Goal: Task Accomplishment & Management: Manage account settings

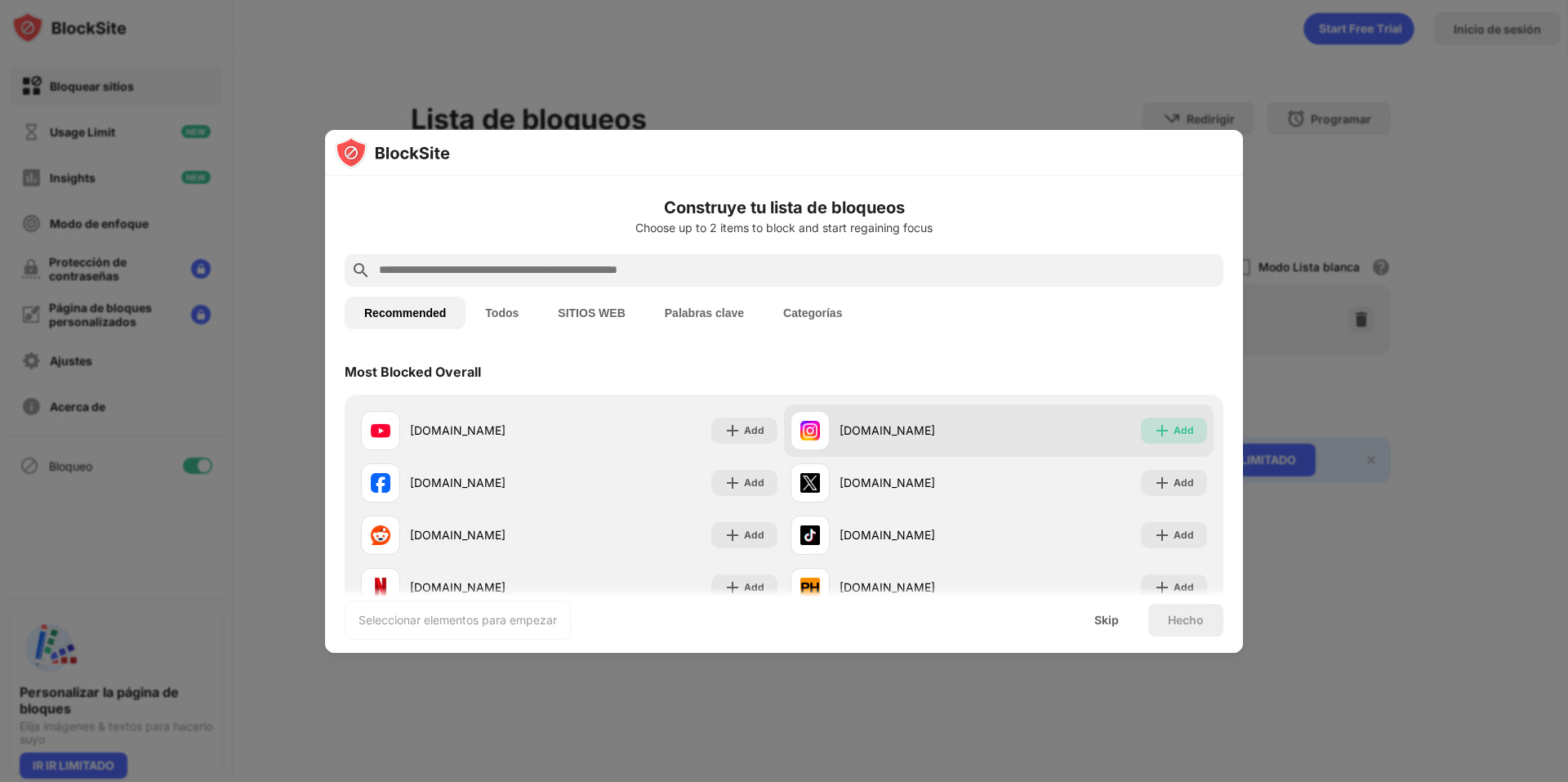
click at [1174, 430] on div "Add" at bounding box center [1184, 430] width 20 height 17
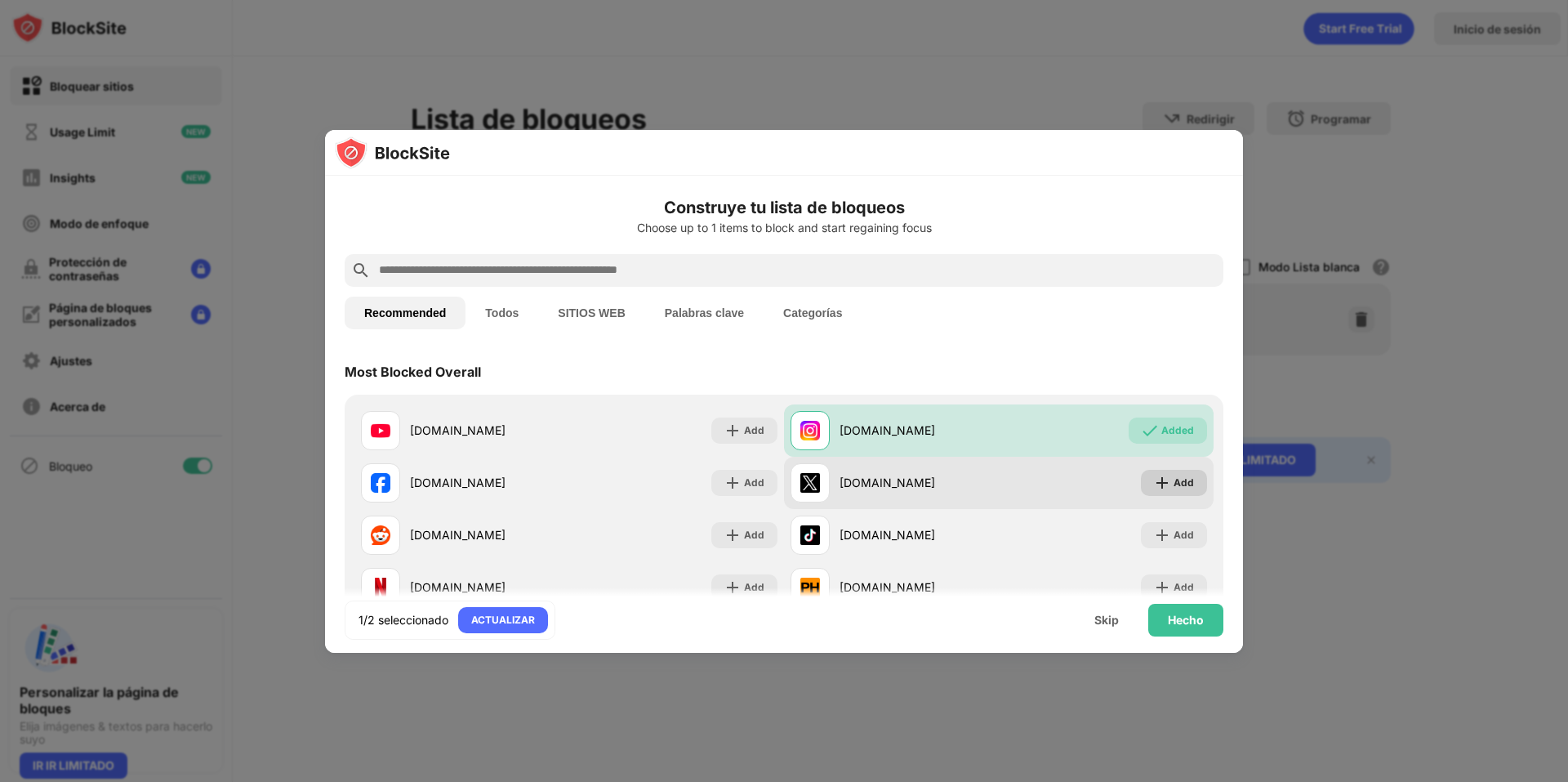
click at [1175, 479] on div "Add" at bounding box center [1184, 483] width 20 height 17
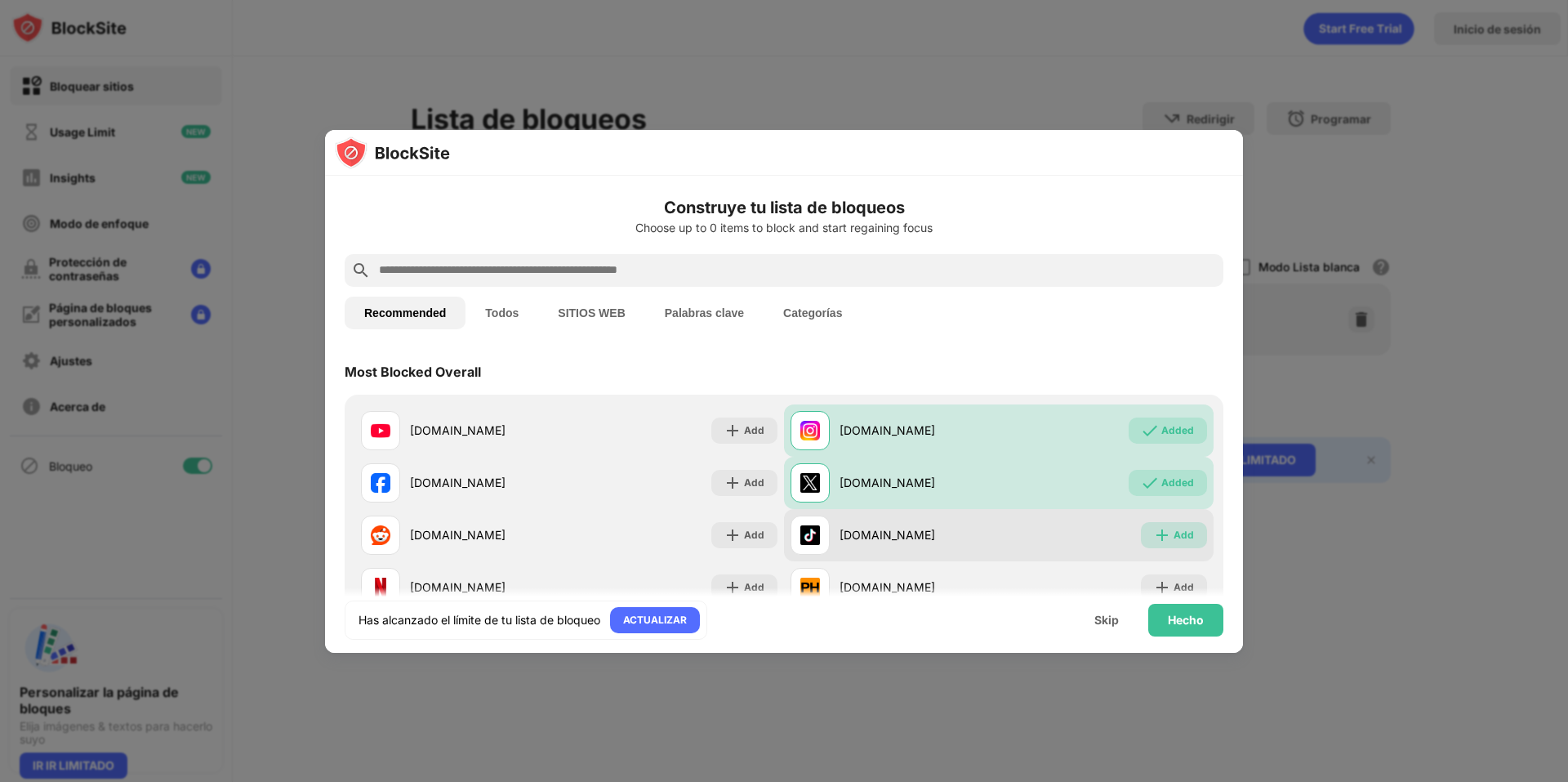
click at [1158, 532] on img at bounding box center [1162, 535] width 17 height 17
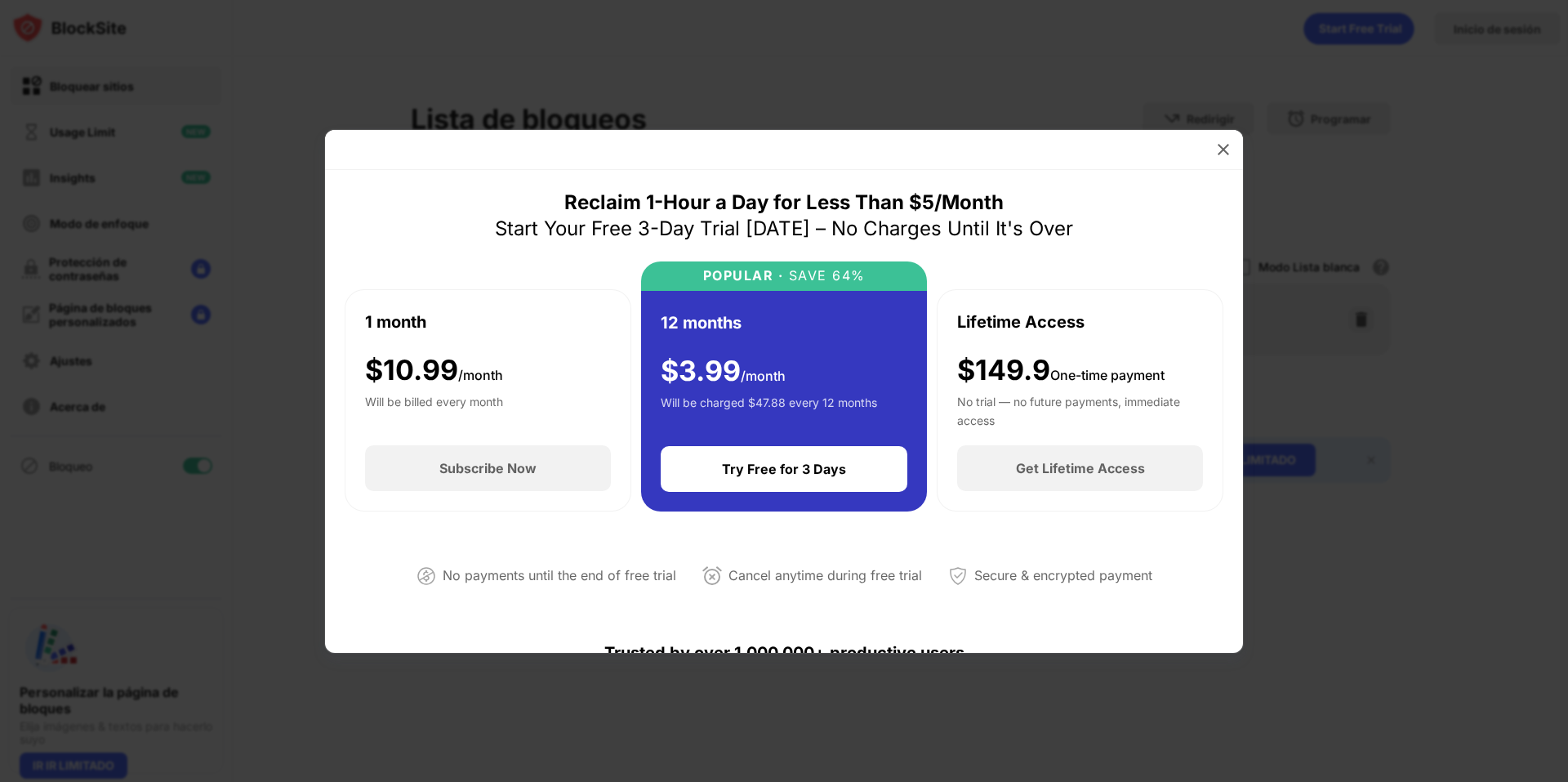
scroll to position [491, 0]
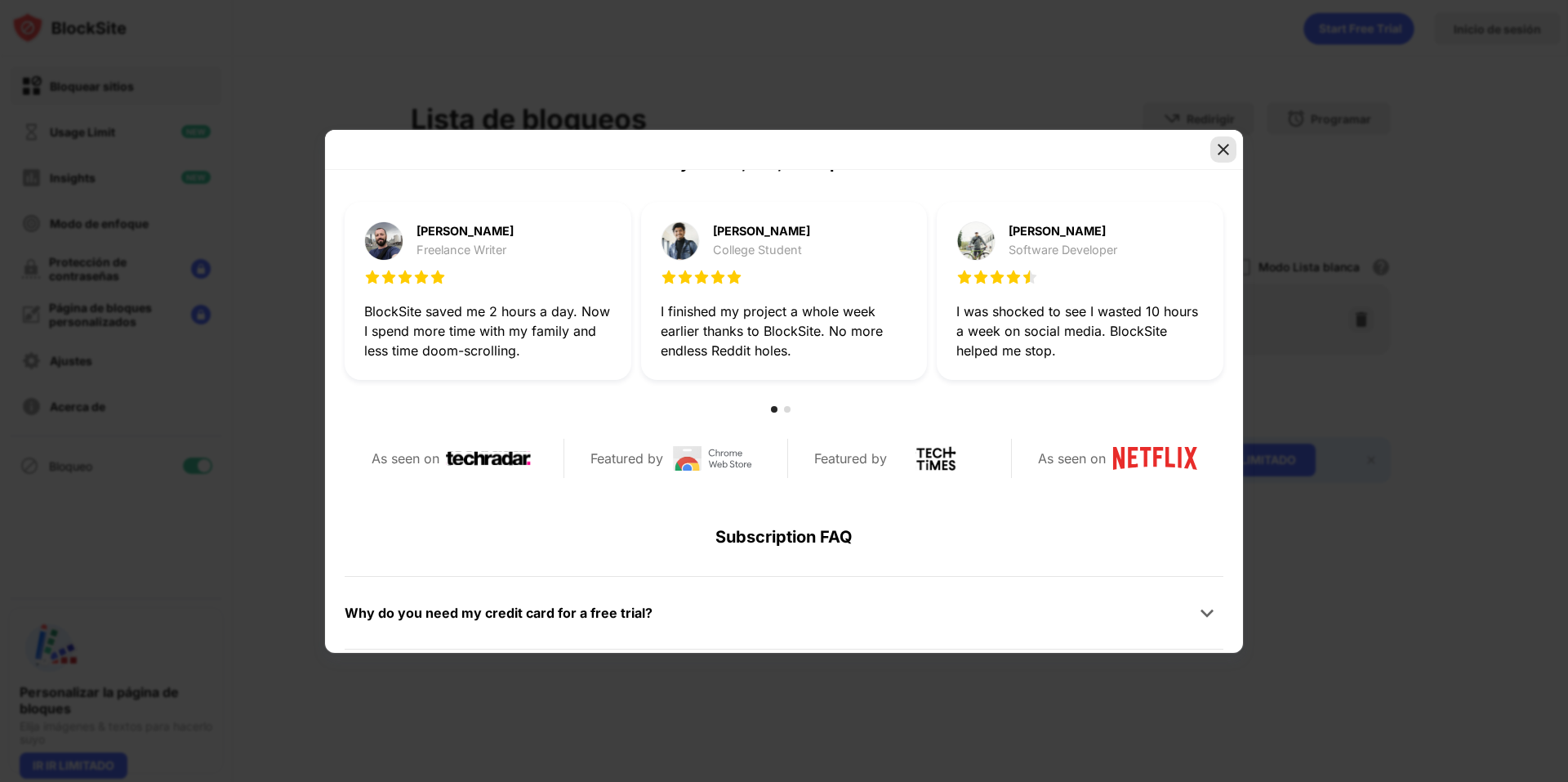
drag, startPoint x: 1224, startPoint y: 150, endPoint x: 1091, endPoint y: 138, distance: 133.5
click at [1224, 150] on img at bounding box center [1223, 149] width 17 height 17
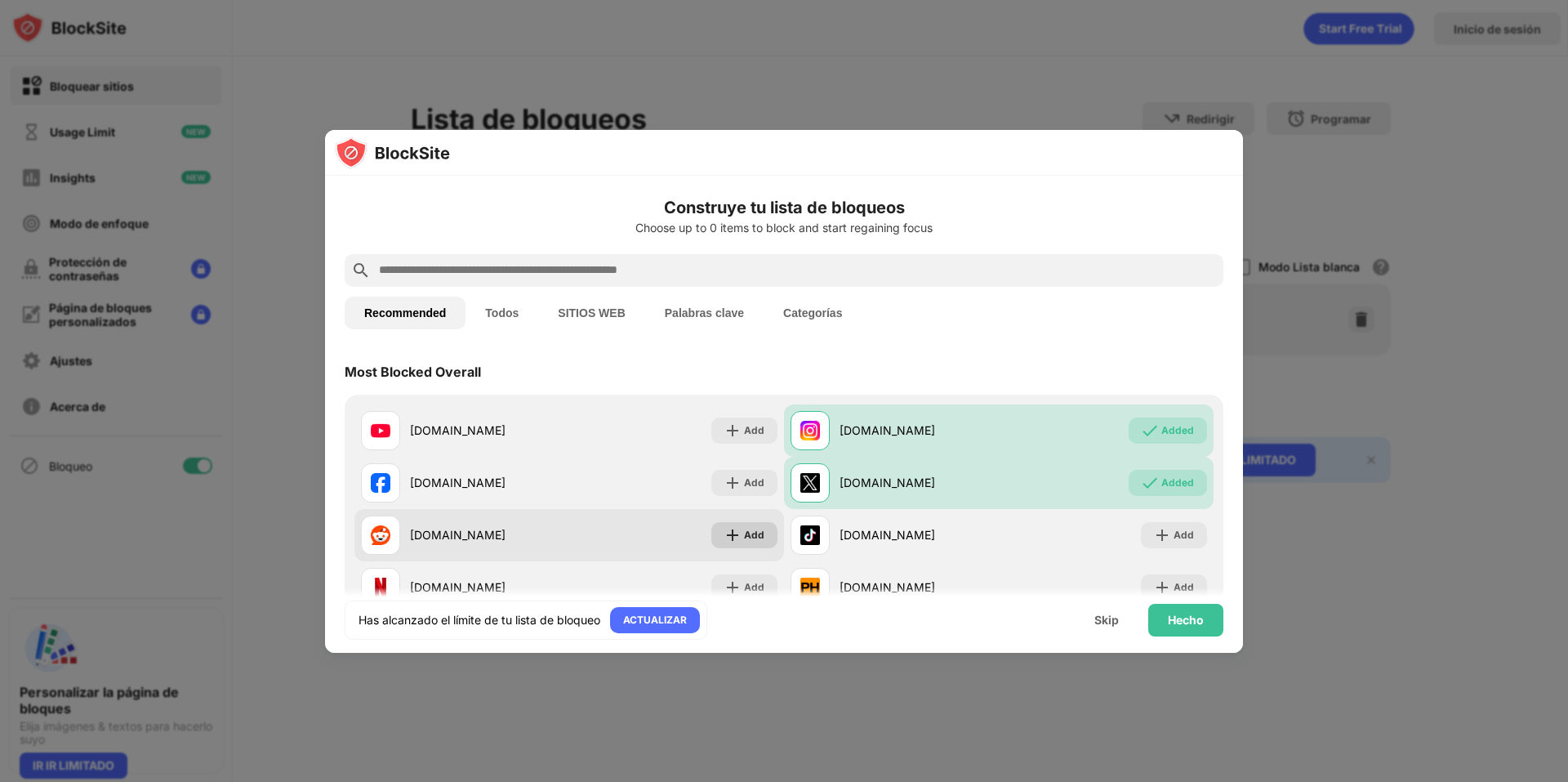
click at [754, 536] on div "Add" at bounding box center [754, 535] width 20 height 17
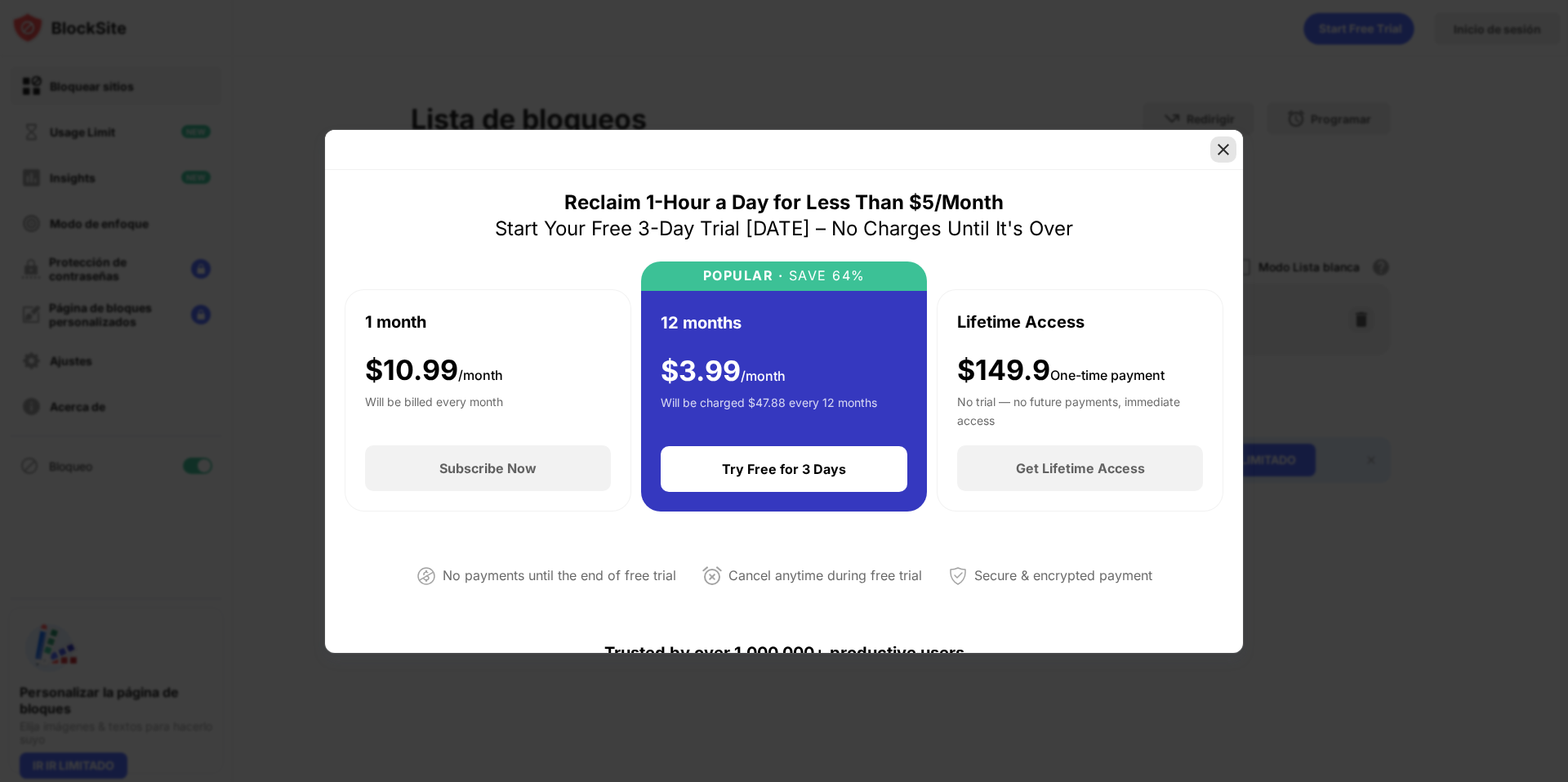
click at [1216, 155] on img at bounding box center [1223, 149] width 17 height 17
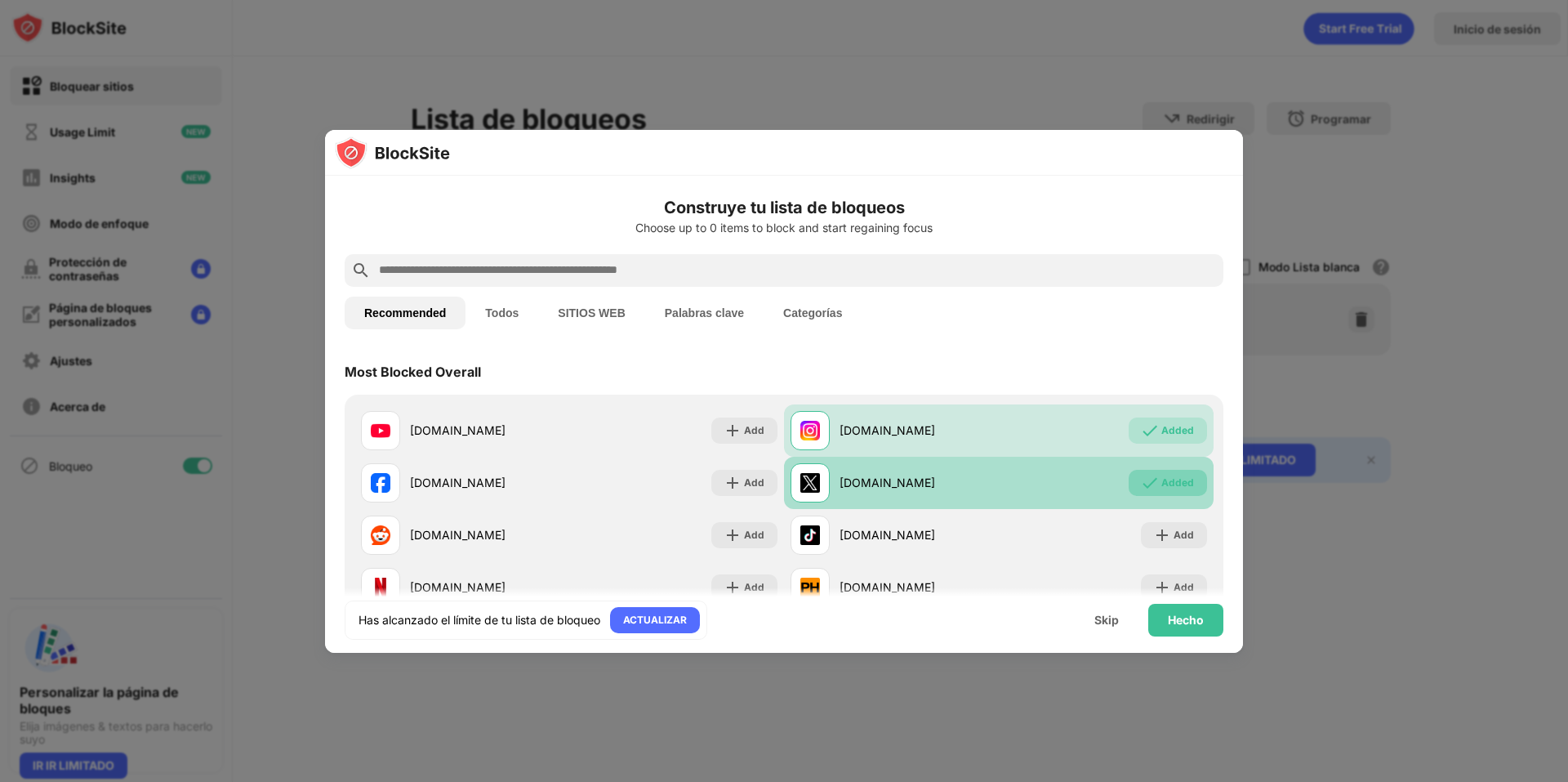
click at [1166, 486] on div "Added" at bounding box center [1178, 483] width 33 height 17
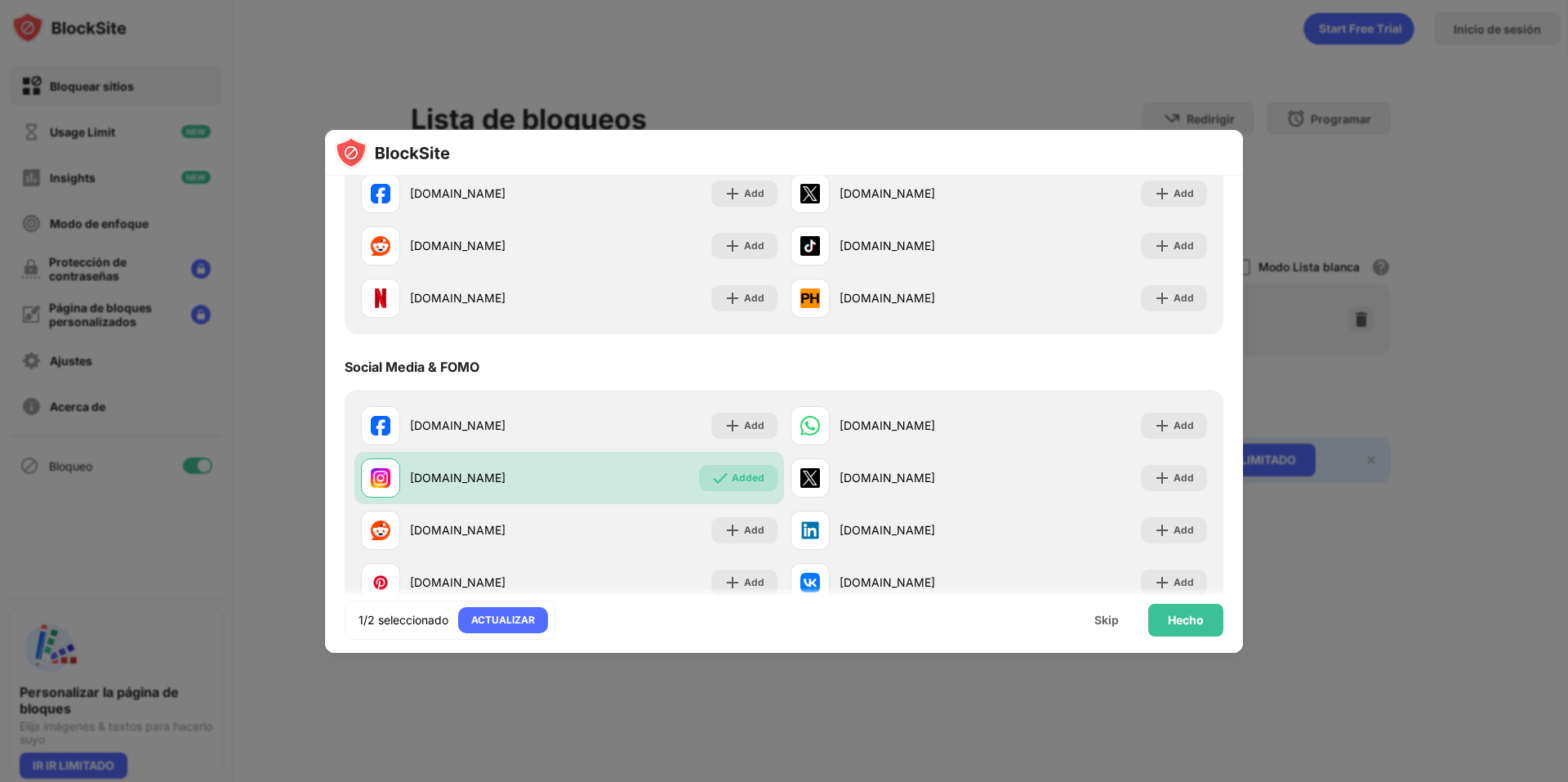
scroll to position [327, 0]
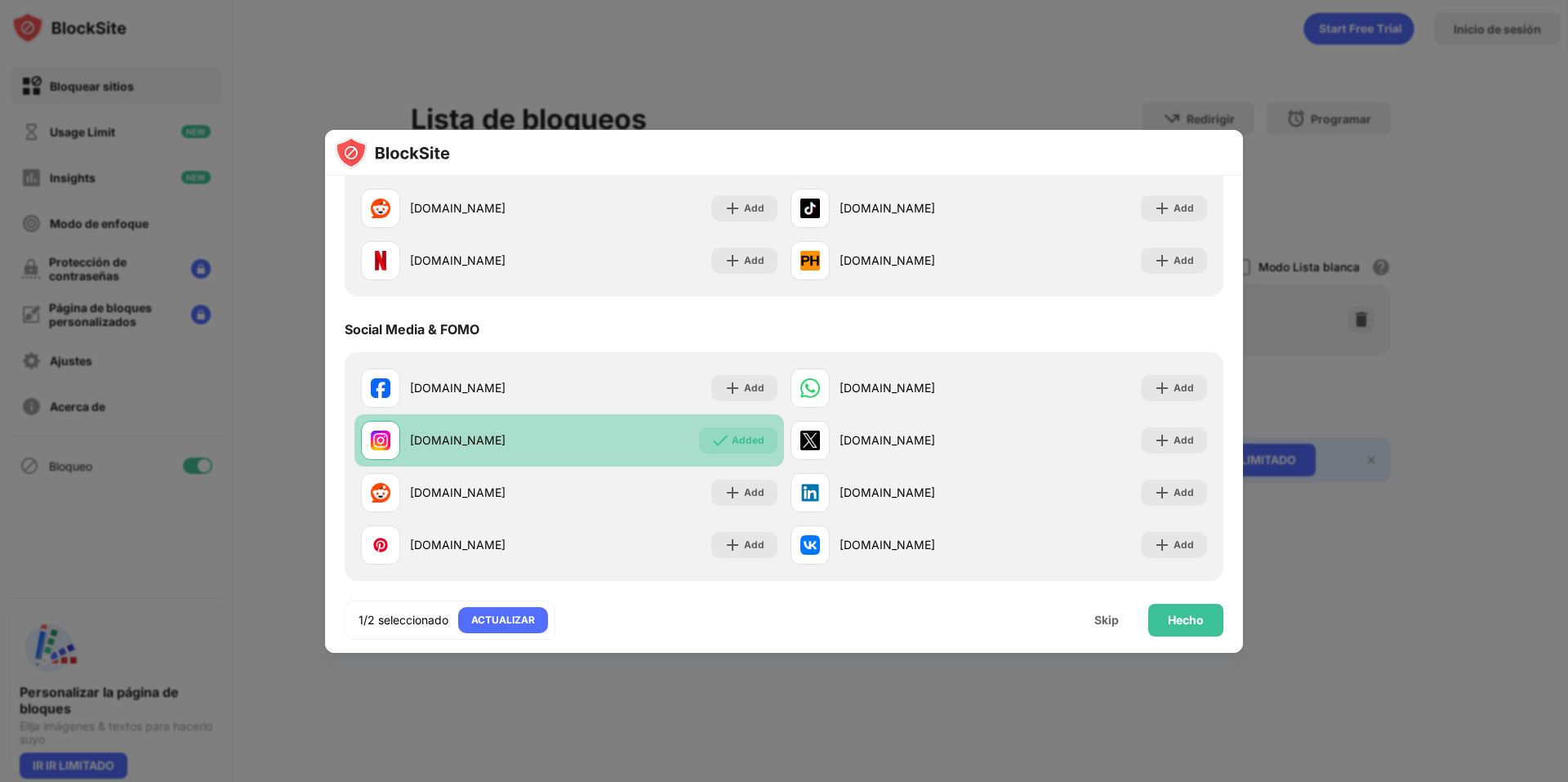
click at [699, 439] on div "Added" at bounding box center [738, 440] width 79 height 26
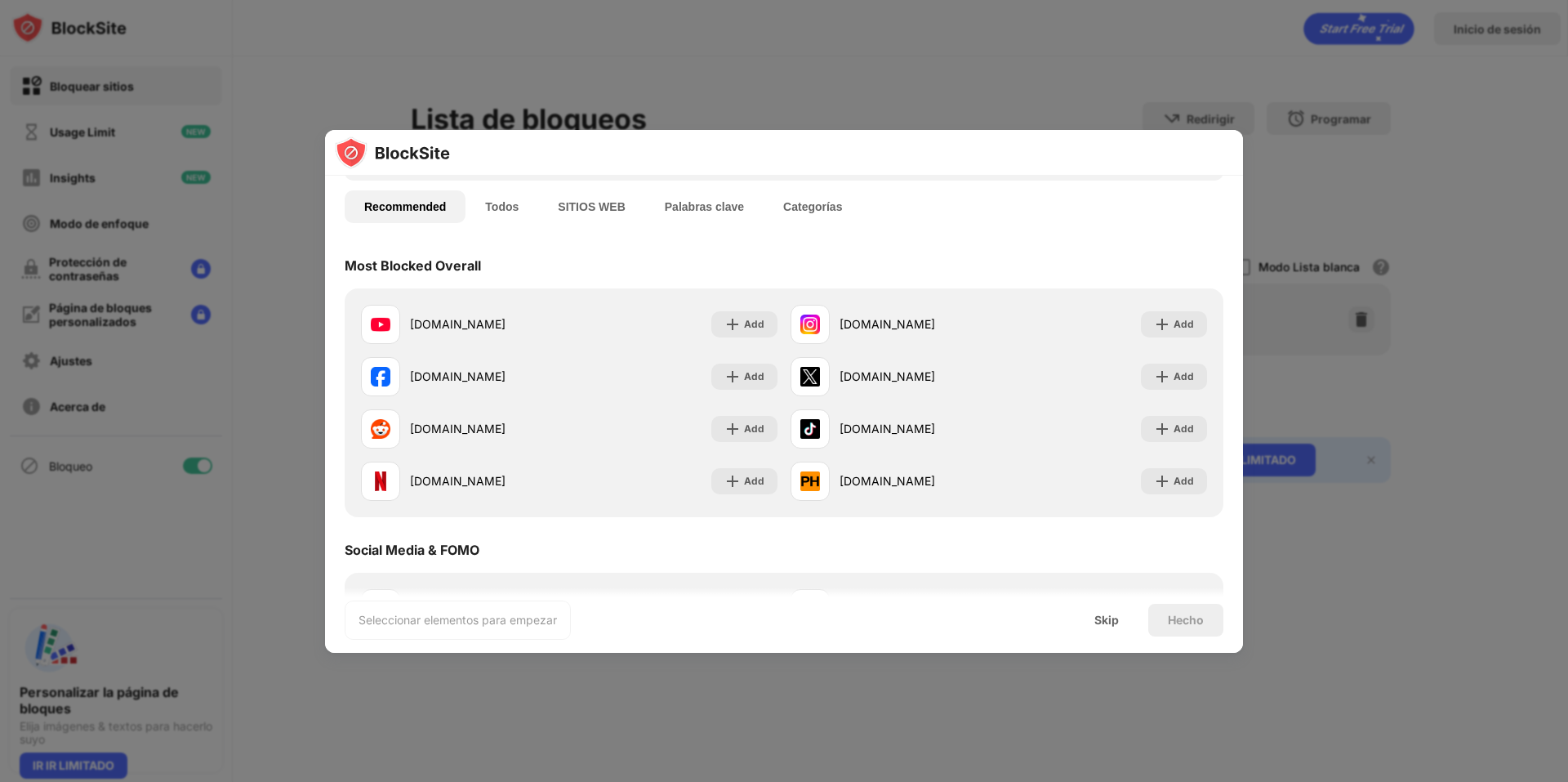
scroll to position [245, 0]
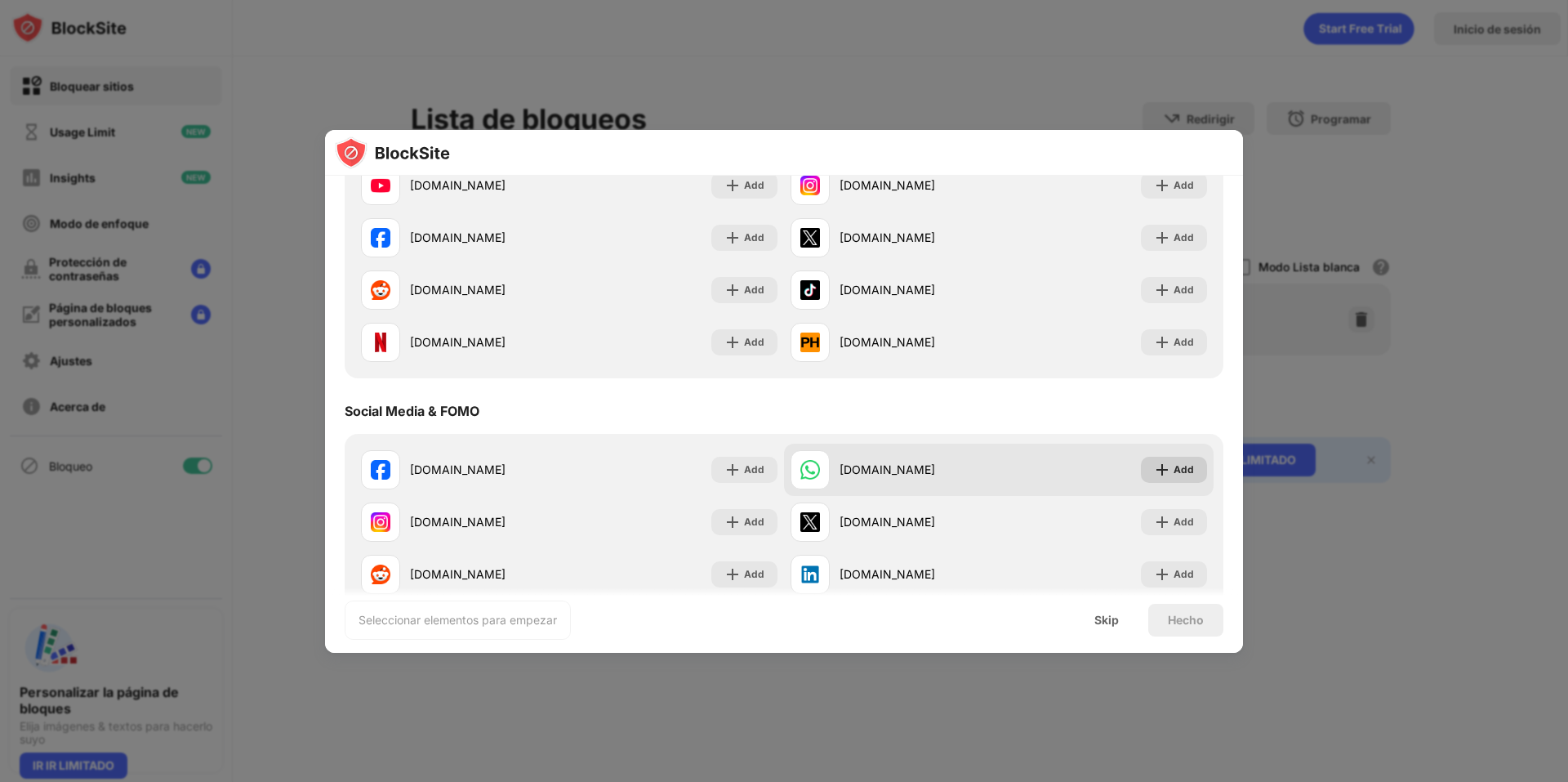
click at [1174, 473] on div "Add" at bounding box center [1184, 469] width 20 height 17
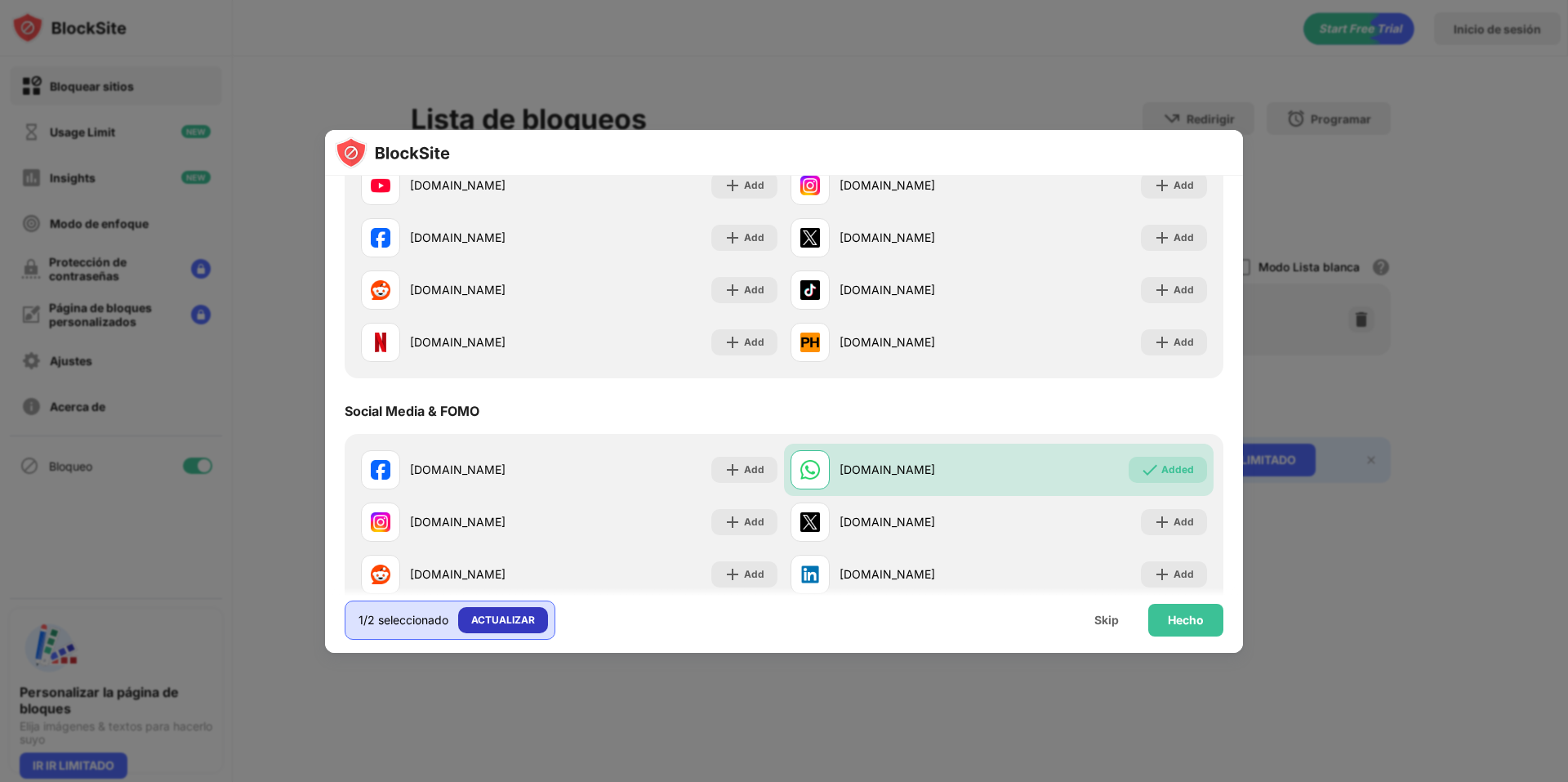
click at [501, 617] on div "ACTUALIZAR" at bounding box center [502, 620] width 63 height 17
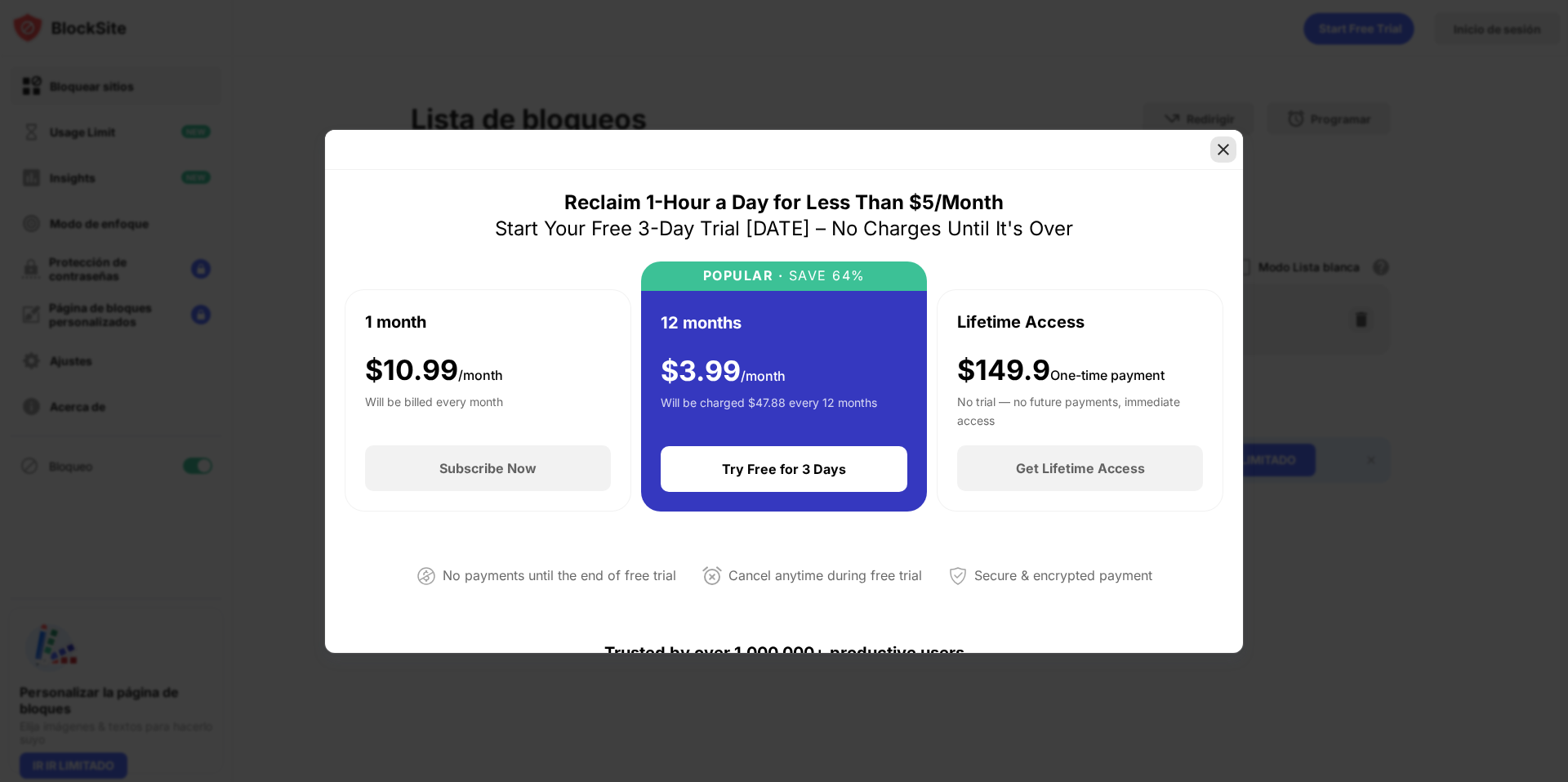
click at [1228, 145] on img at bounding box center [1223, 149] width 17 height 17
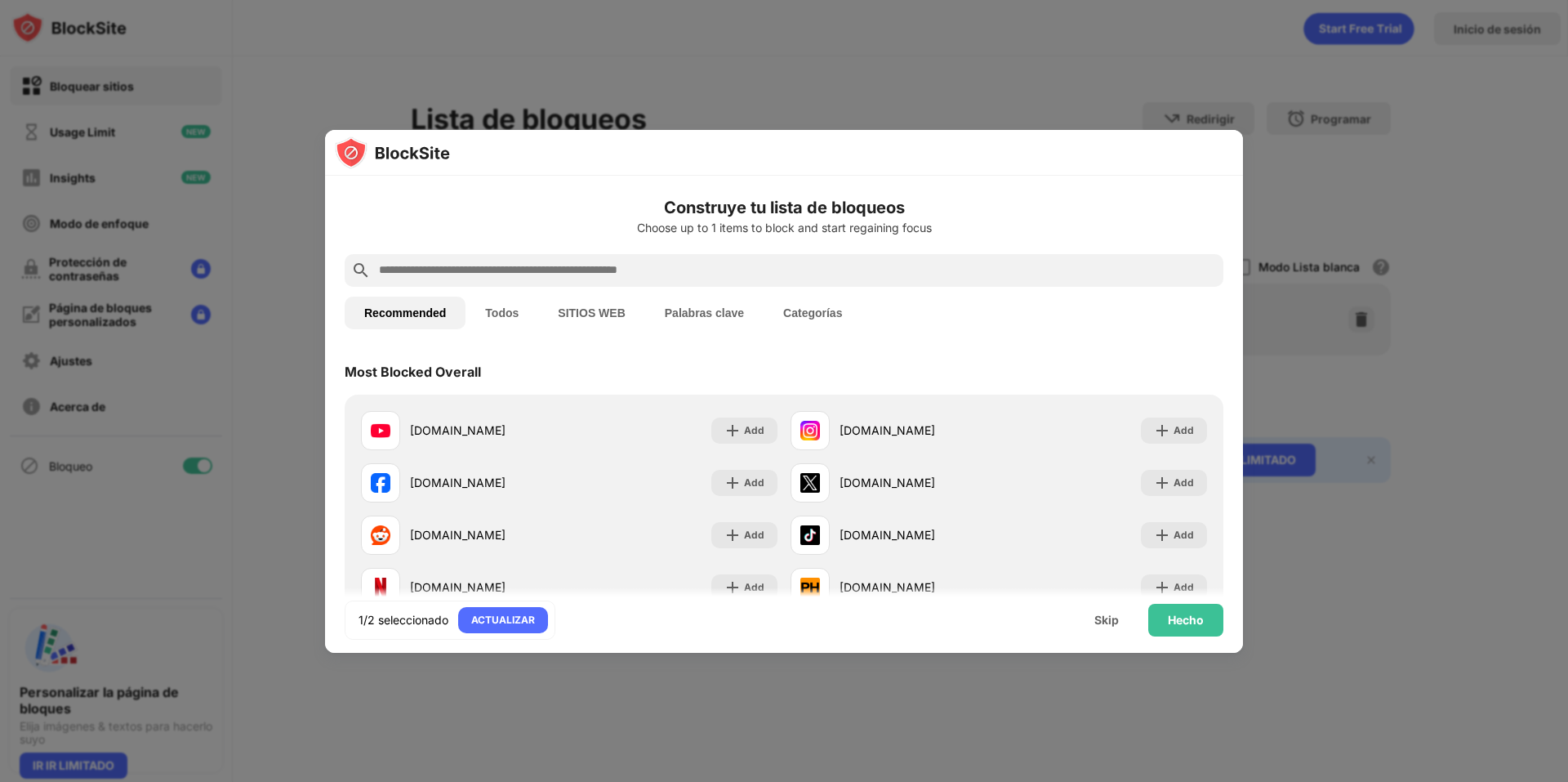
scroll to position [245, 0]
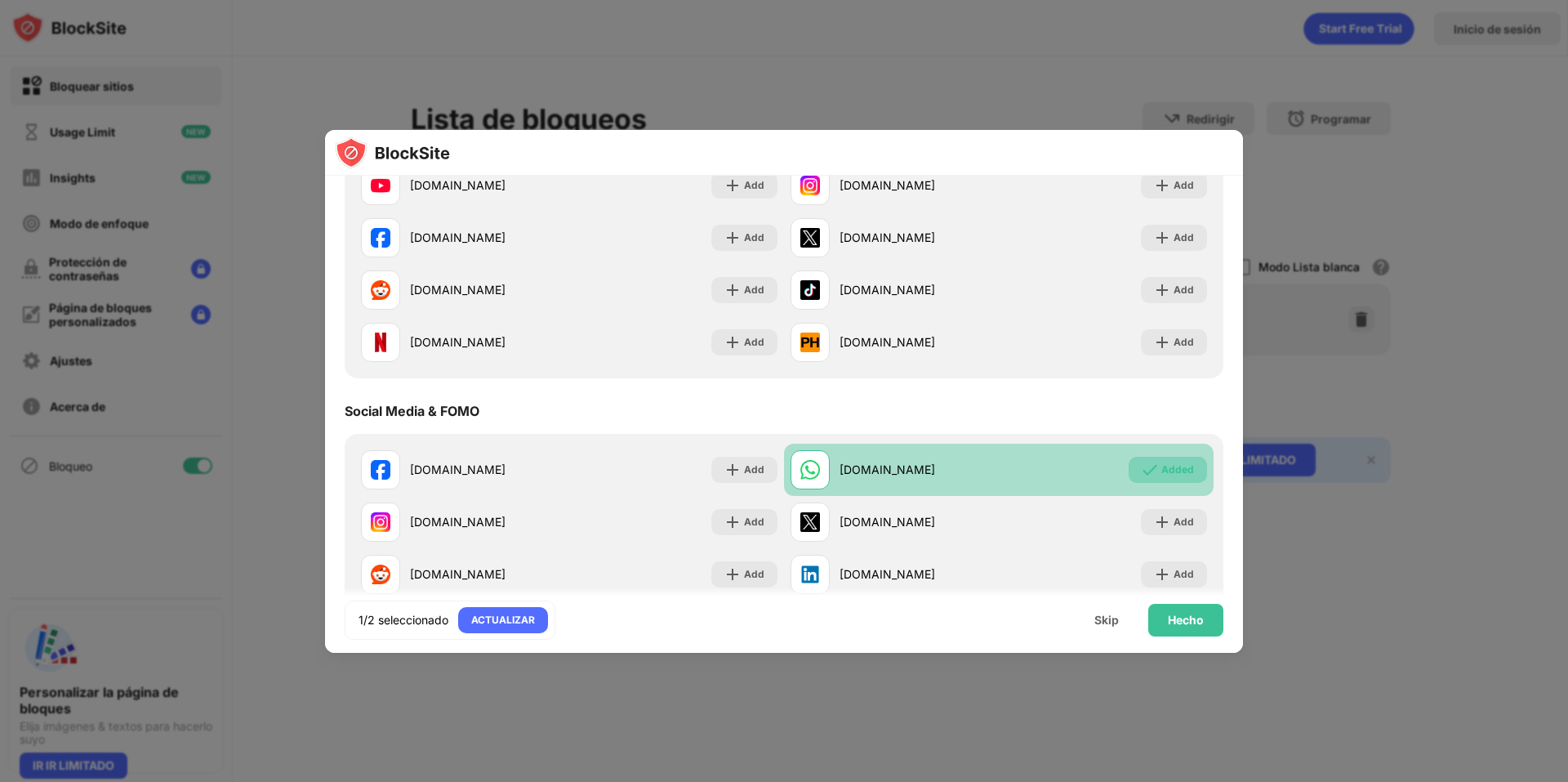
click at [1166, 458] on div "Added" at bounding box center [1168, 469] width 79 height 26
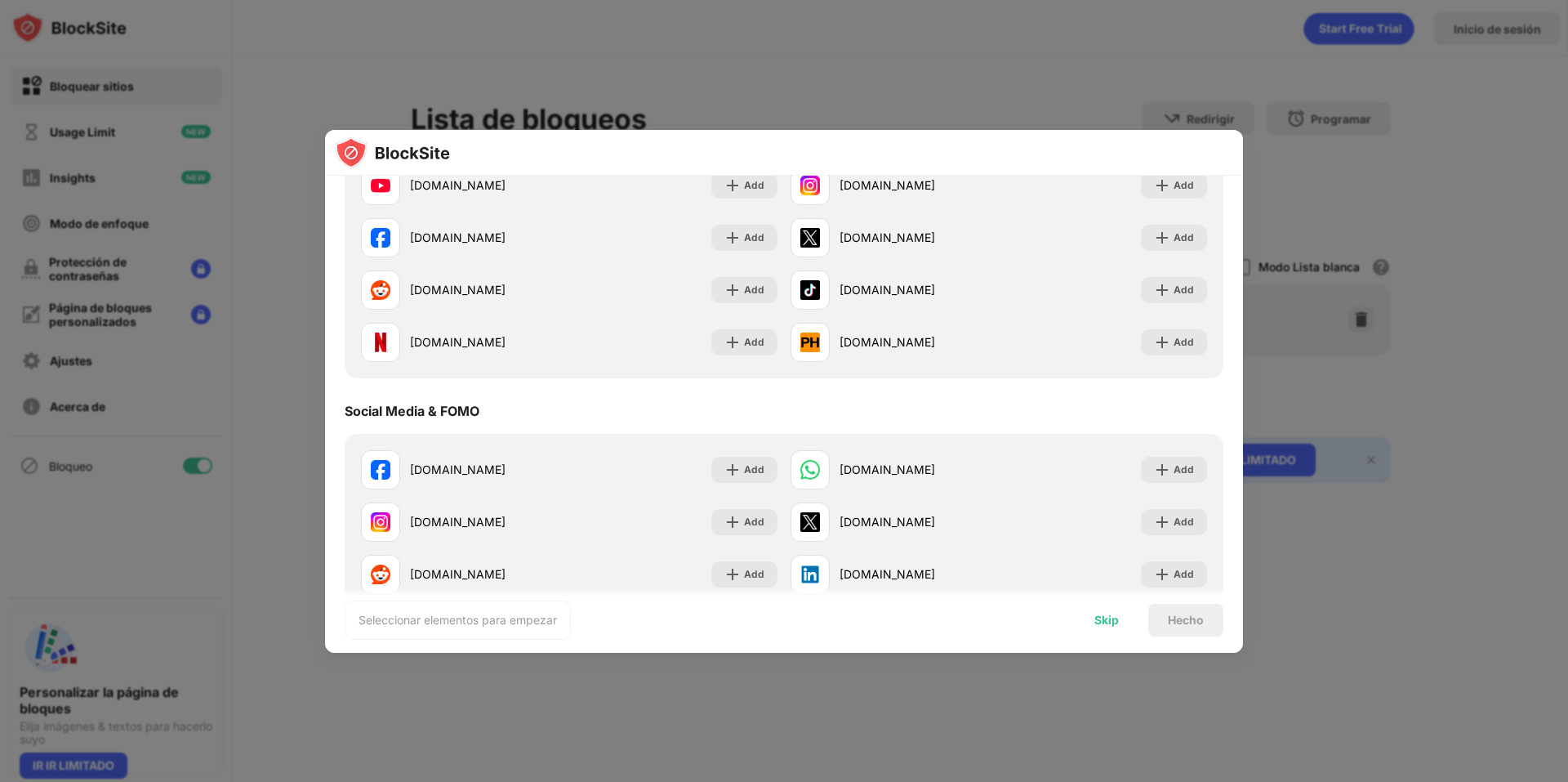
click at [1115, 627] on div "Skip" at bounding box center [1106, 620] width 63 height 33
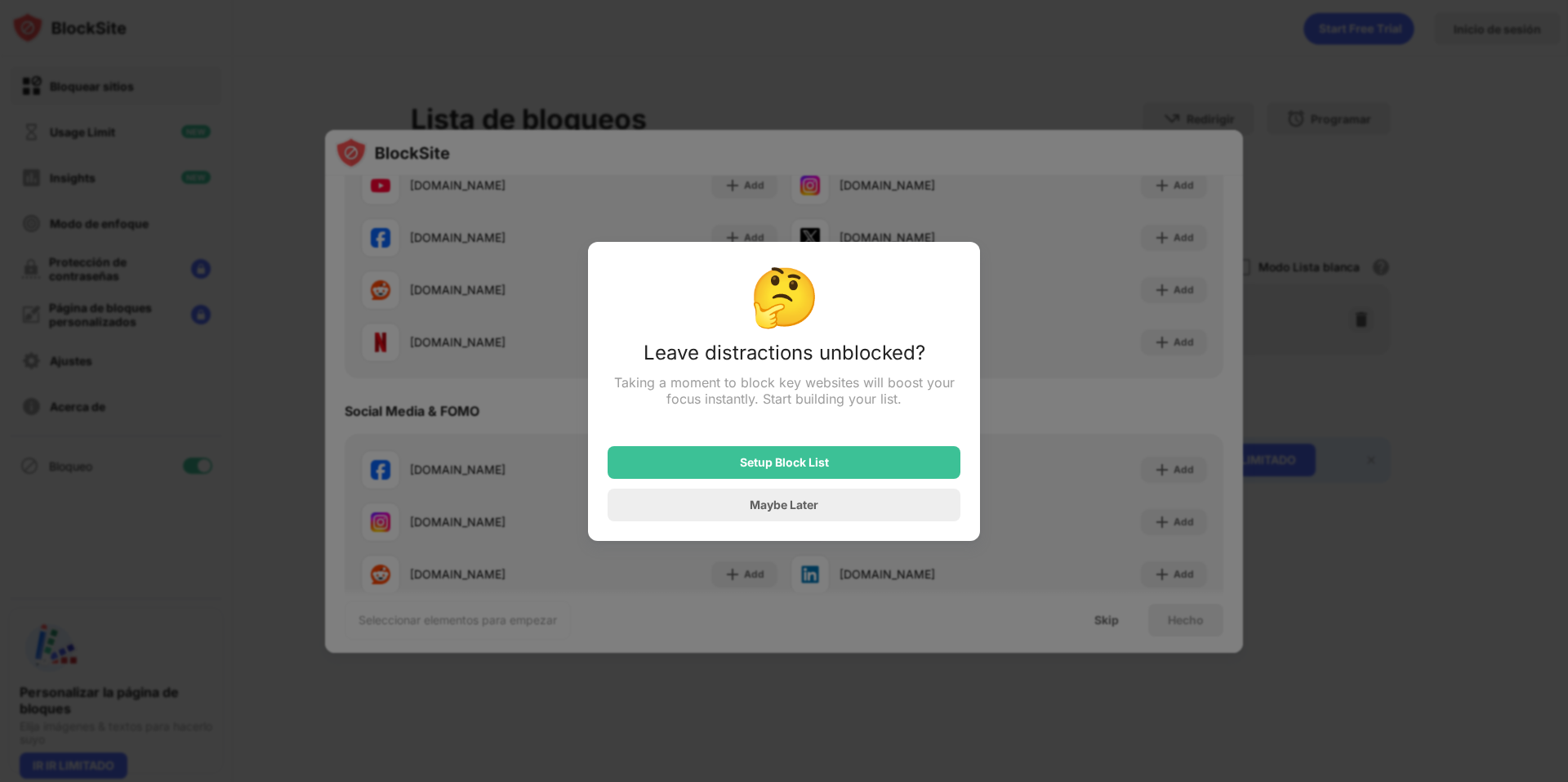
click at [816, 454] on div "Setup Block List" at bounding box center [784, 463] width 353 height 33
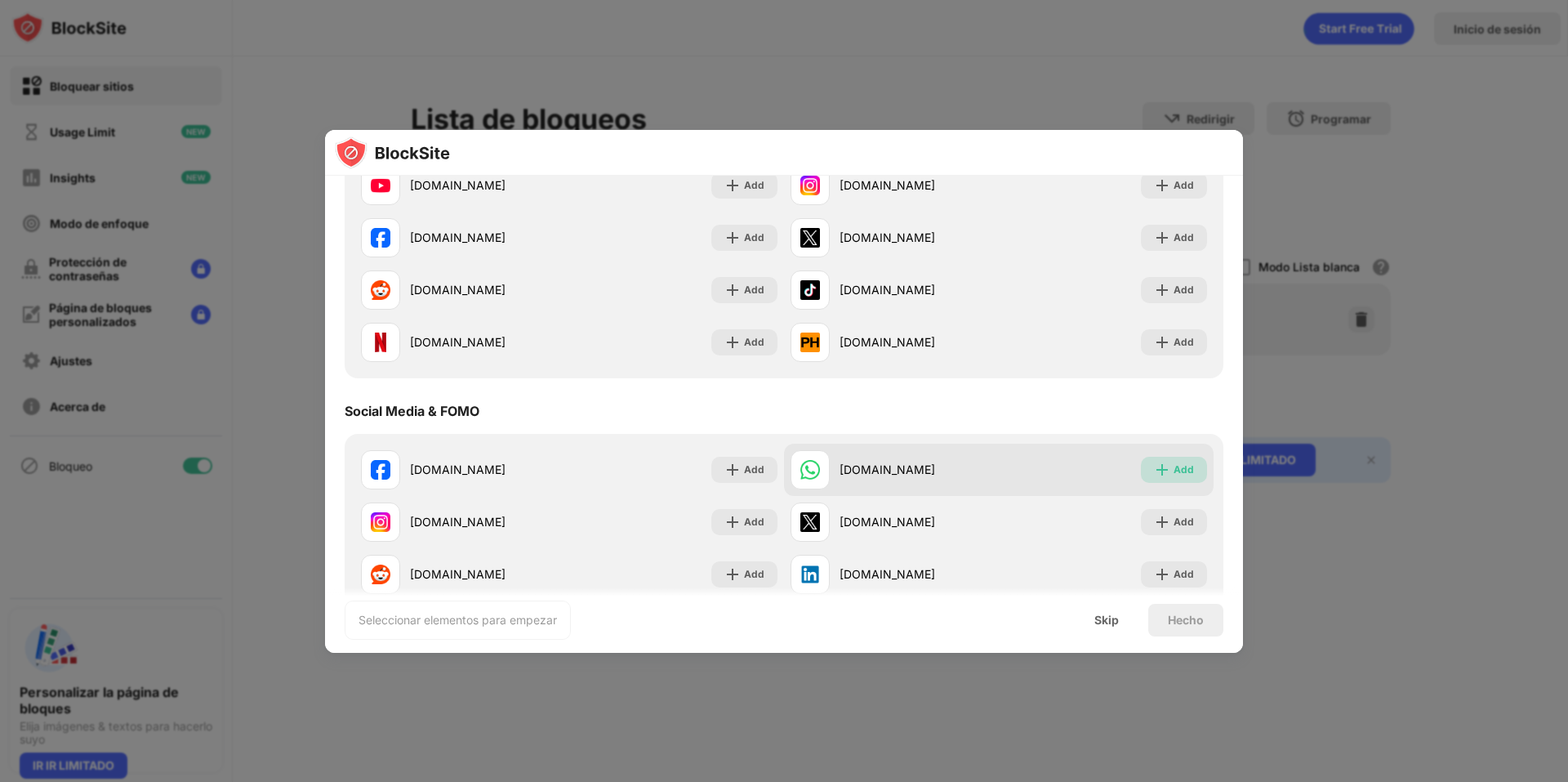
click at [1174, 465] on div "Add" at bounding box center [1184, 469] width 20 height 17
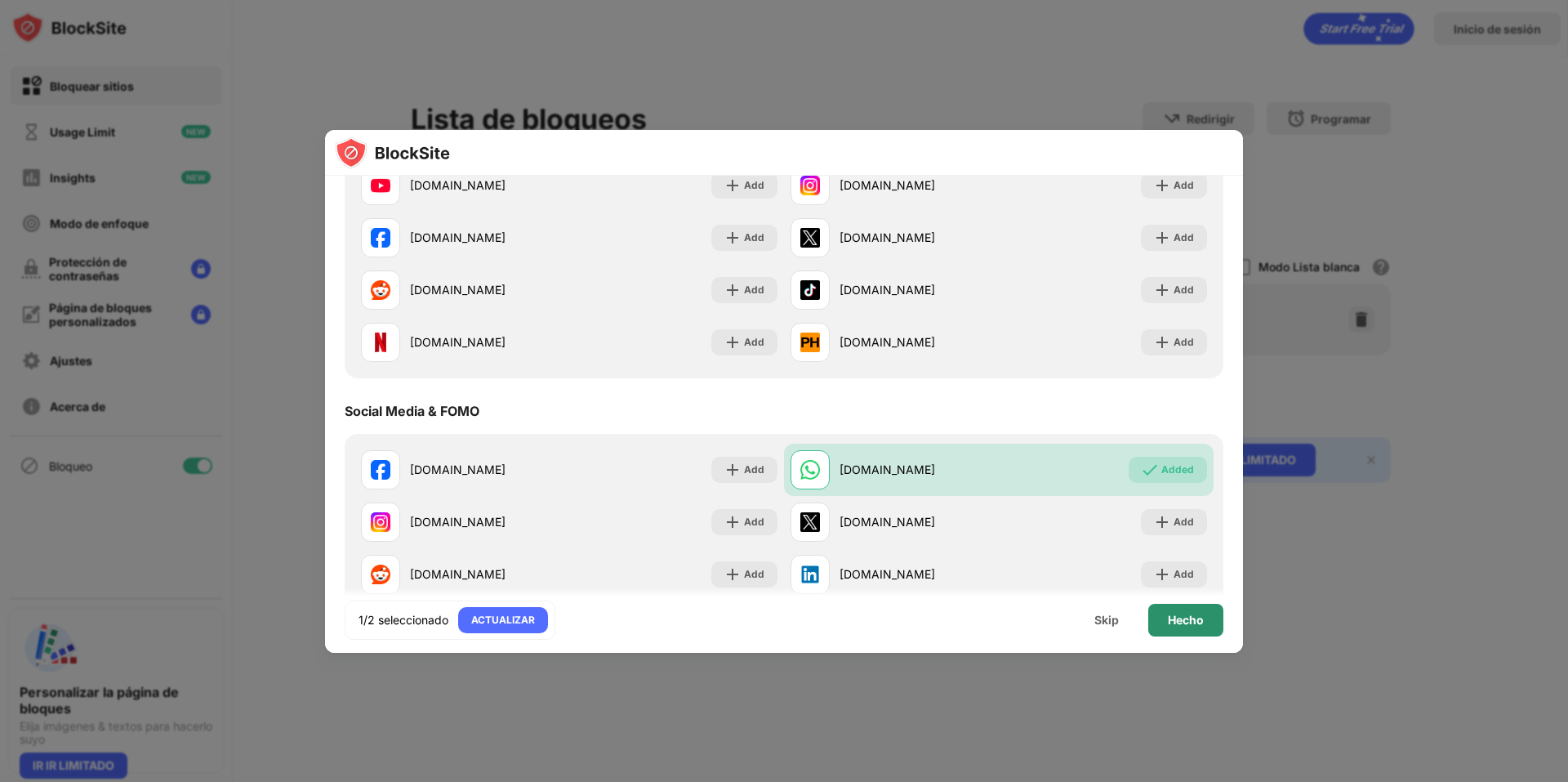
click at [1190, 614] on div "Hecho" at bounding box center [1185, 619] width 36 height 13
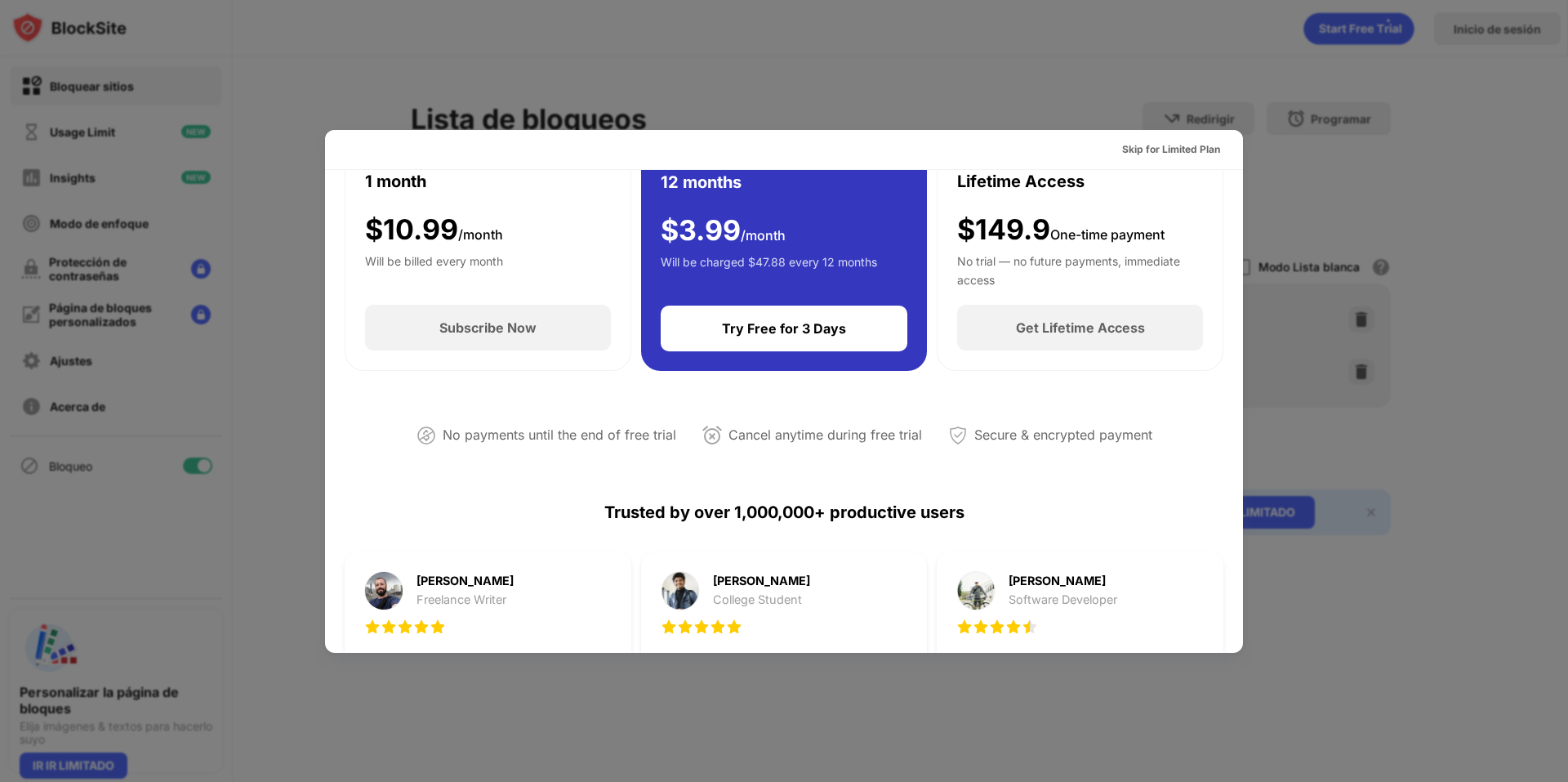
scroll to position [0, 0]
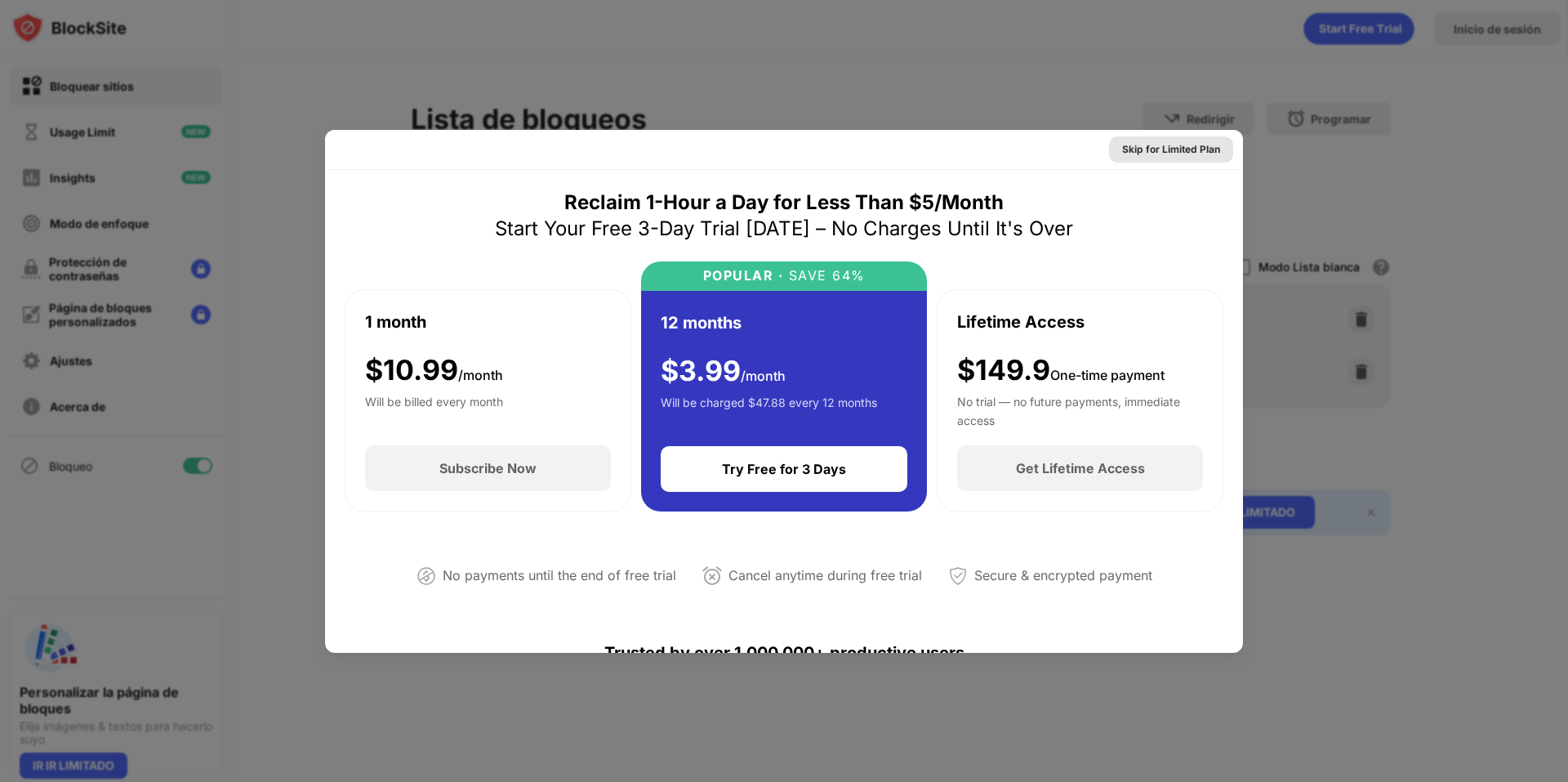
click at [1144, 155] on div "Skip for Limited Plan" at bounding box center [1171, 149] width 98 height 17
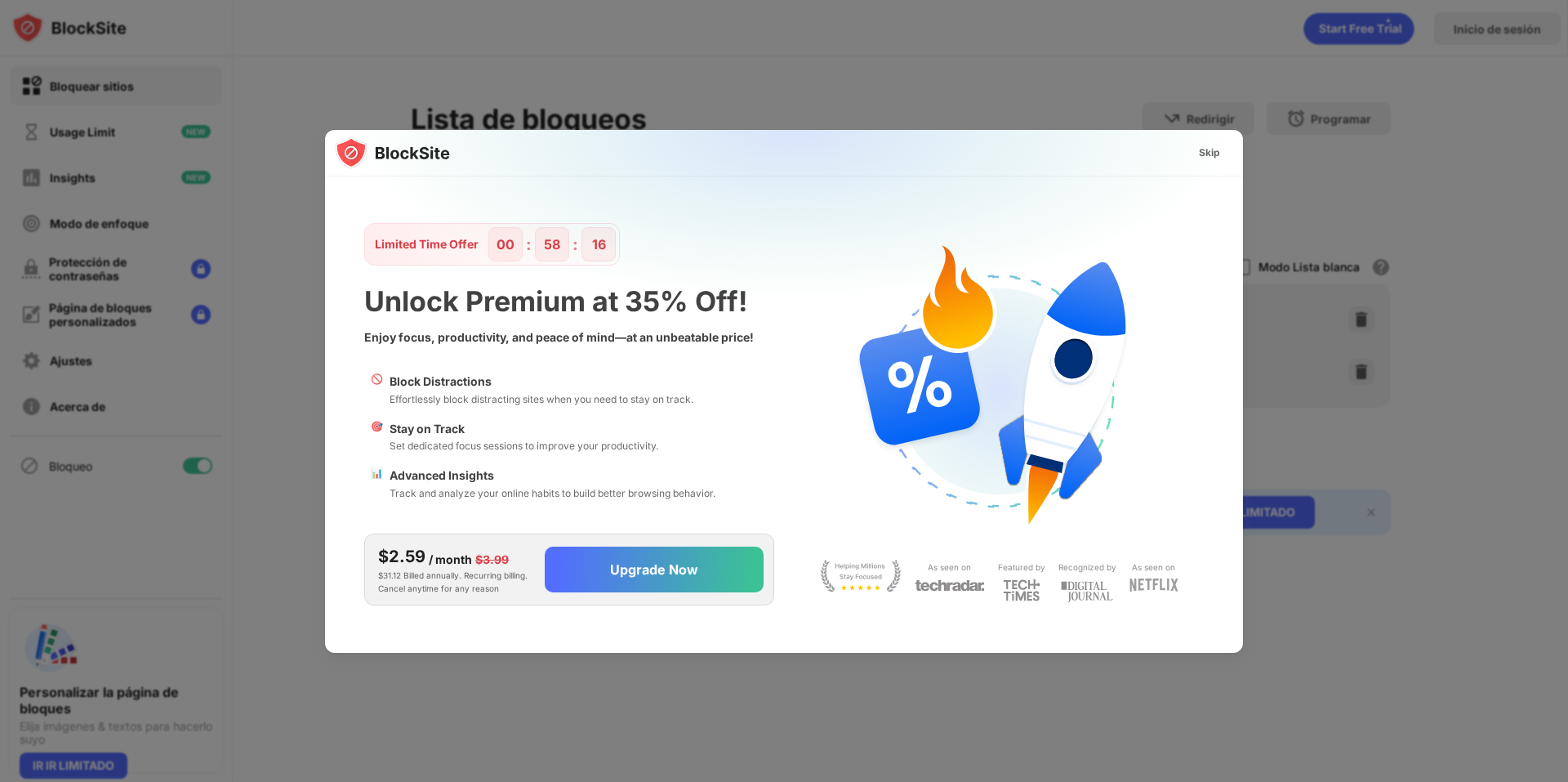
click at [1192, 153] on div "Skip" at bounding box center [1210, 153] width 48 height 26
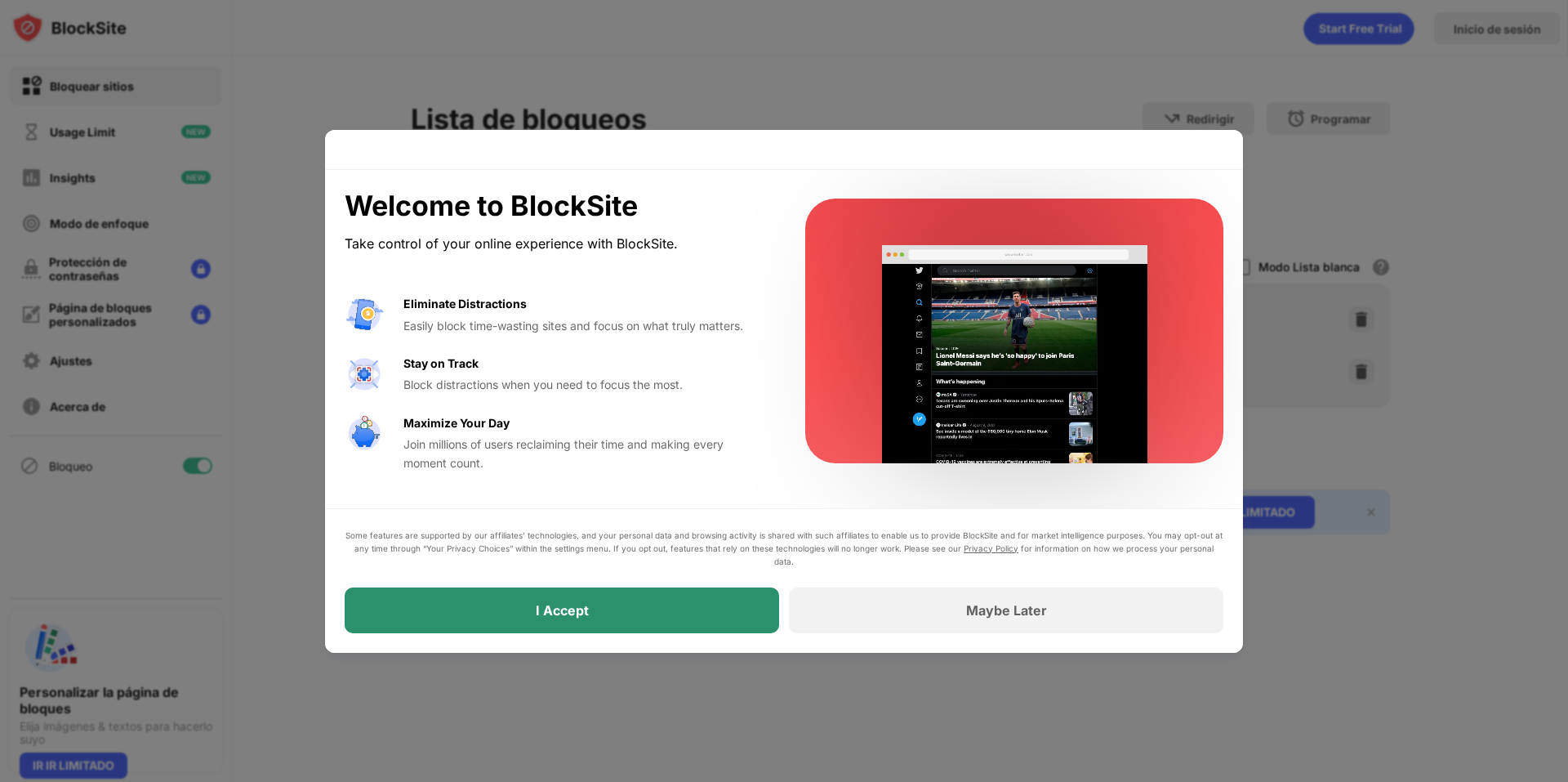
click at [730, 594] on div "I Accept" at bounding box center [562, 610] width 434 height 46
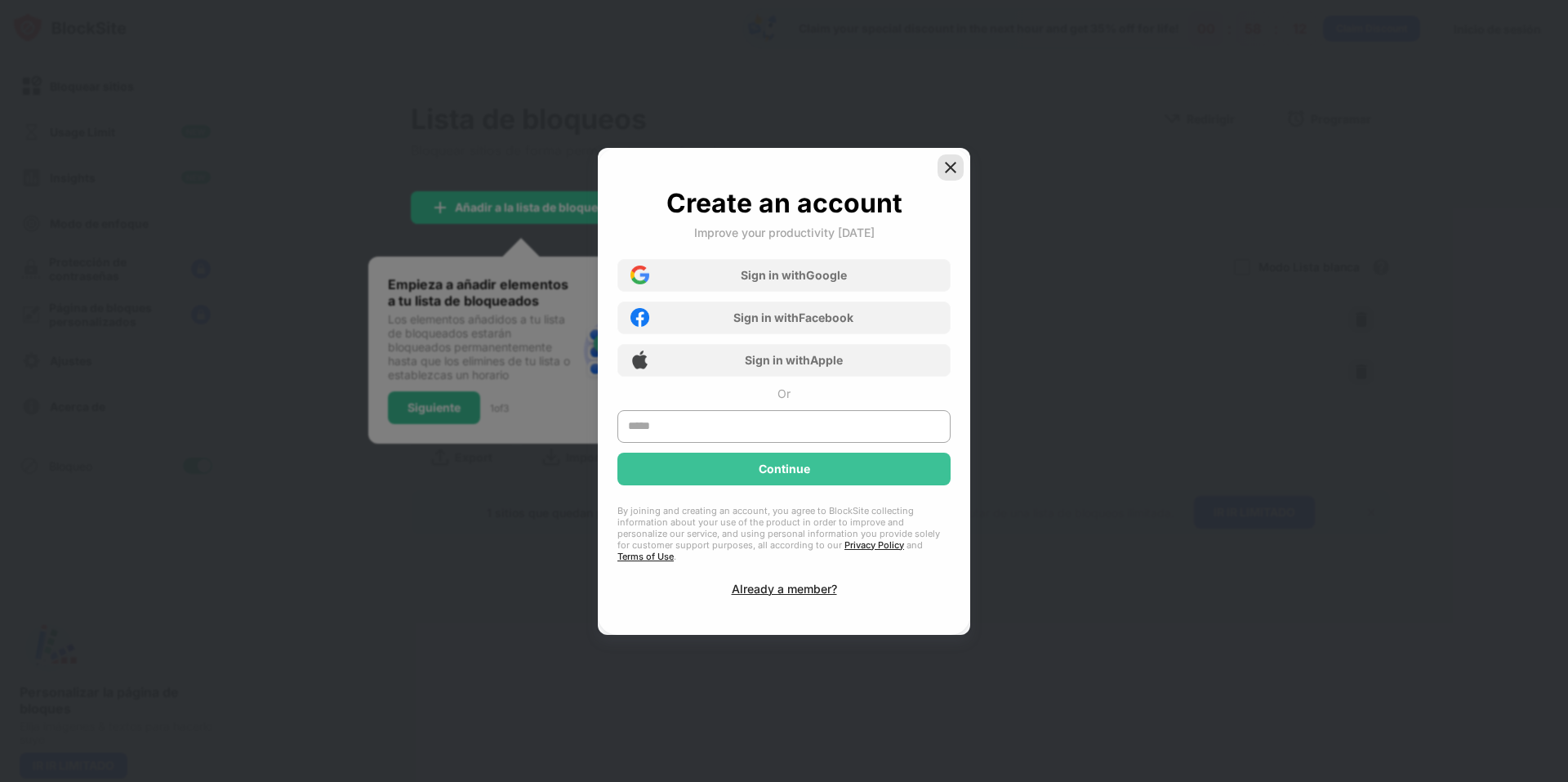
click at [959, 169] on div at bounding box center [950, 168] width 26 height 26
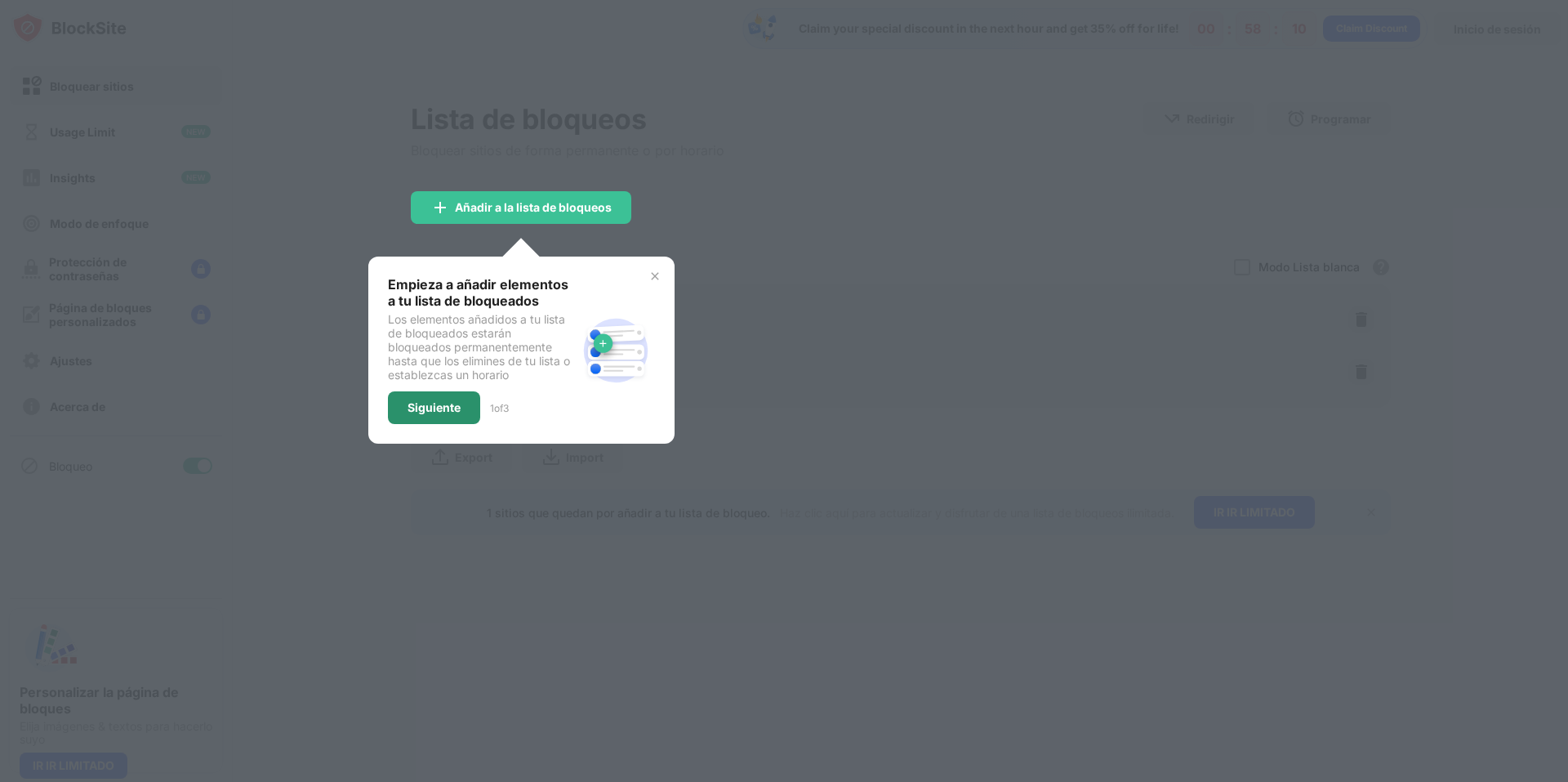
click at [429, 408] on div "Siguiente" at bounding box center [434, 407] width 54 height 13
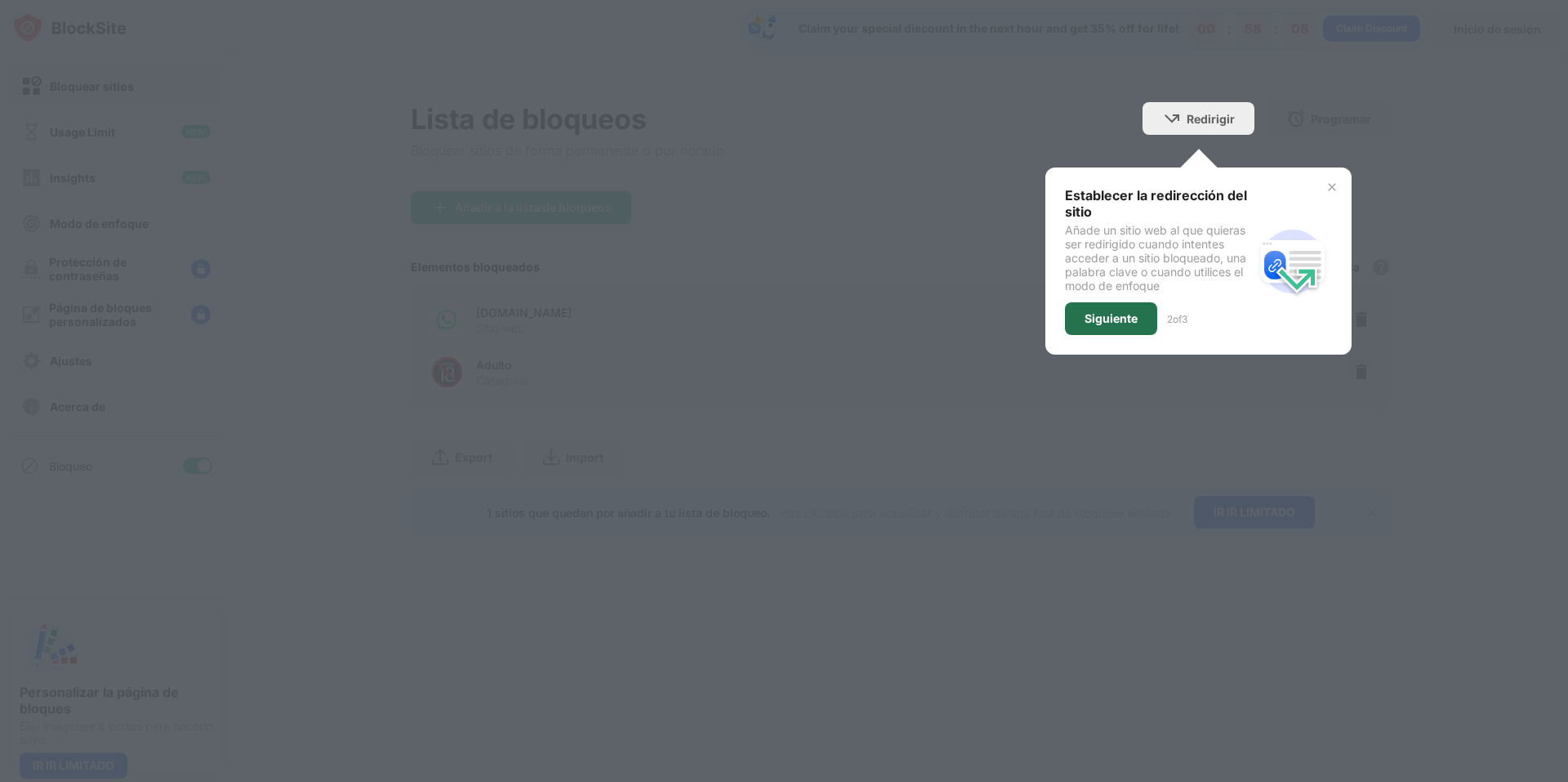
click at [1135, 322] on div "Siguiente" at bounding box center [1112, 318] width 54 height 13
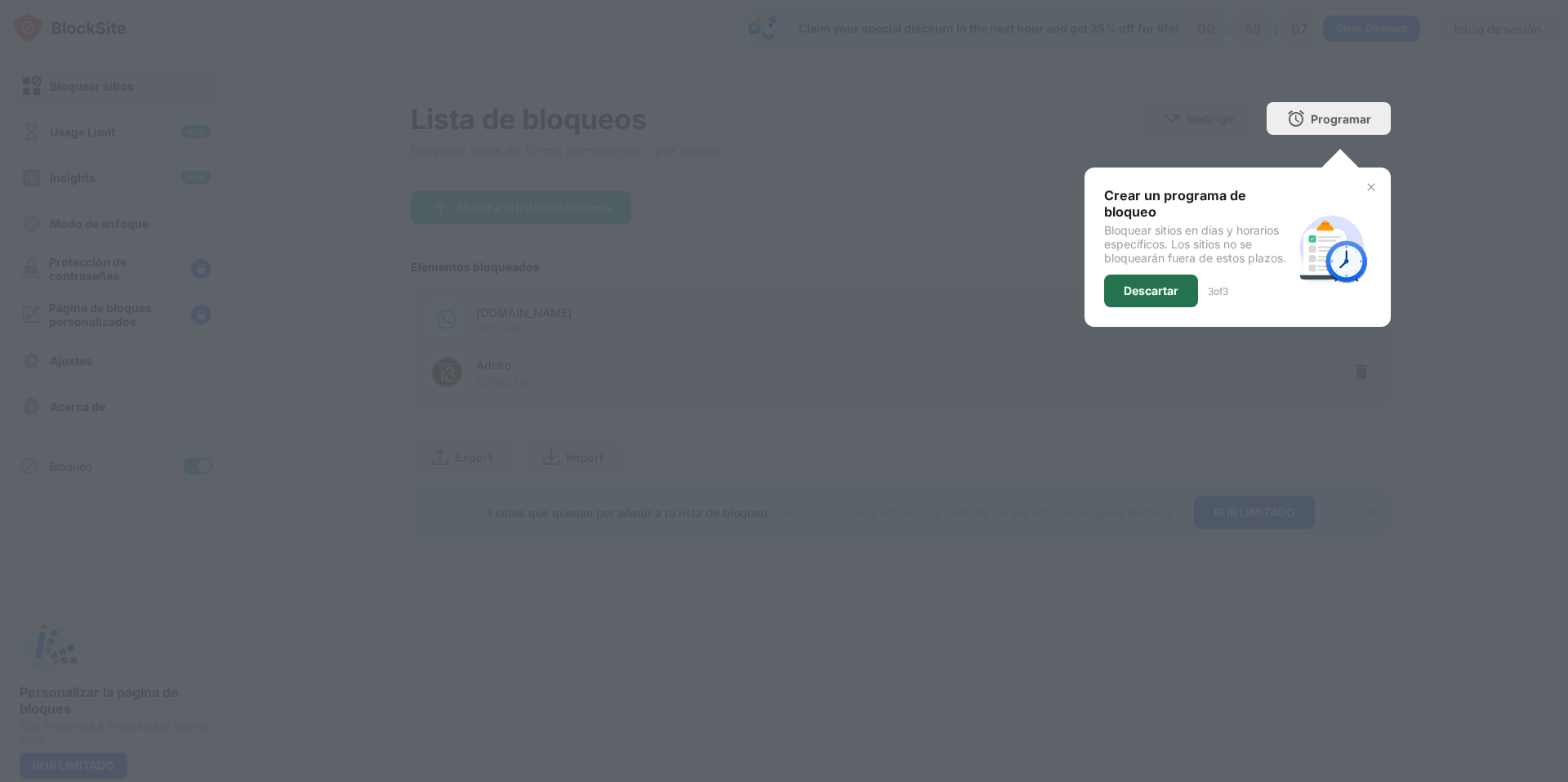
click at [1147, 295] on div "Descartar" at bounding box center [1151, 290] width 55 height 13
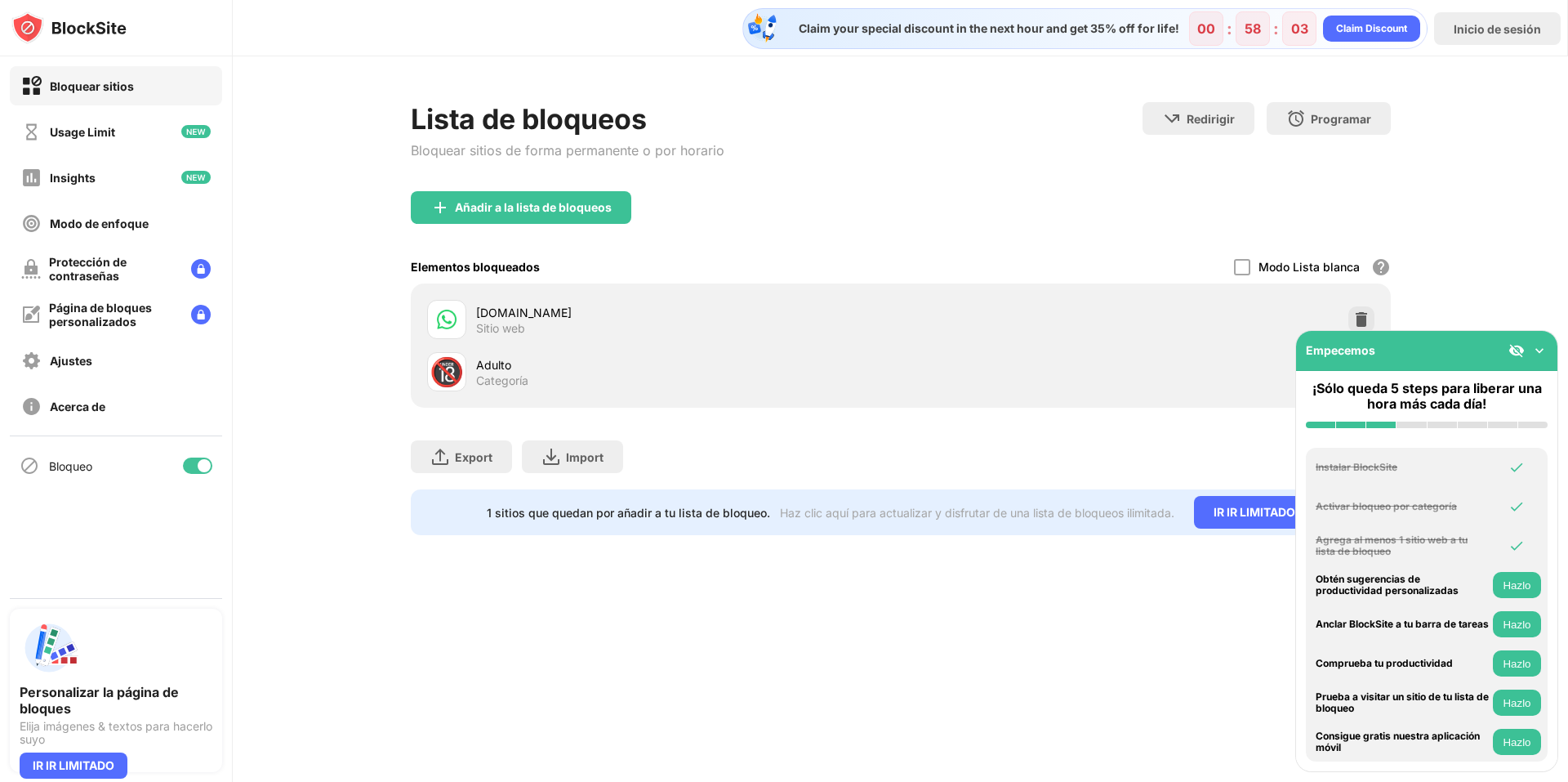
click at [827, 611] on div "Claim your special discount in the next hour and get 35% off for life! 00 : 58 …" at bounding box center [900, 391] width 1335 height 782
click at [1541, 345] on img at bounding box center [1540, 351] width 17 height 17
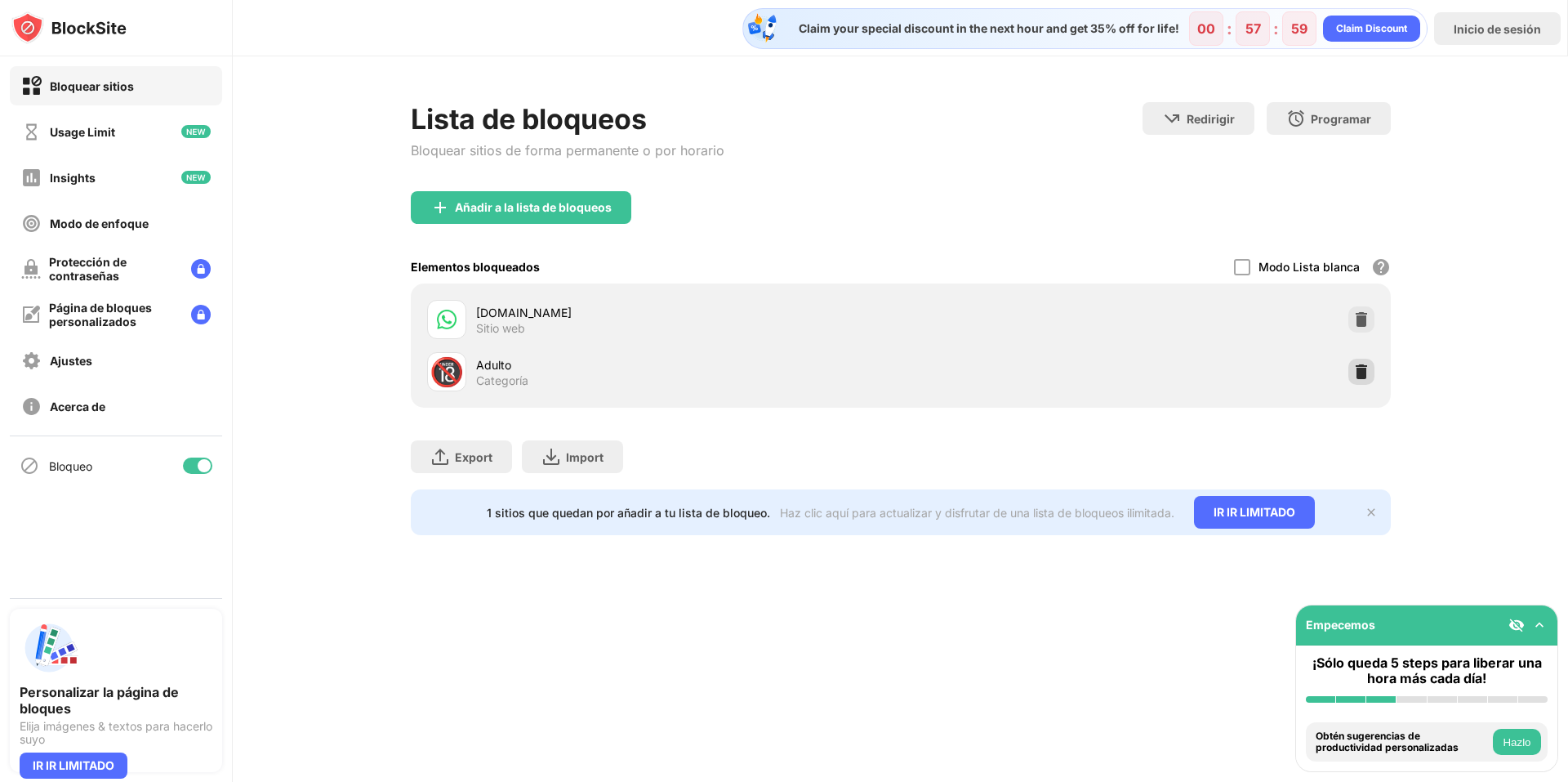
click at [1364, 377] on img at bounding box center [1362, 371] width 17 height 17
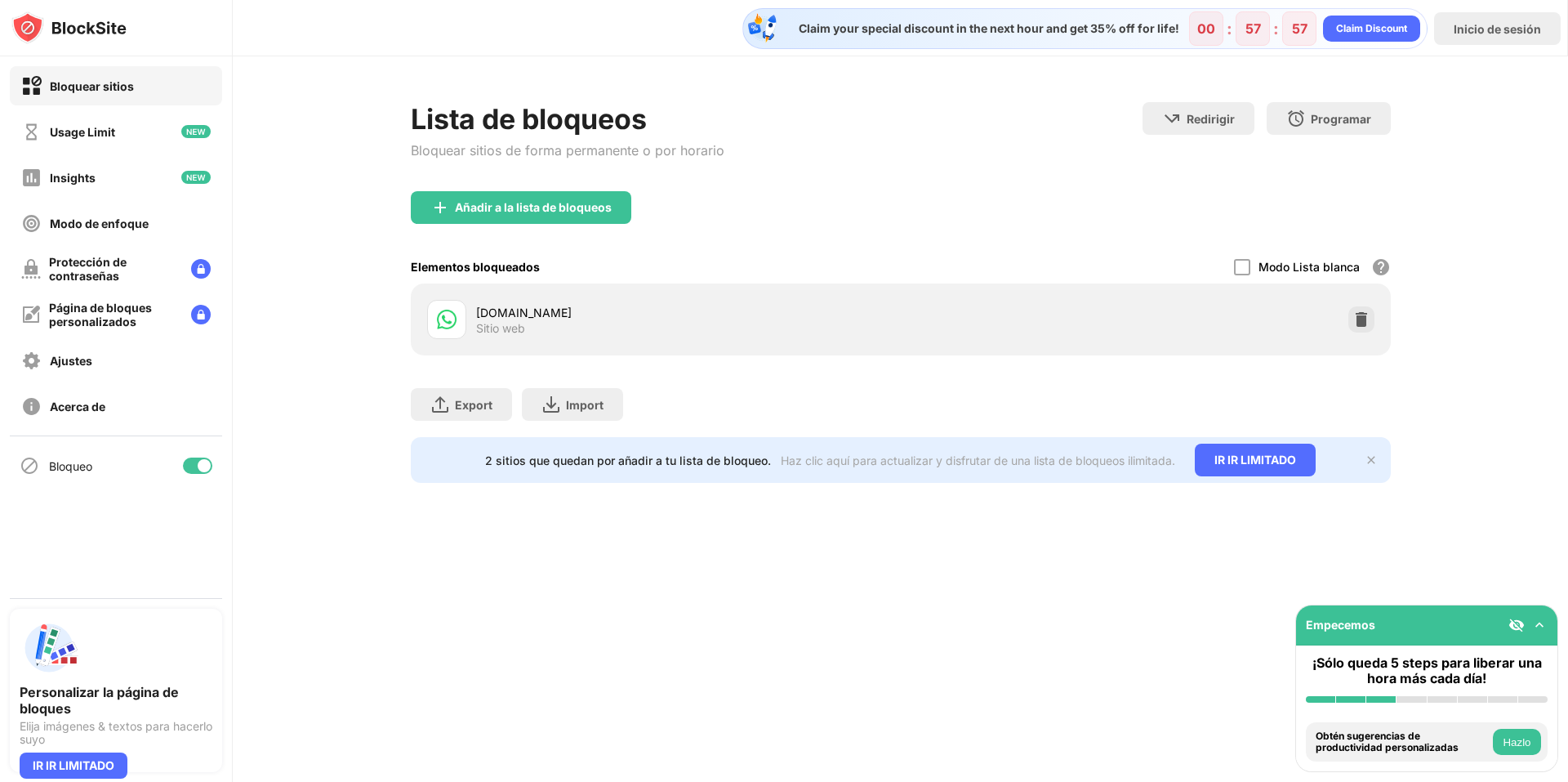
click at [1098, 377] on div "Export Exportar archivos (sólo para artículos de sitios web) Import Importar ar…" at bounding box center [900, 396] width 980 height 82
click at [573, 205] on div "Añadir a la lista de bloqueos" at bounding box center [532, 206] width 157 height 13
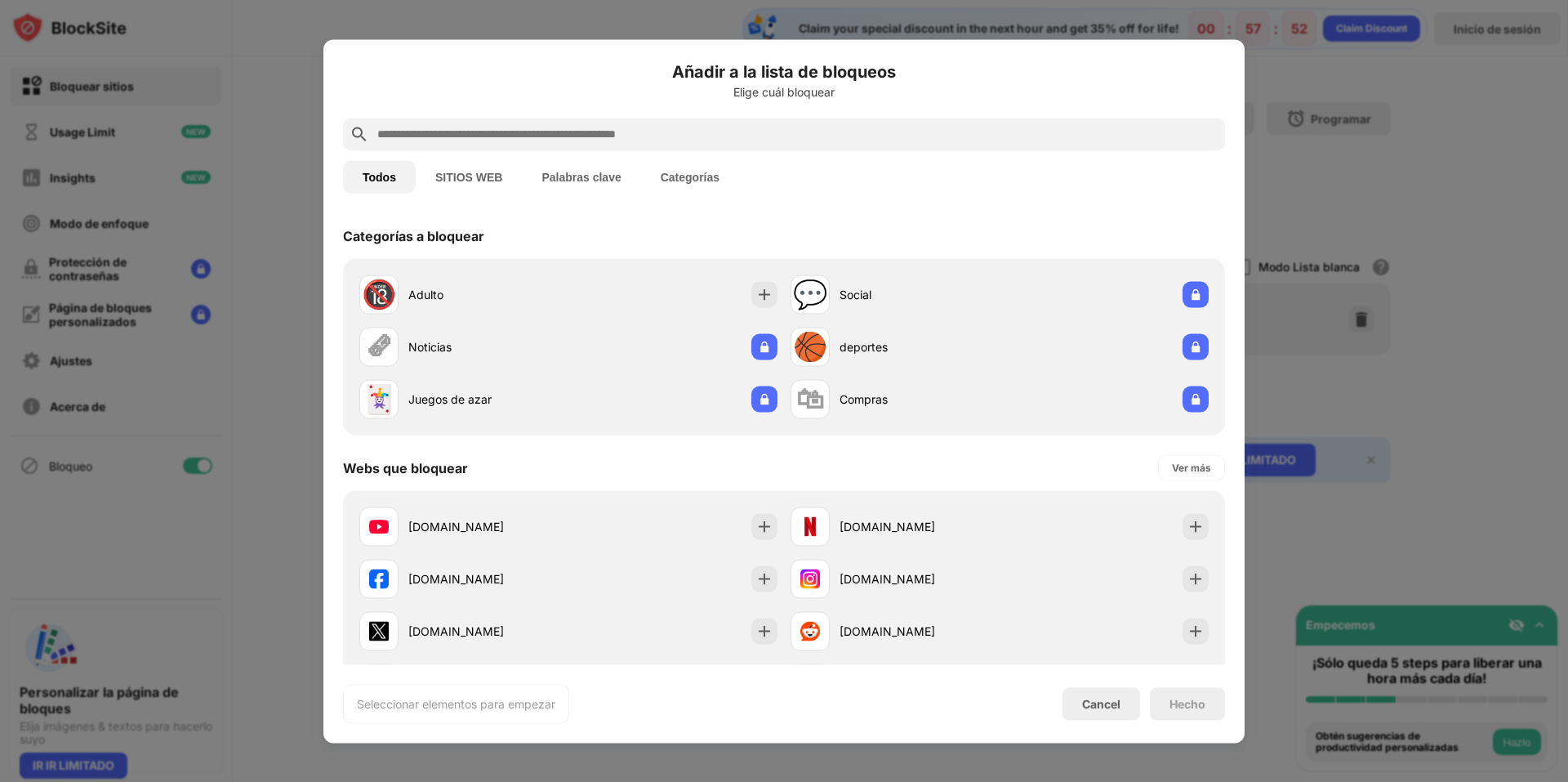
click at [657, 132] on input "text" at bounding box center [797, 134] width 843 height 19
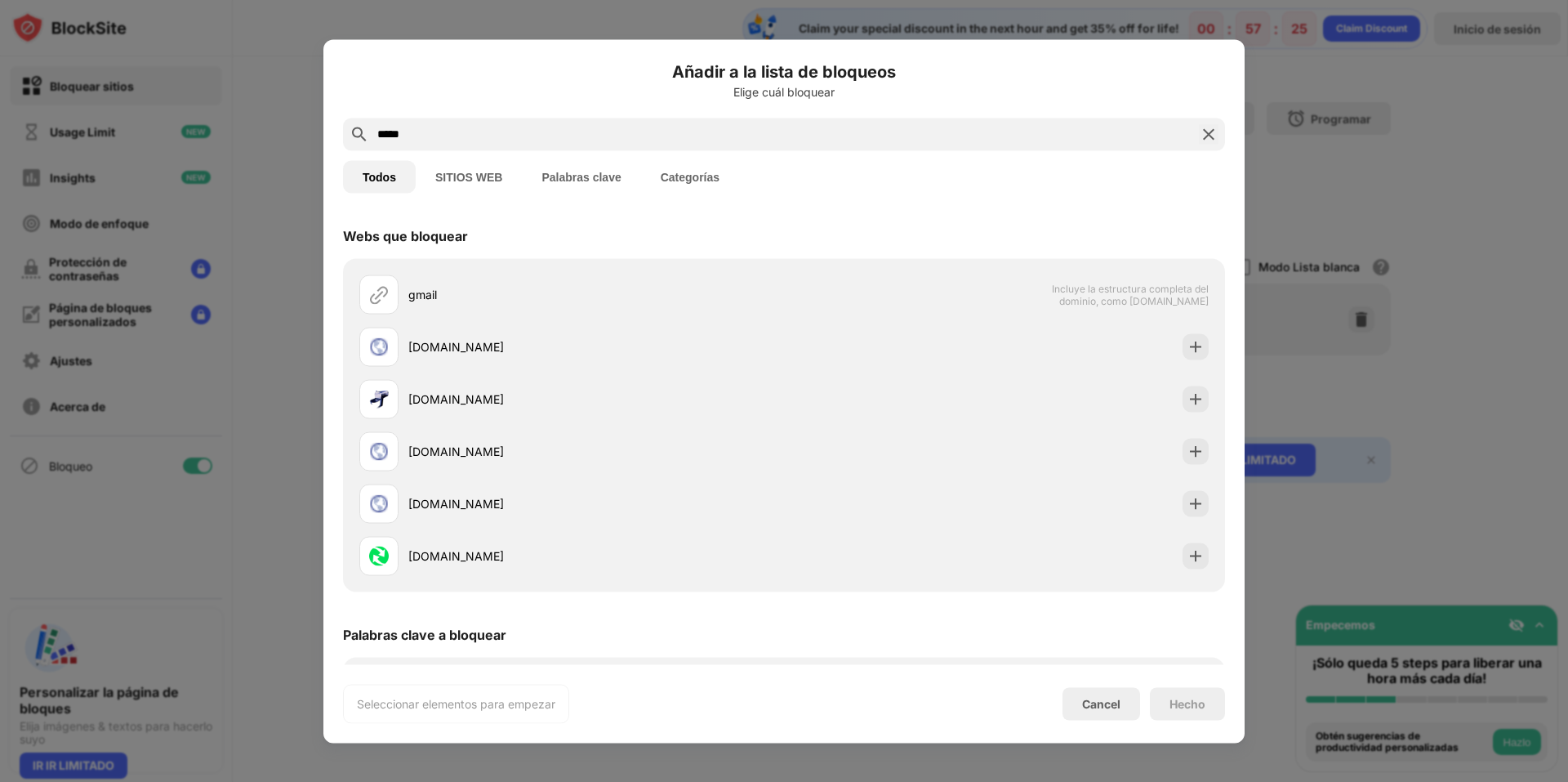
click at [579, 134] on input "*****" at bounding box center [784, 134] width 817 height 19
click at [484, 177] on button "SITIOS WEB" at bounding box center [468, 176] width 106 height 33
click at [477, 137] on input "*****" at bounding box center [784, 134] width 817 height 19
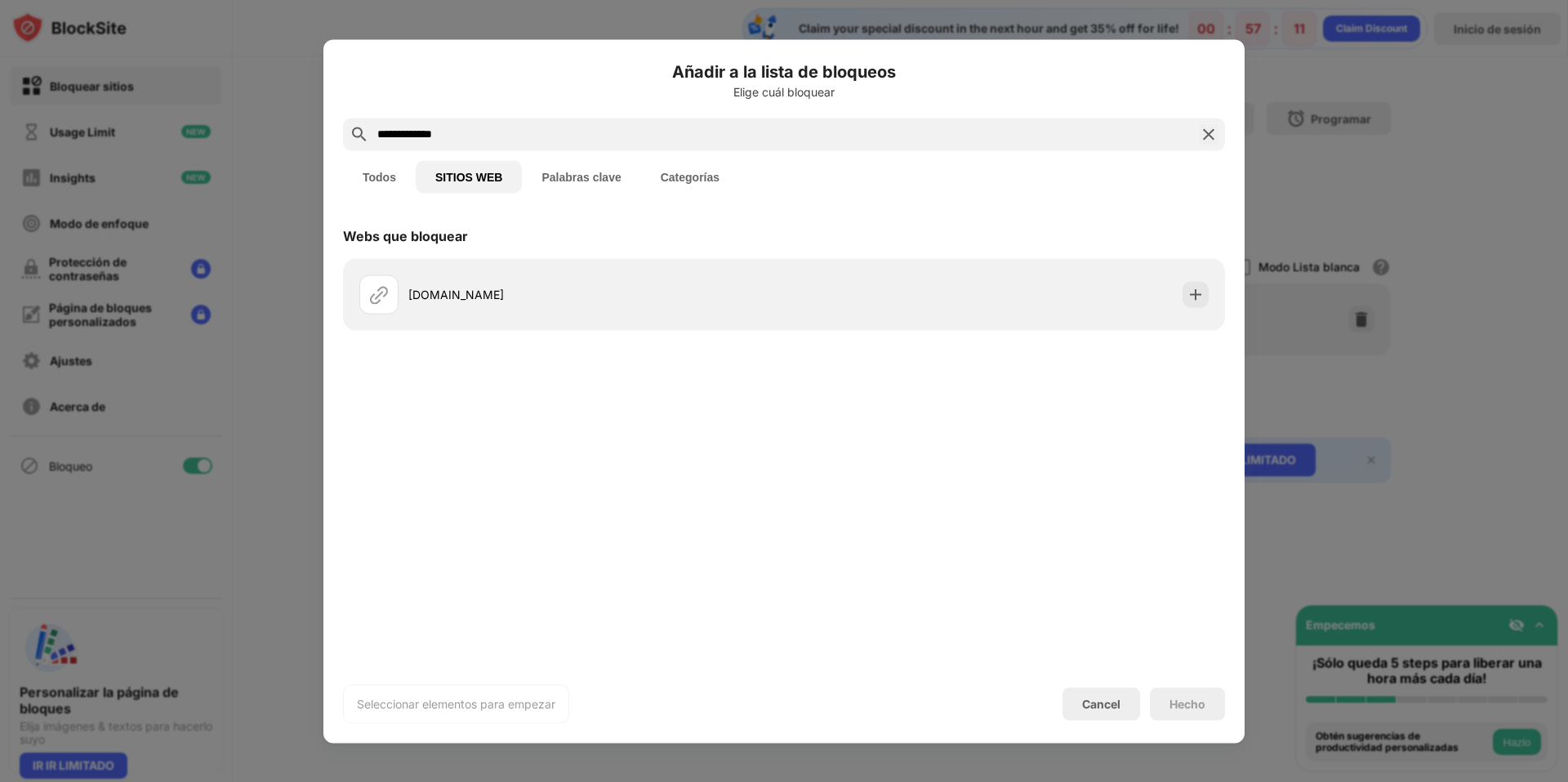
click at [477, 137] on input "**********" at bounding box center [784, 134] width 817 height 19
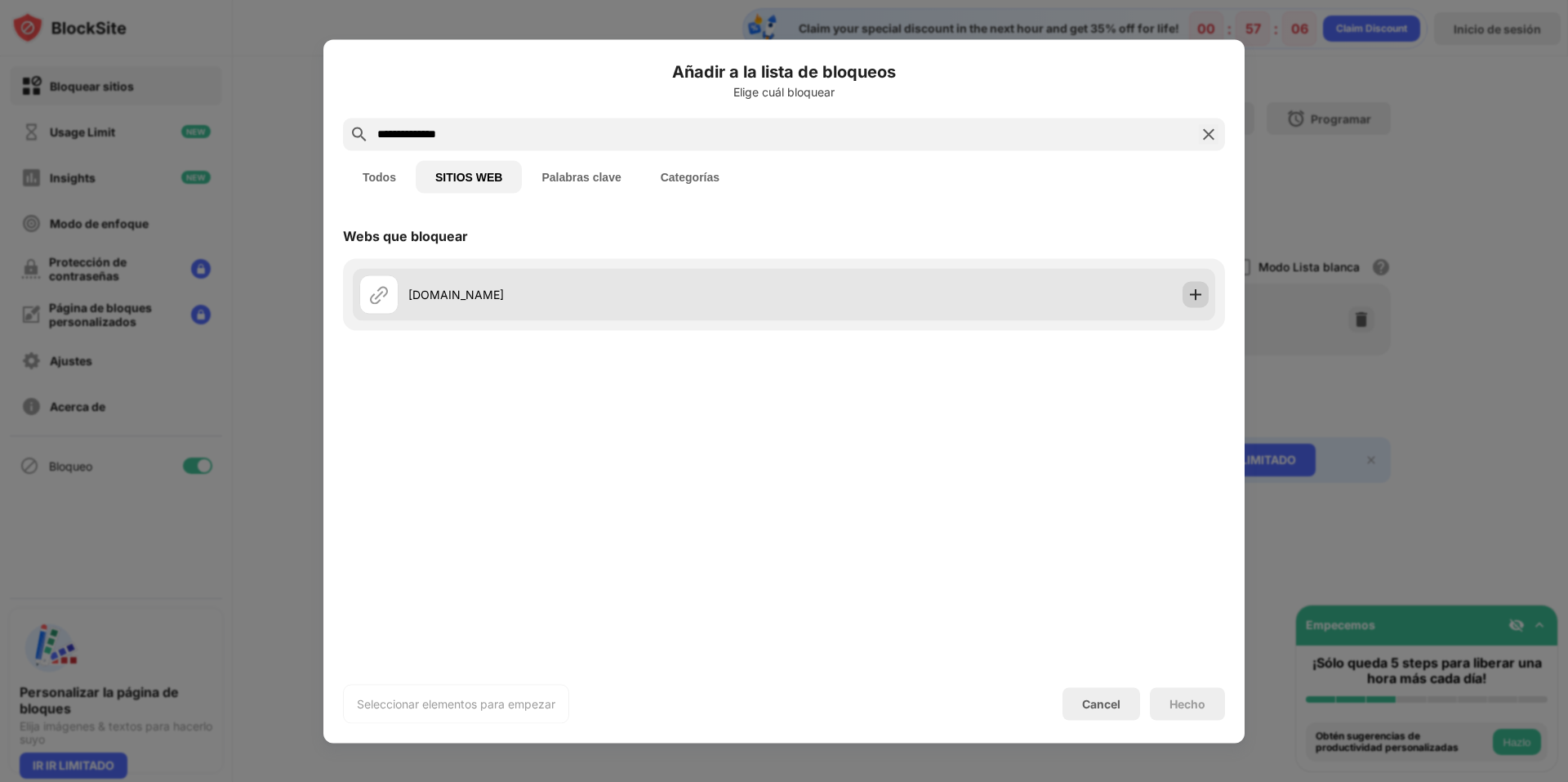
type input "**********"
click at [1200, 292] on img at bounding box center [1195, 294] width 17 height 17
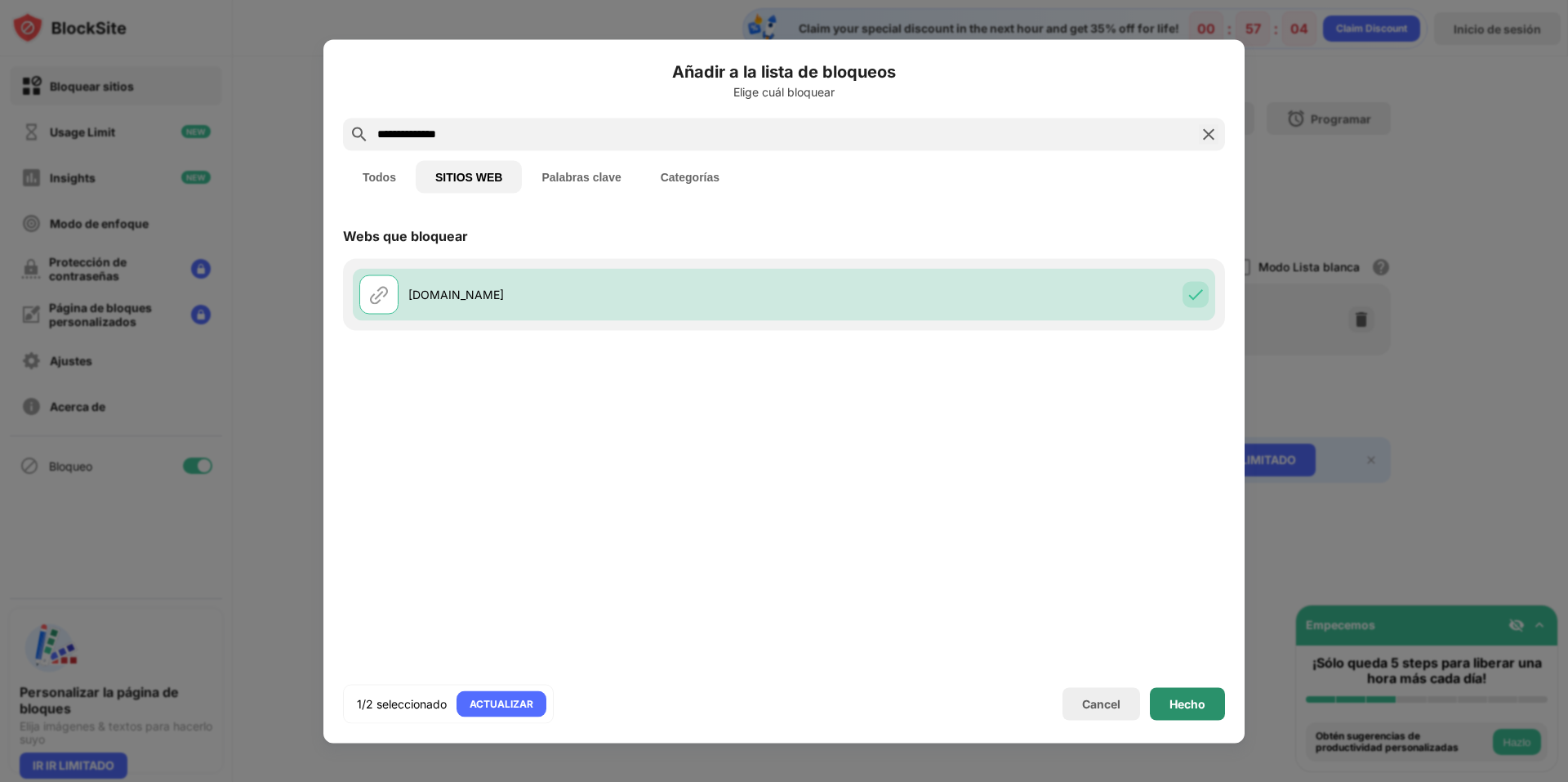
click at [1202, 704] on div "Hecho" at bounding box center [1187, 703] width 36 height 13
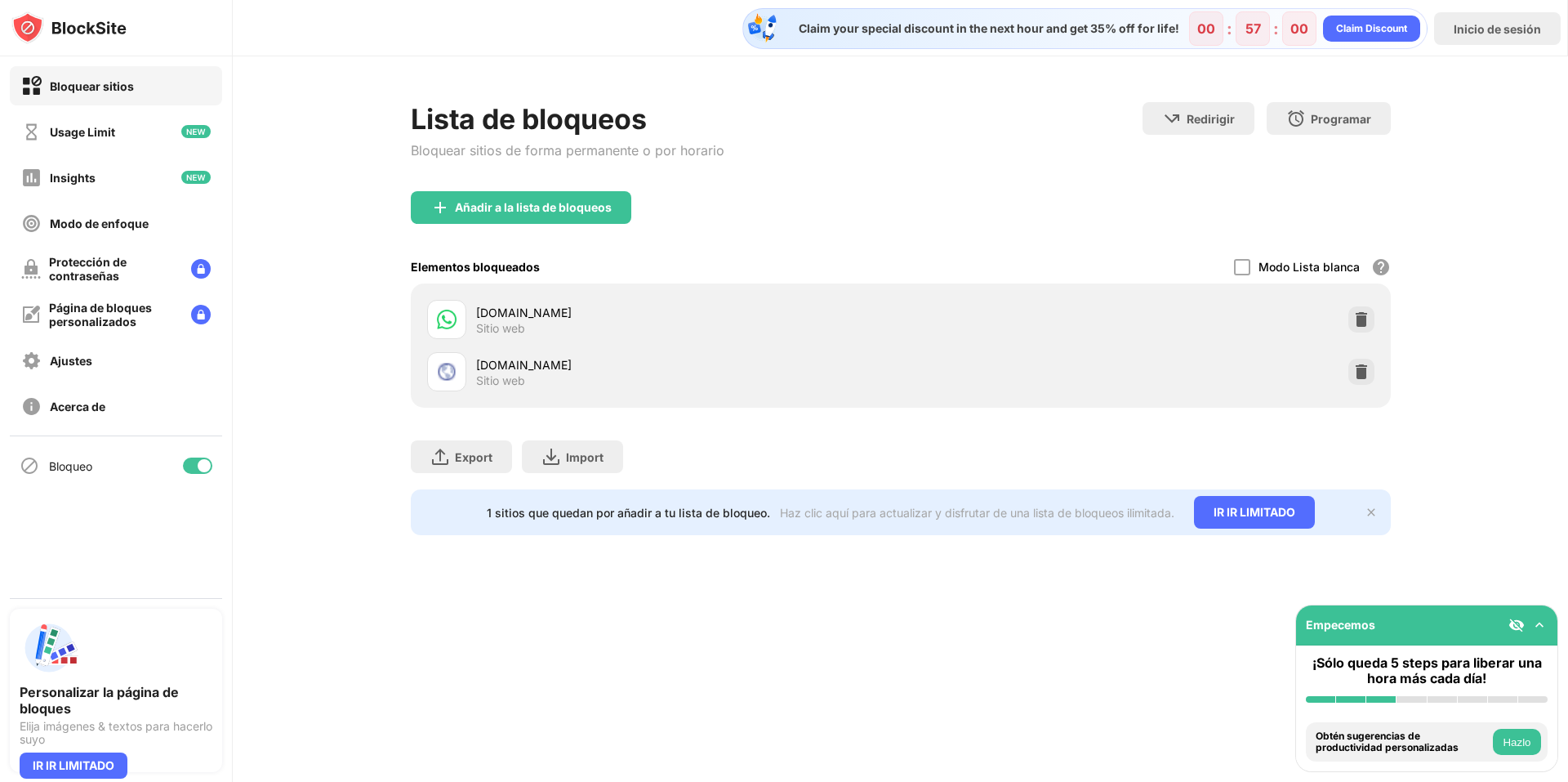
click at [1540, 619] on img at bounding box center [1540, 625] width 17 height 17
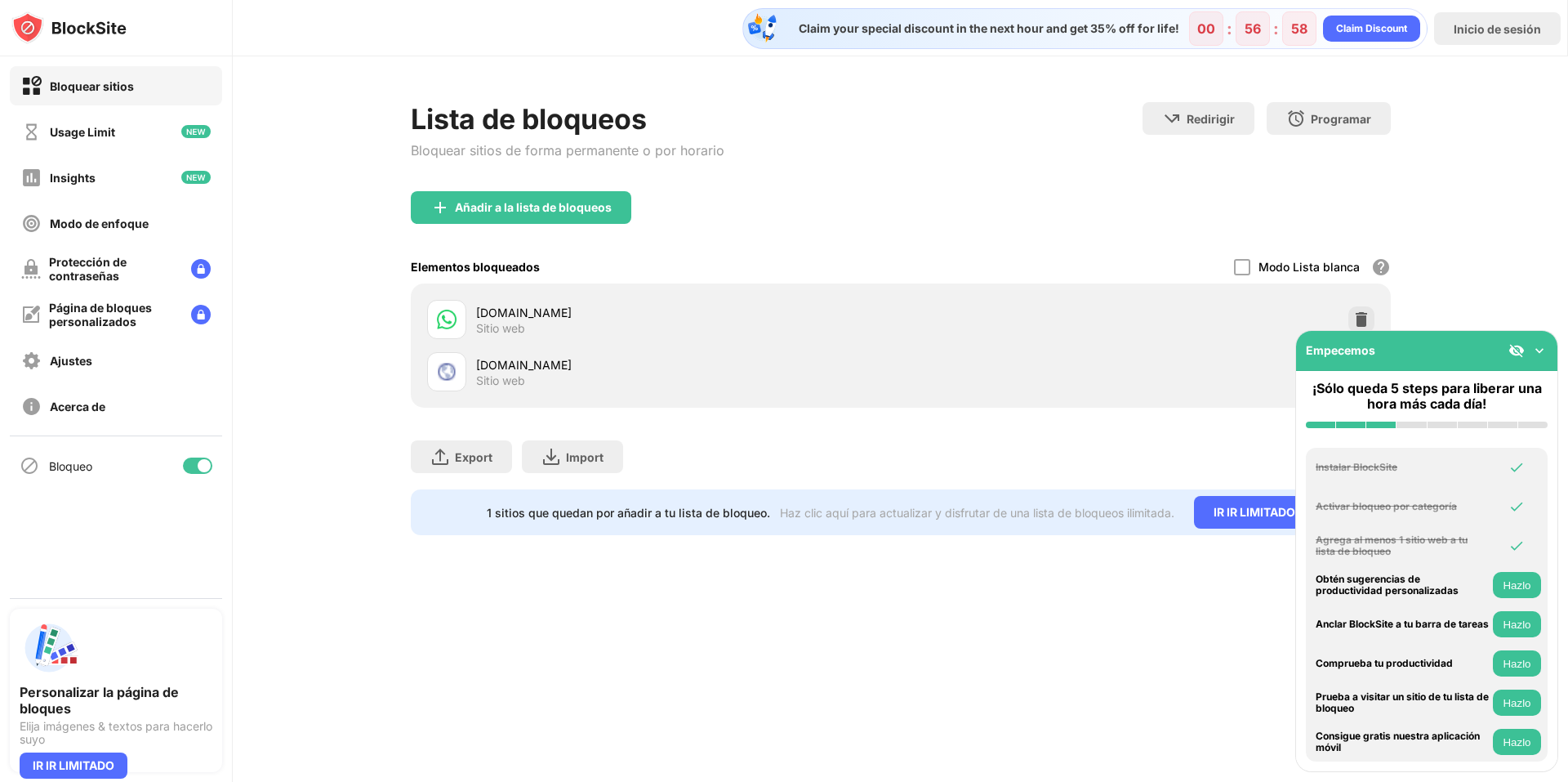
click at [1546, 358] on img at bounding box center [1540, 351] width 17 height 17
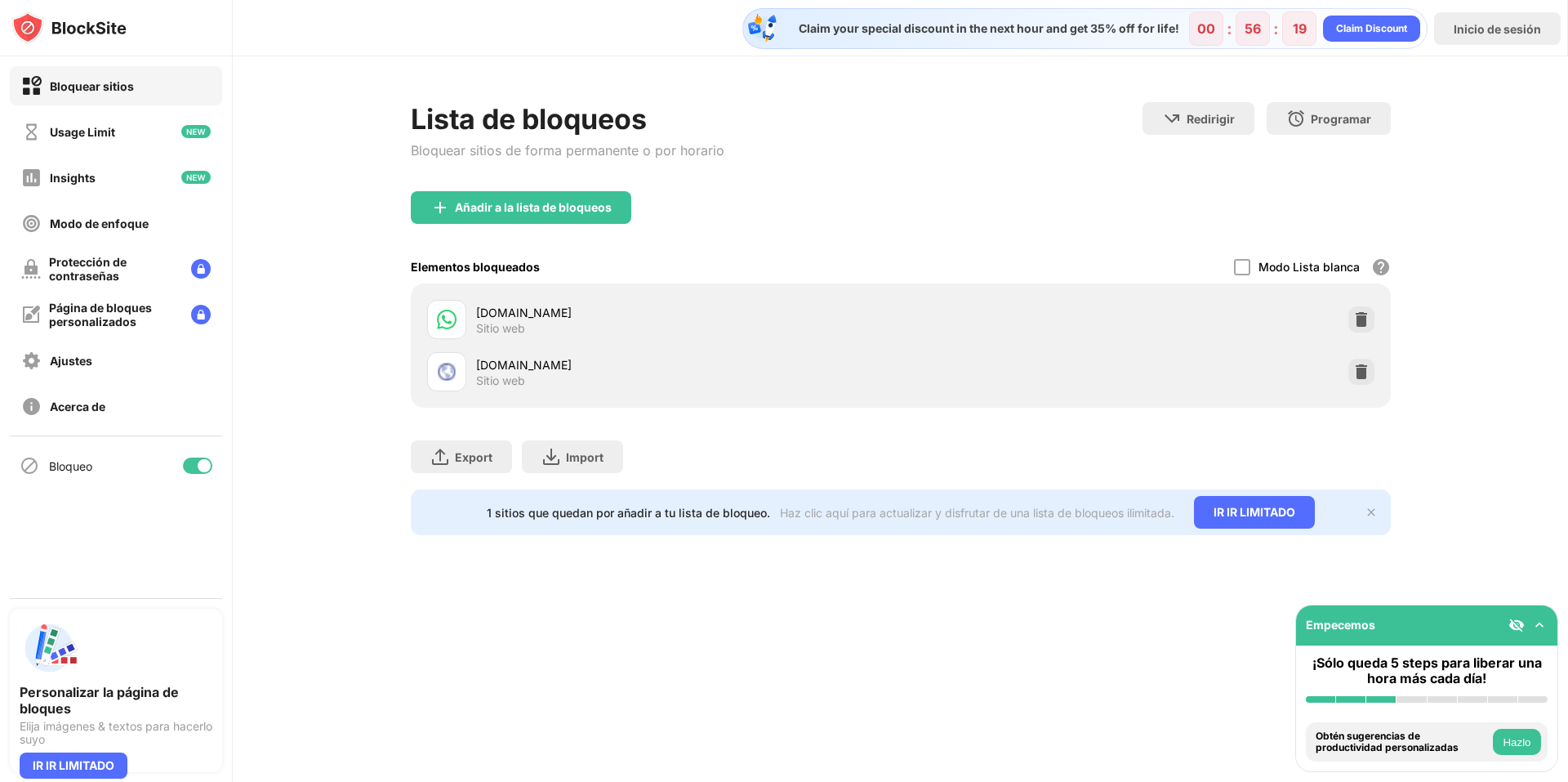
click at [798, 221] on div "Añadir a la lista de bloqueos" at bounding box center [900, 220] width 980 height 58
click at [1387, 38] on div "Claim Discount" at bounding box center [1372, 28] width 97 height 26
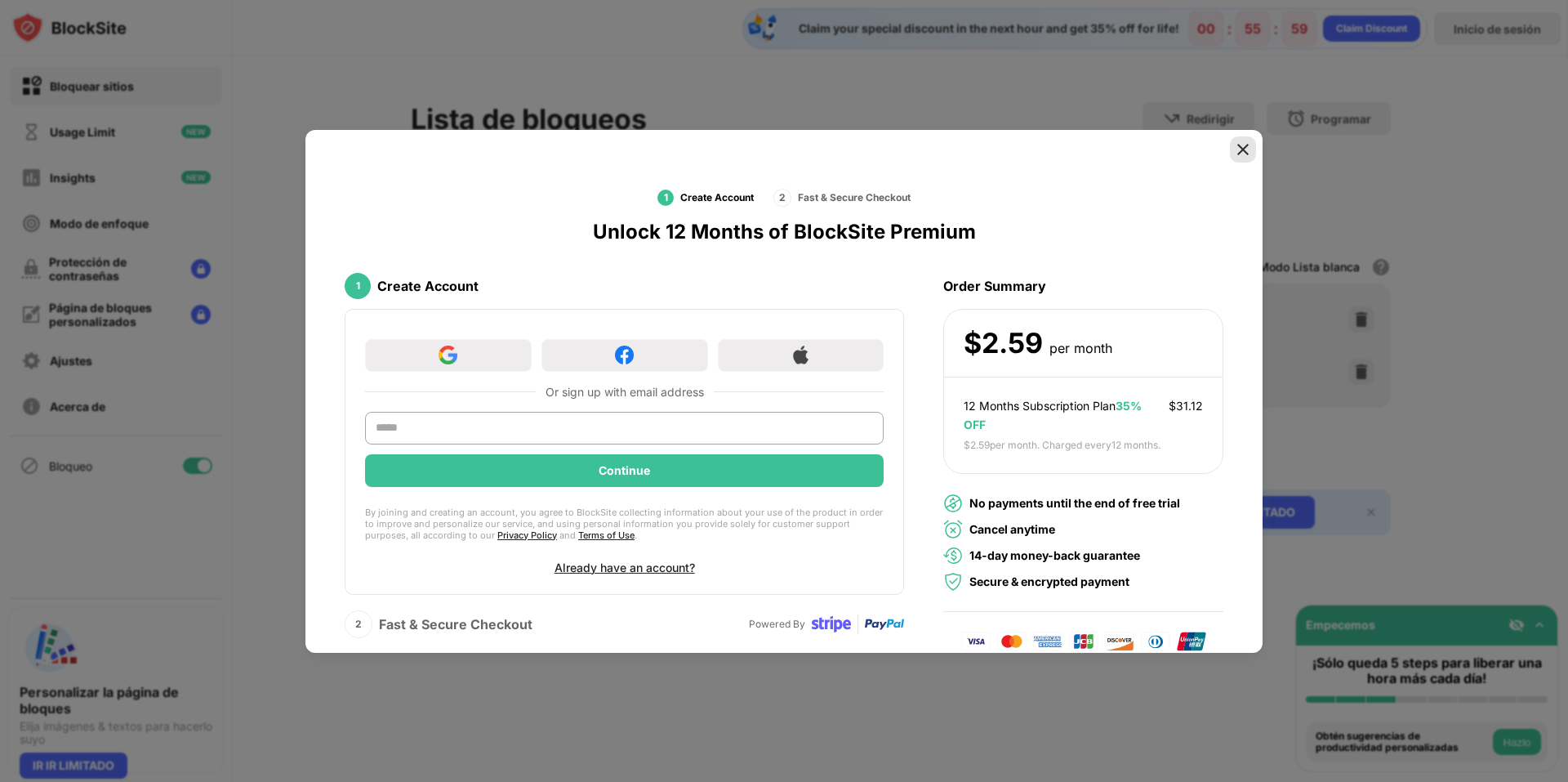
click at [1235, 148] on img at bounding box center [1243, 149] width 17 height 17
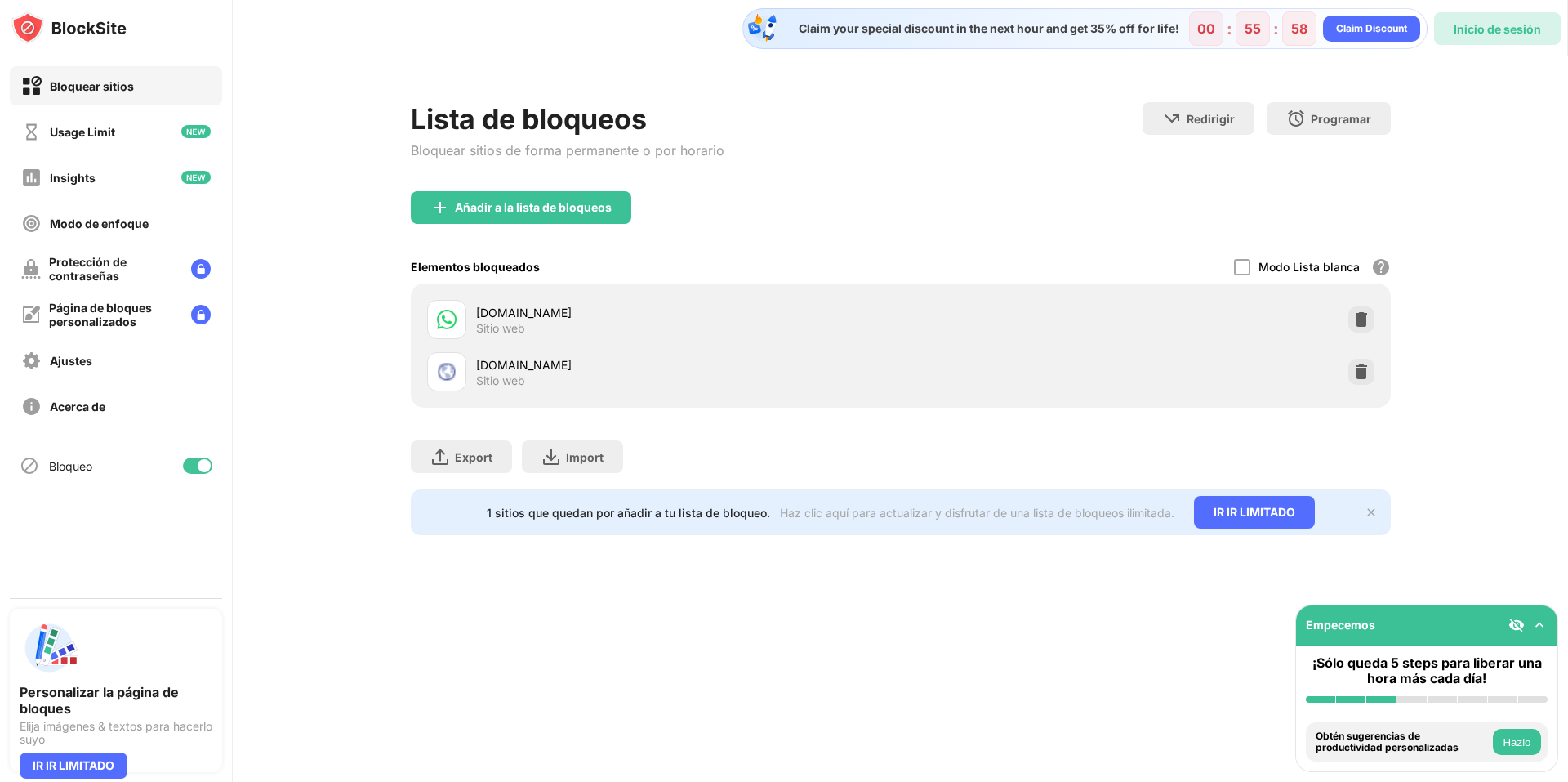
click at [1516, 19] on div "Inicio de sesión" at bounding box center [1498, 29] width 127 height 33
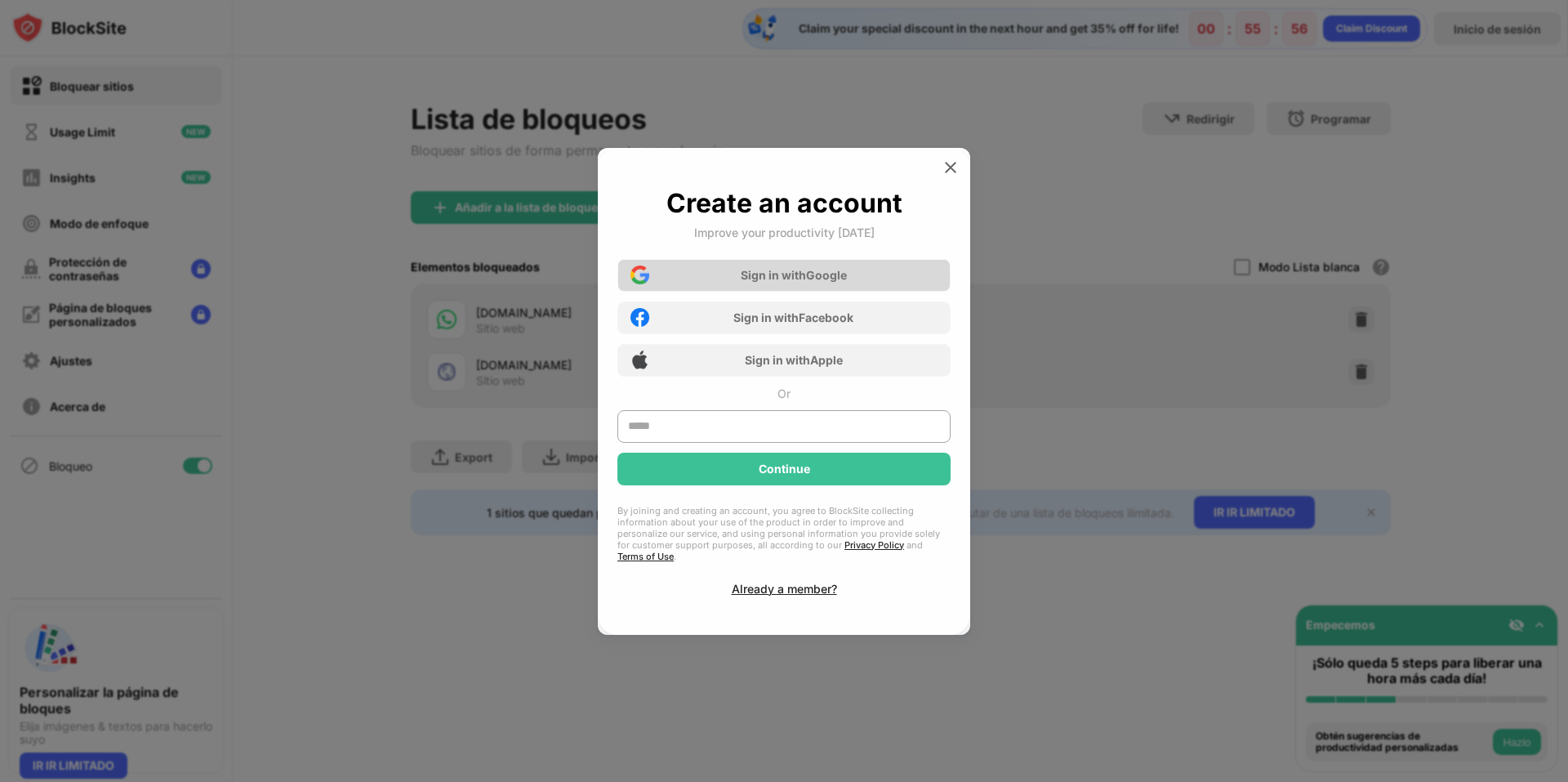
click at [825, 269] on div "Sign in with Google" at bounding box center [784, 276] width 333 height 33
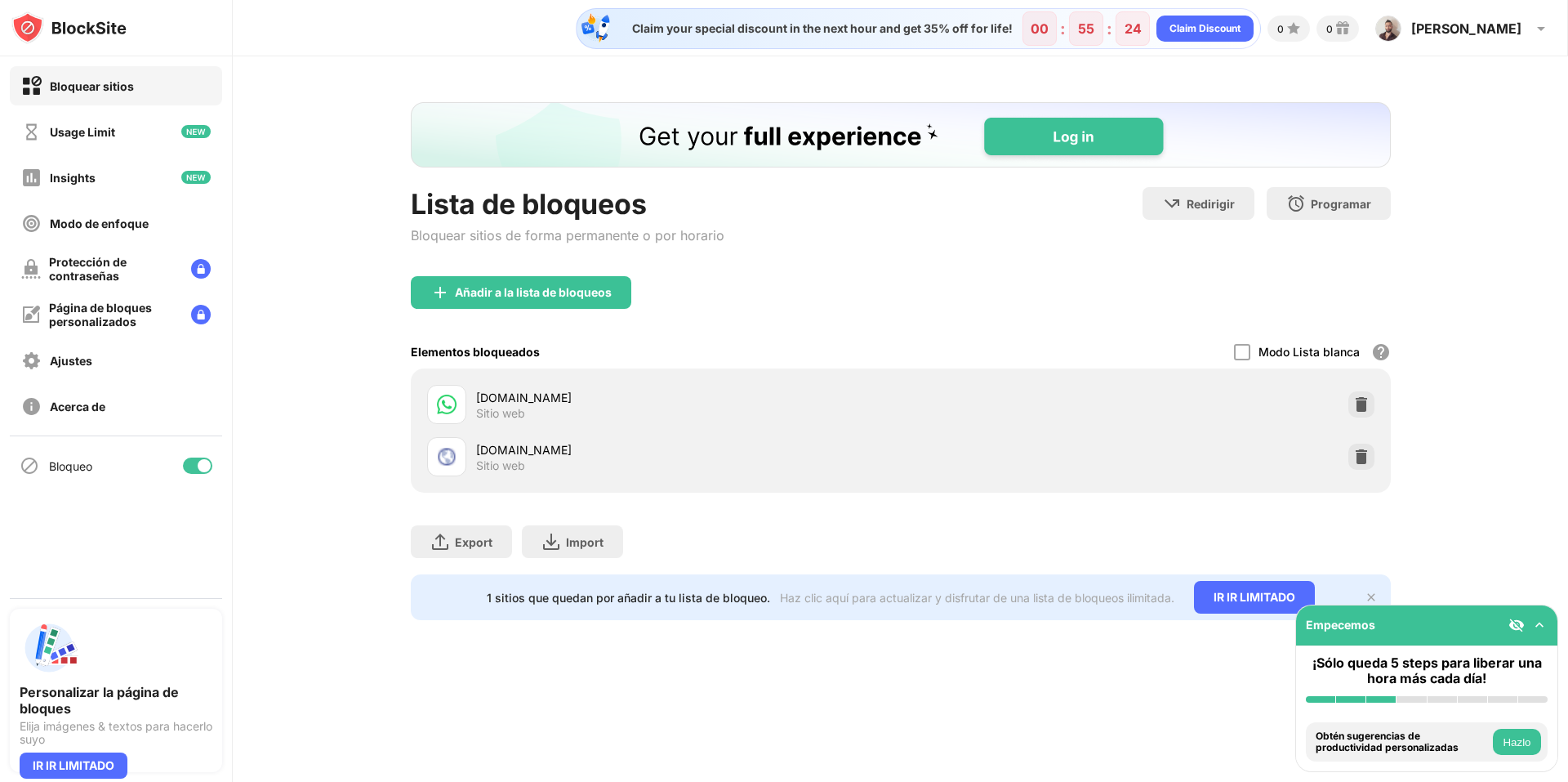
click at [1544, 627] on img at bounding box center [1540, 625] width 17 height 17
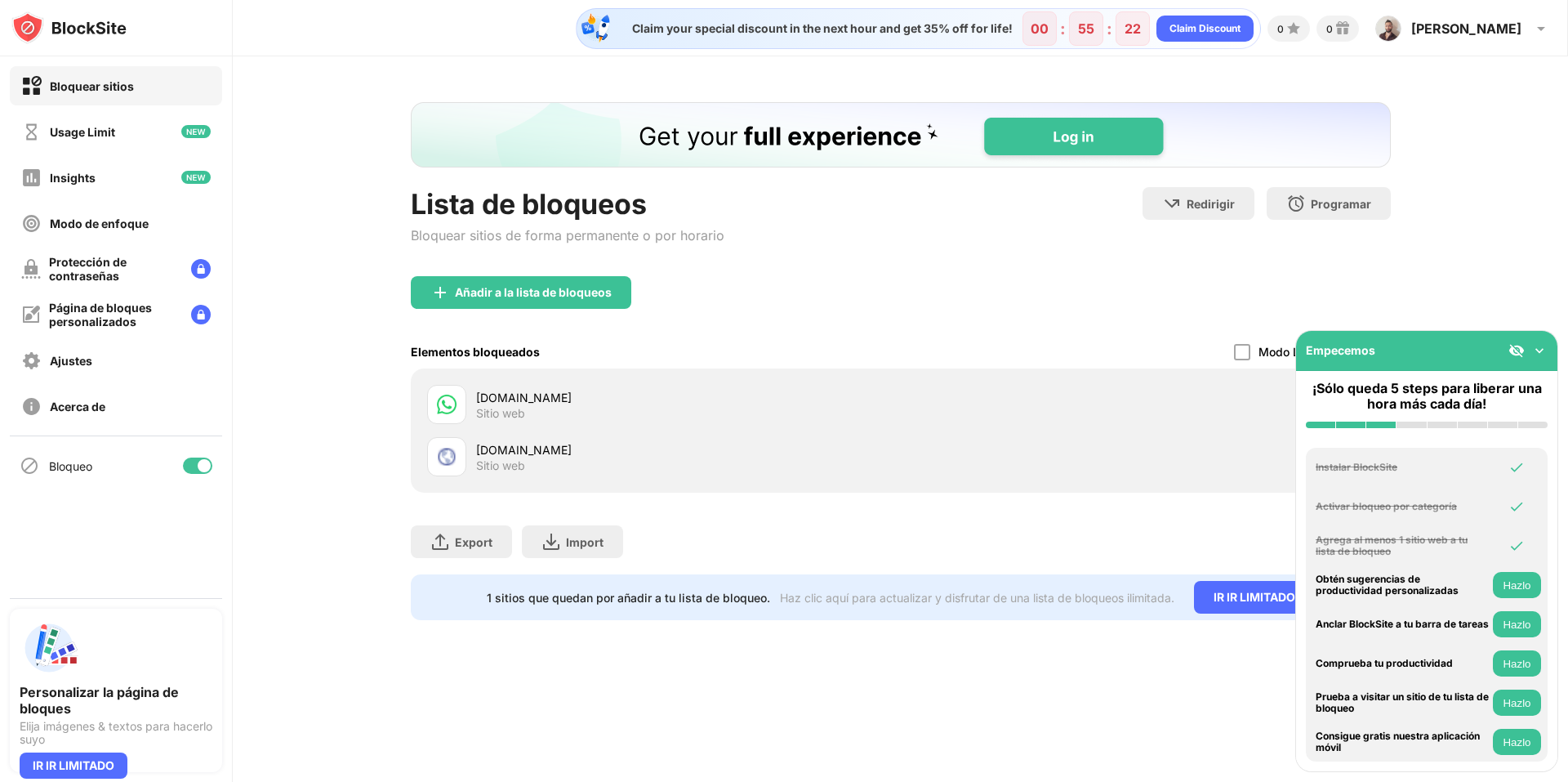
click at [1537, 356] on img at bounding box center [1540, 351] width 17 height 17
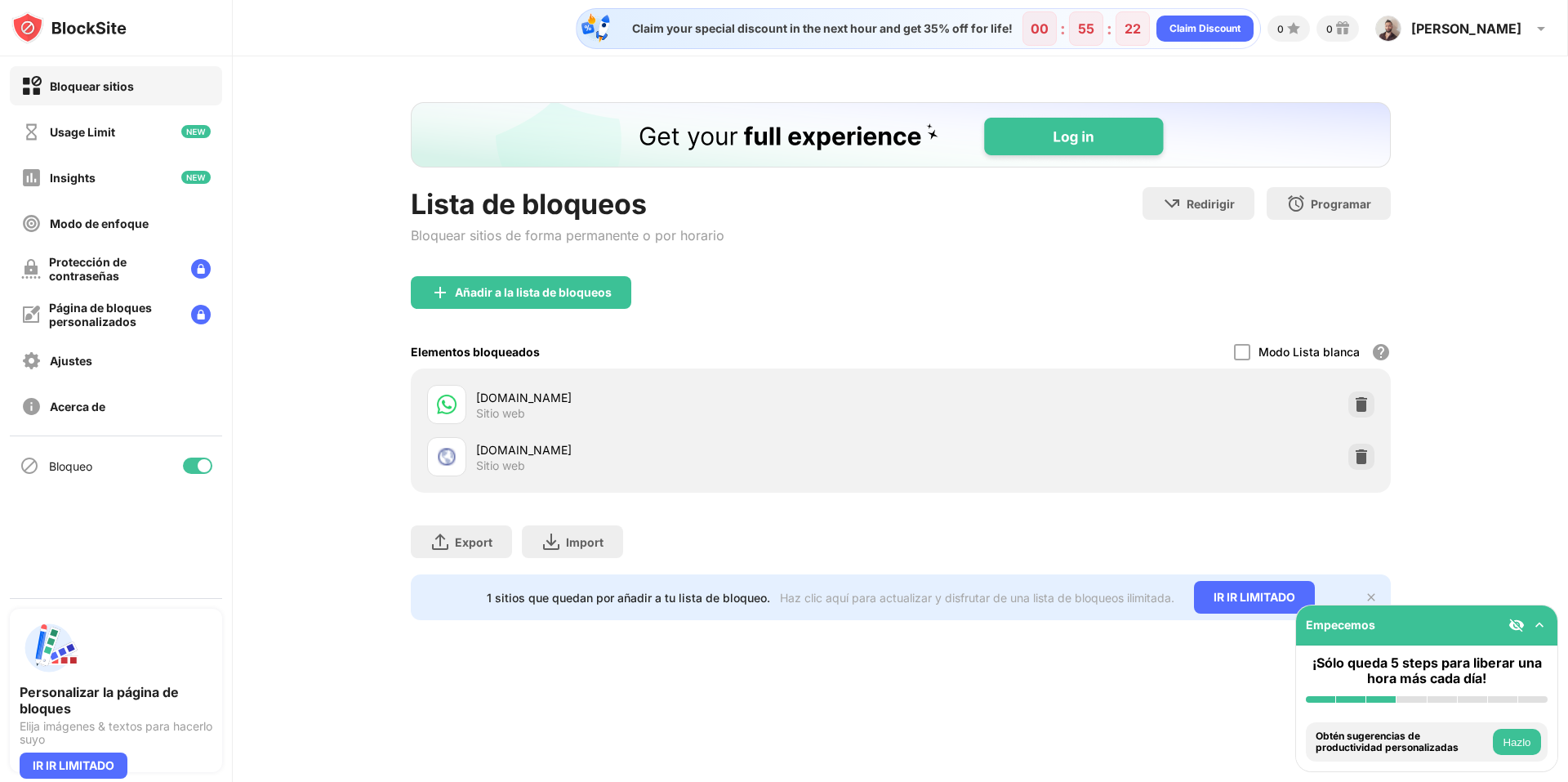
click at [1526, 379] on div "Lista de bloqueos Bloquear sitios de forma permanente o por horario Redirigir H…" at bounding box center [900, 361] width 1335 height 610
click at [1524, 21] on div "[PERSON_NAME] View Account Insights Premium Rewards Settings Support Log Out" at bounding box center [1463, 28] width 196 height 39
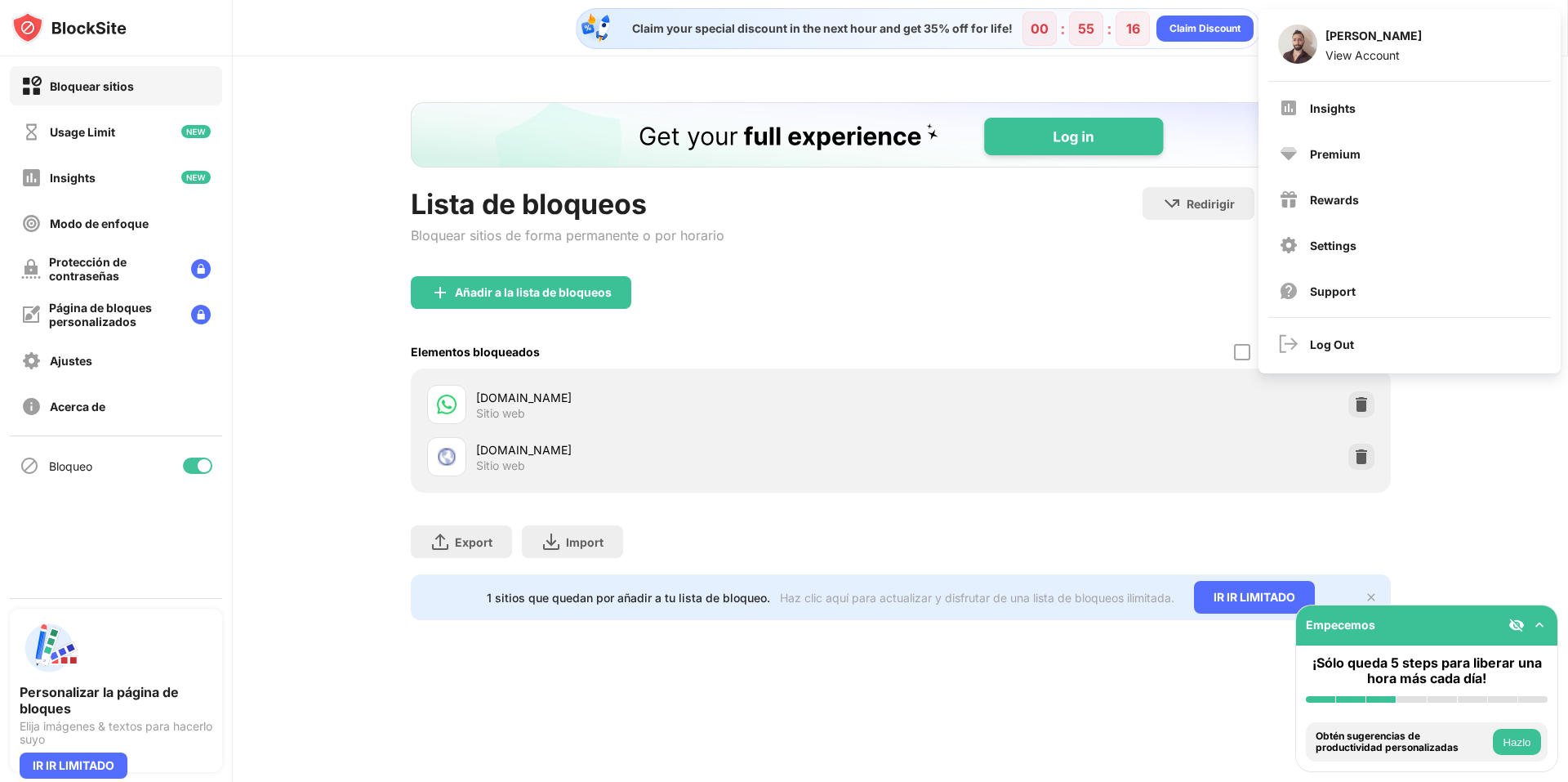
click at [340, 186] on div "Lista de bloqueos Bloquear sitios de forma permanente o por horario Redirigir H…" at bounding box center [900, 361] width 1335 height 610
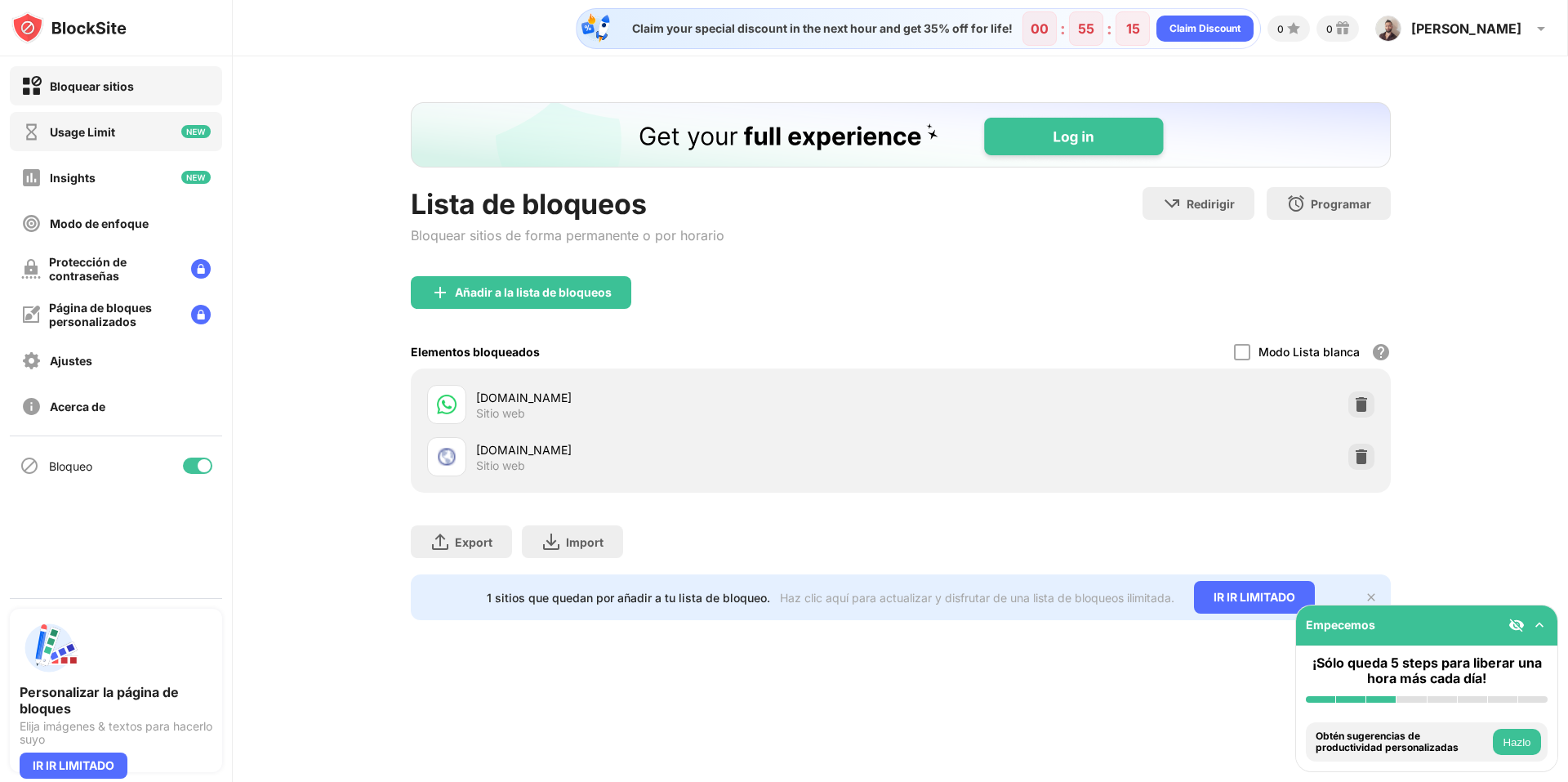
click at [89, 136] on div "Usage Limit" at bounding box center [82, 131] width 65 height 14
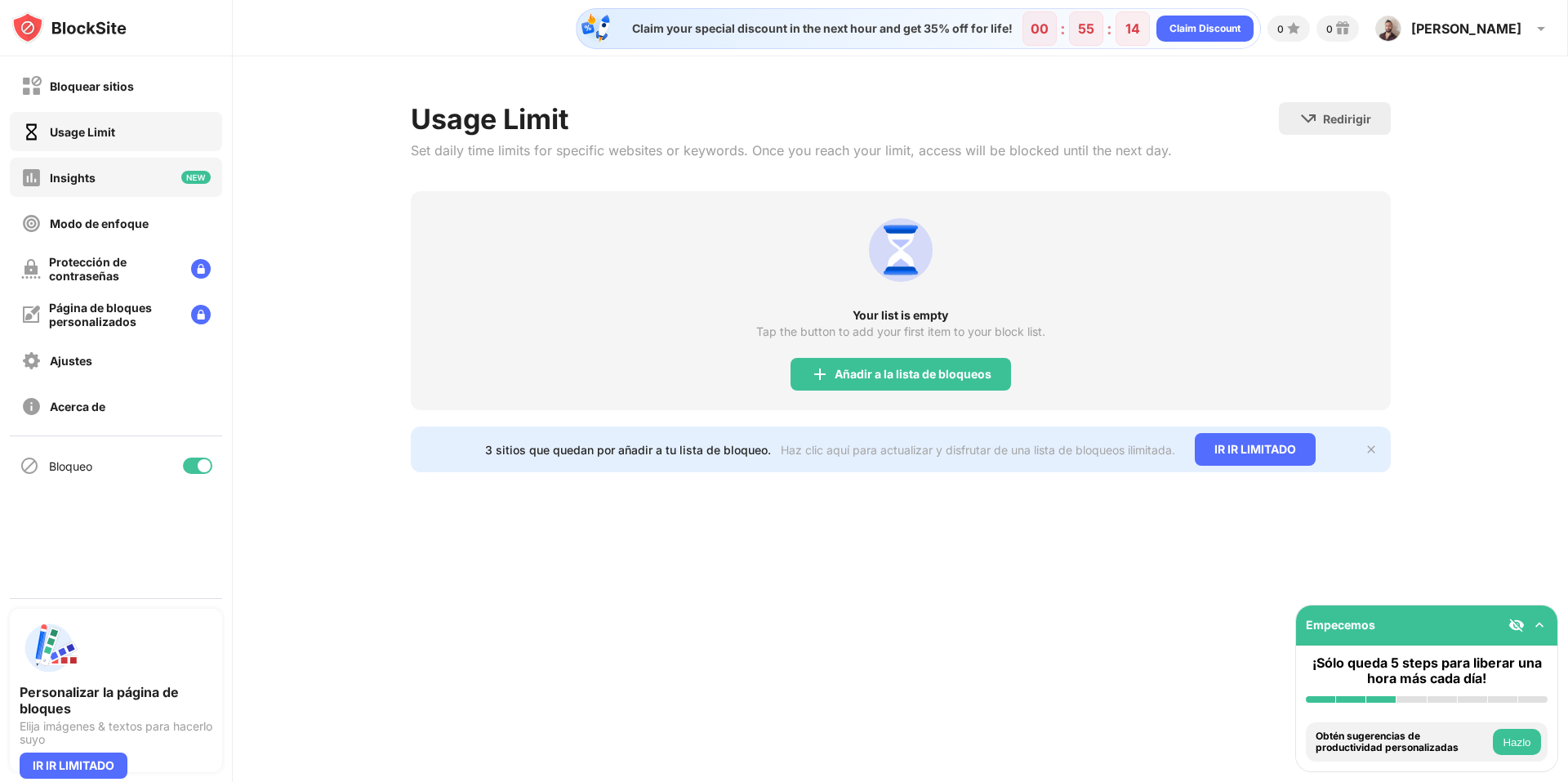
click at [115, 185] on div "Insights" at bounding box center [116, 177] width 212 height 39
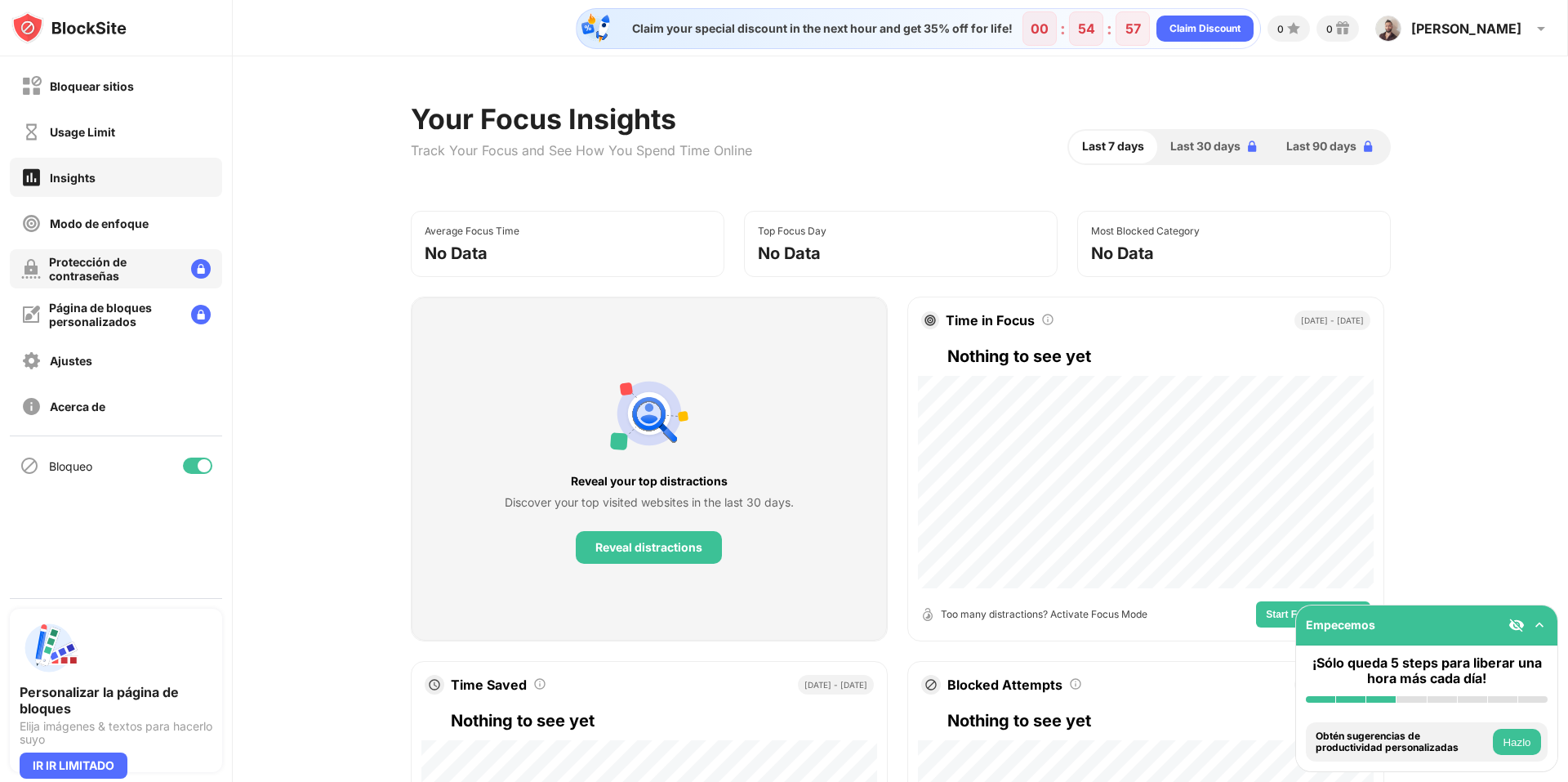
click at [160, 268] on div "Protección de contraseñas" at bounding box center [113, 269] width 129 height 28
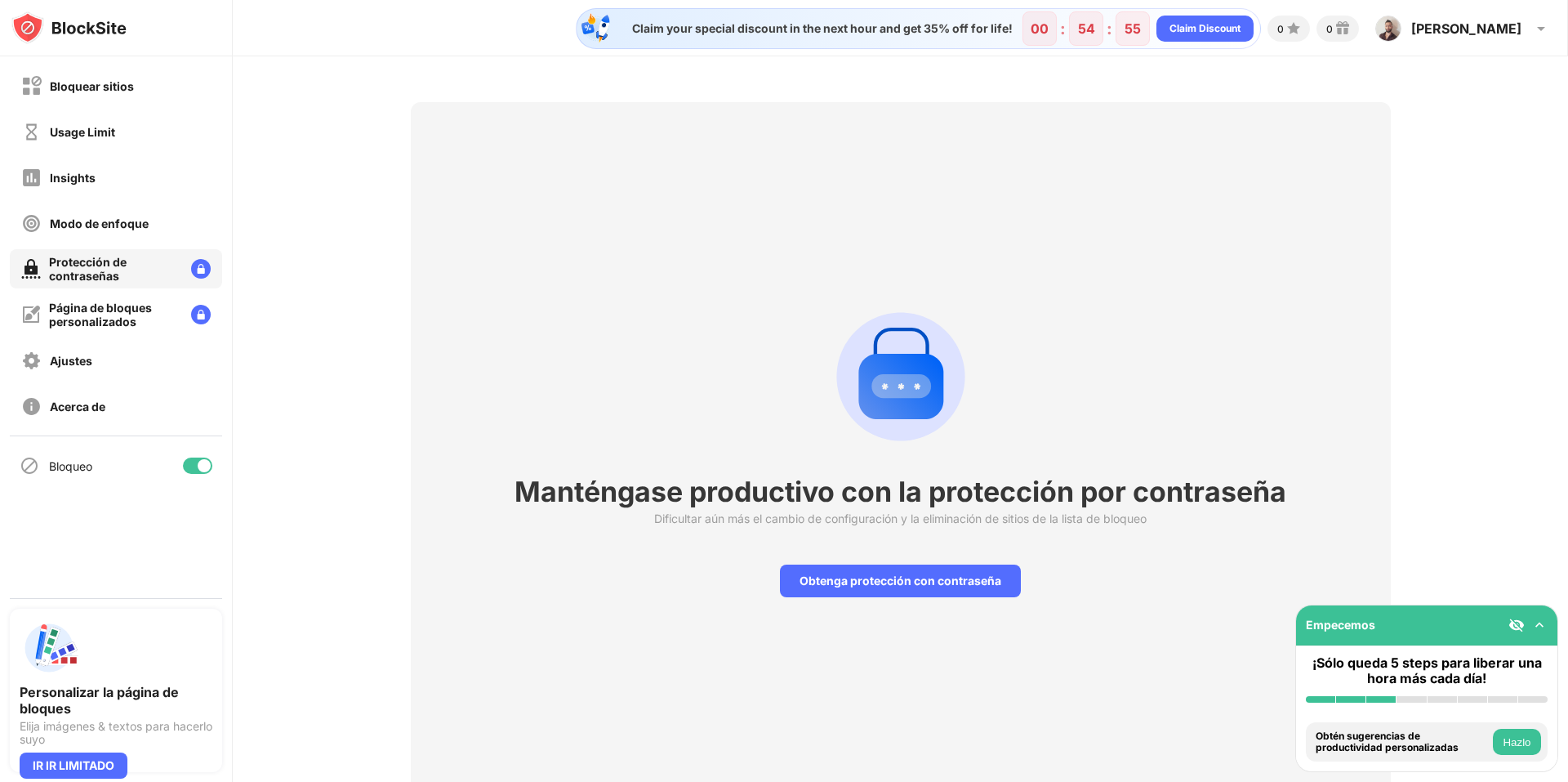
click at [282, 145] on div "Manténgase productivo con la protección por contraseña Dificultar aún más el ca…" at bounding box center [900, 447] width 1335 height 782
click at [283, 187] on div "Manténgase productivo con la protección por contraseña Dificultar aún más el ca…" at bounding box center [900, 447] width 1335 height 782
click at [131, 183] on div "Insights" at bounding box center [116, 177] width 212 height 39
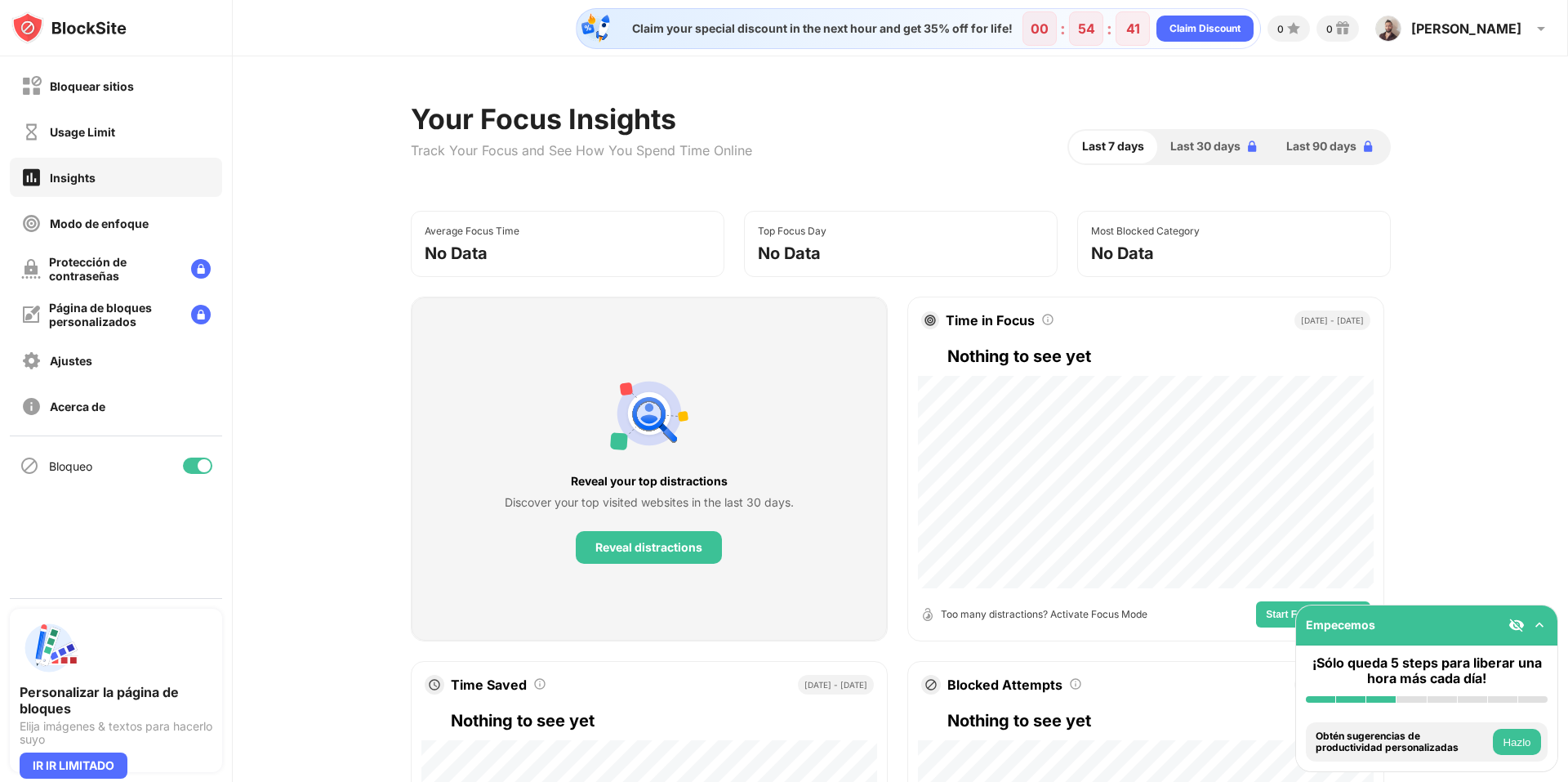
click at [265, 159] on div "Your Focus Insights Track Your Focus and See How You Spend Time Online Last 7 d…" at bounding box center [900, 717] width 1335 height 1322
click at [273, 192] on div "Your Focus Insights Track Your Focus and See How You Spend Time Online Last 7 d…" at bounding box center [900, 717] width 1335 height 1322
click at [358, 265] on div "Your Focus Insights Track Your Focus and See How You Spend Time Online Last 7 d…" at bounding box center [900, 717] width 1335 height 1322
click at [358, 293] on div "Your Focus Insights Track Your Focus and See How You Spend Time Online Last 7 d…" at bounding box center [900, 717] width 1335 height 1322
click at [159, 90] on div "Bloquear sitios" at bounding box center [116, 86] width 212 height 39
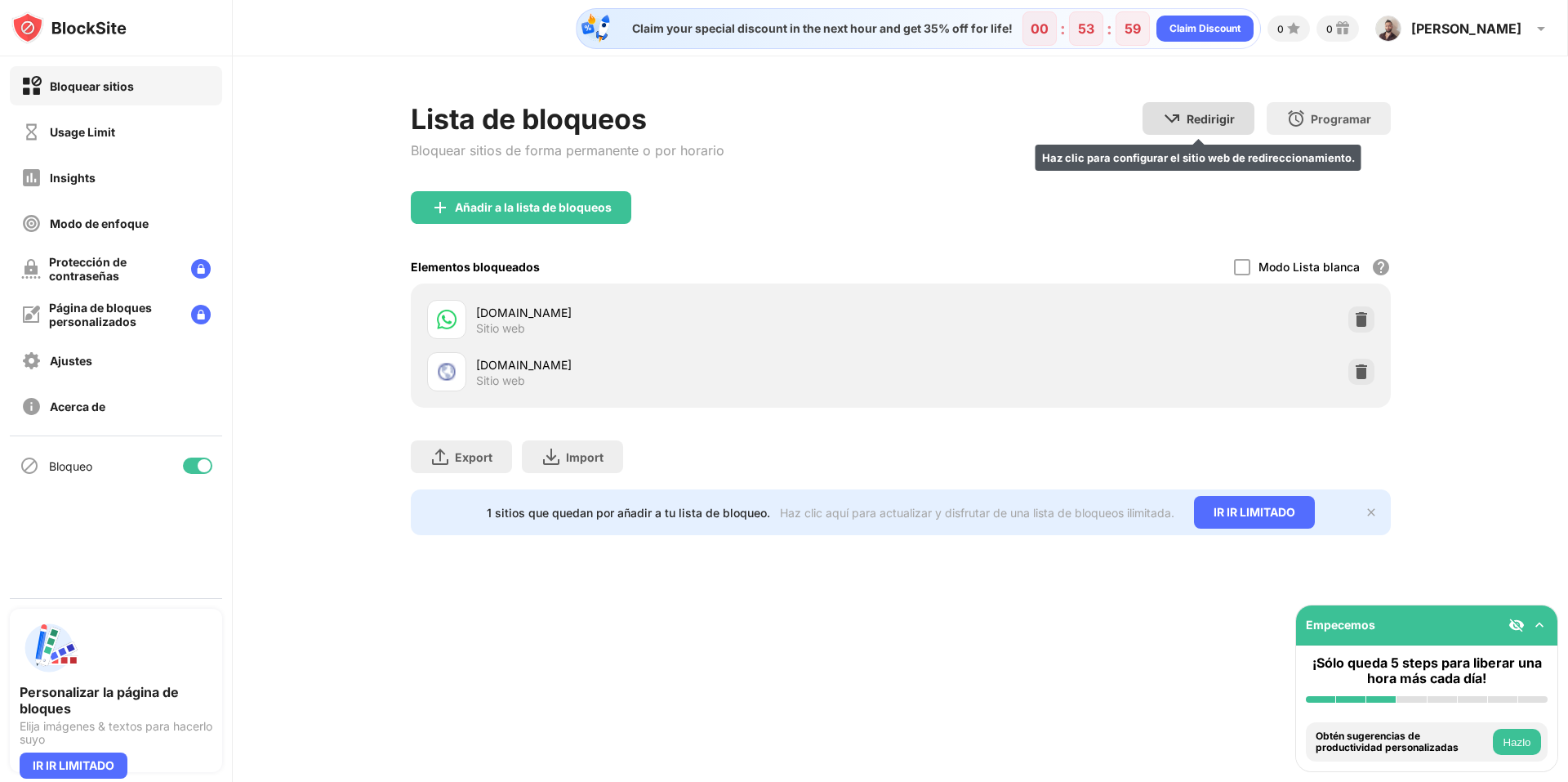
click at [1168, 110] on img at bounding box center [1172, 119] width 19 height 19
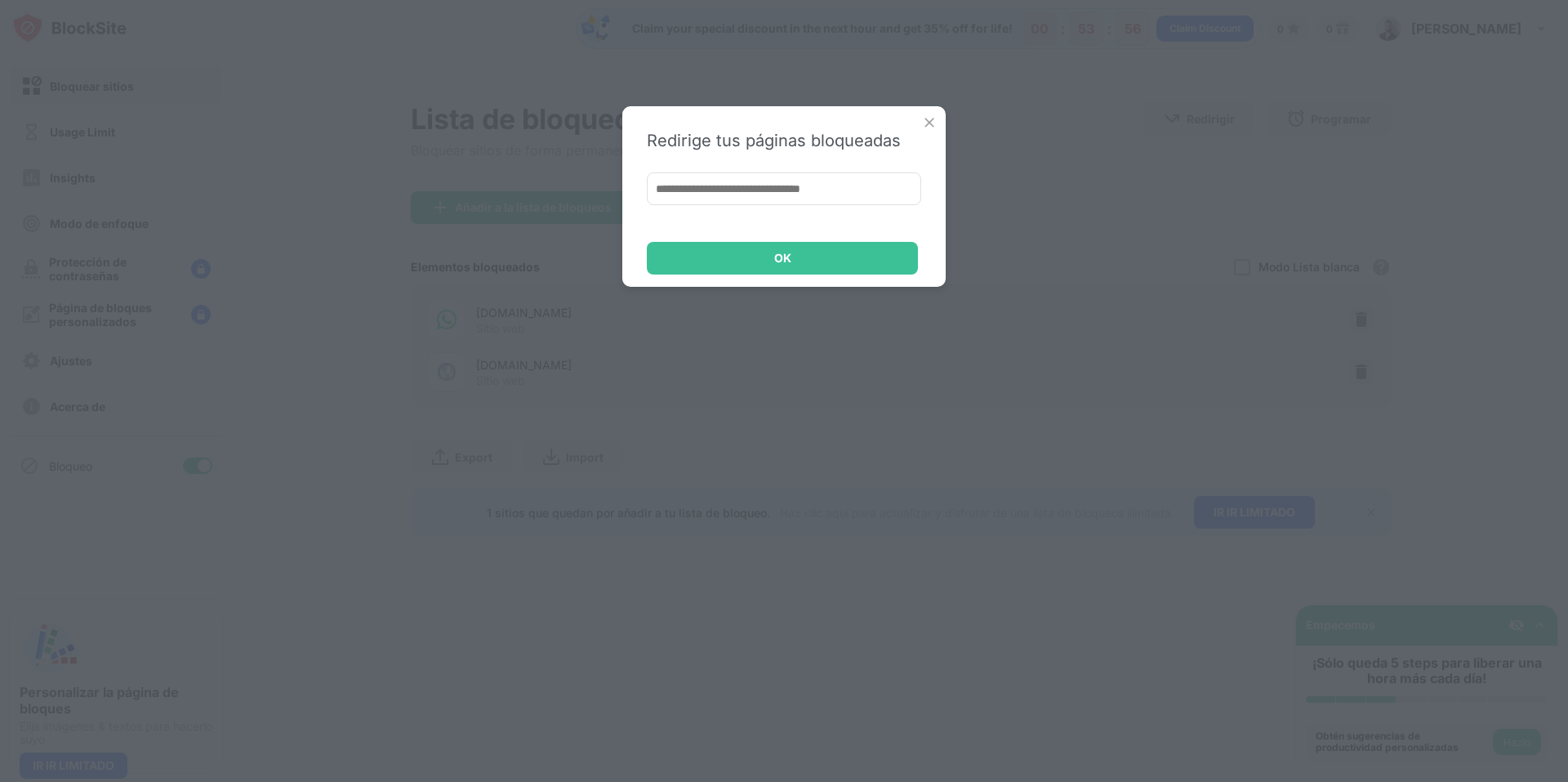
click at [937, 119] on img at bounding box center [930, 122] width 17 height 17
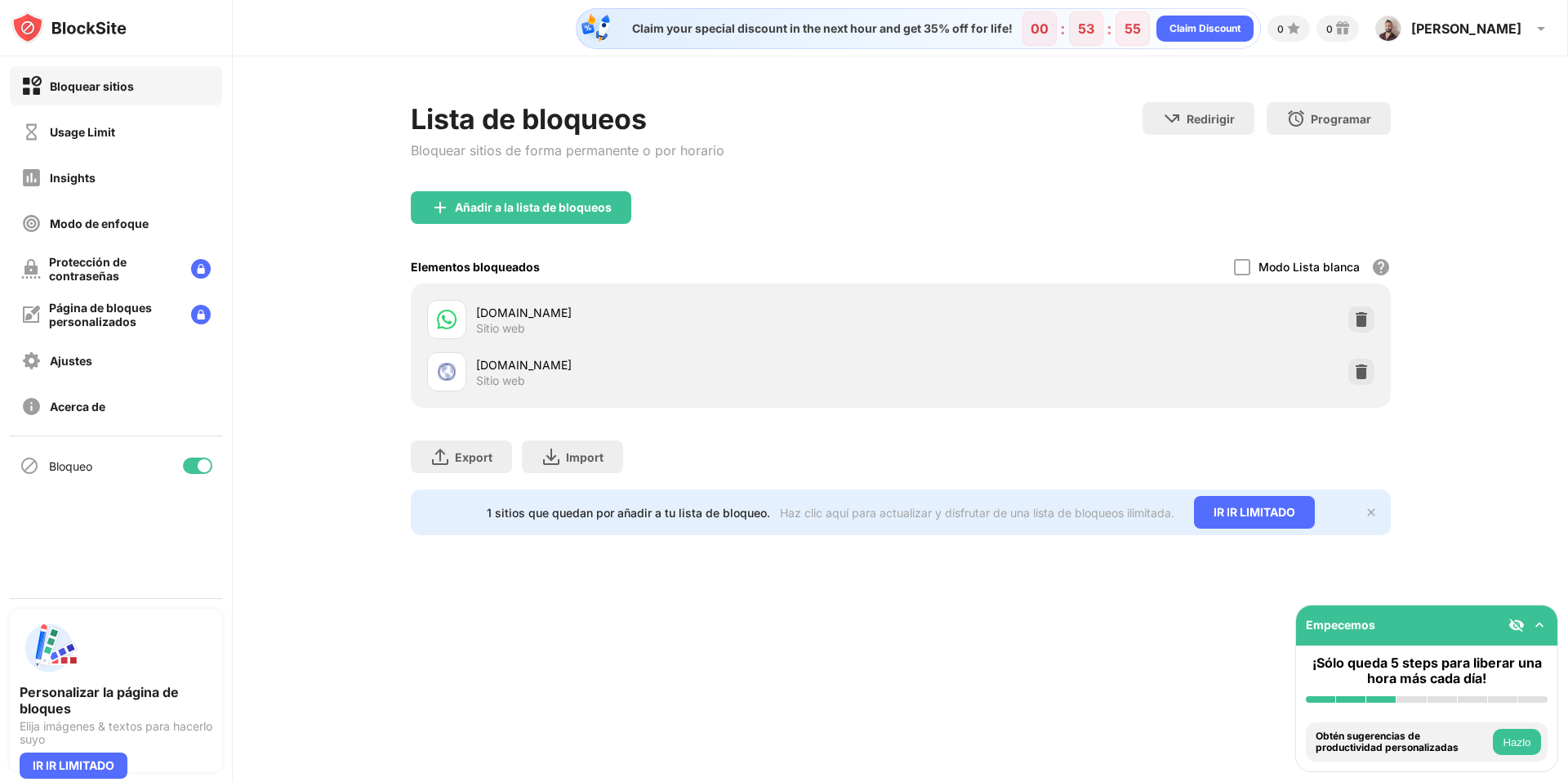
click at [1369, 127] on div "Programar Selecciona qué días y horarios estará activa la lista de bloqueo. (só…" at bounding box center [1330, 119] width 125 height 33
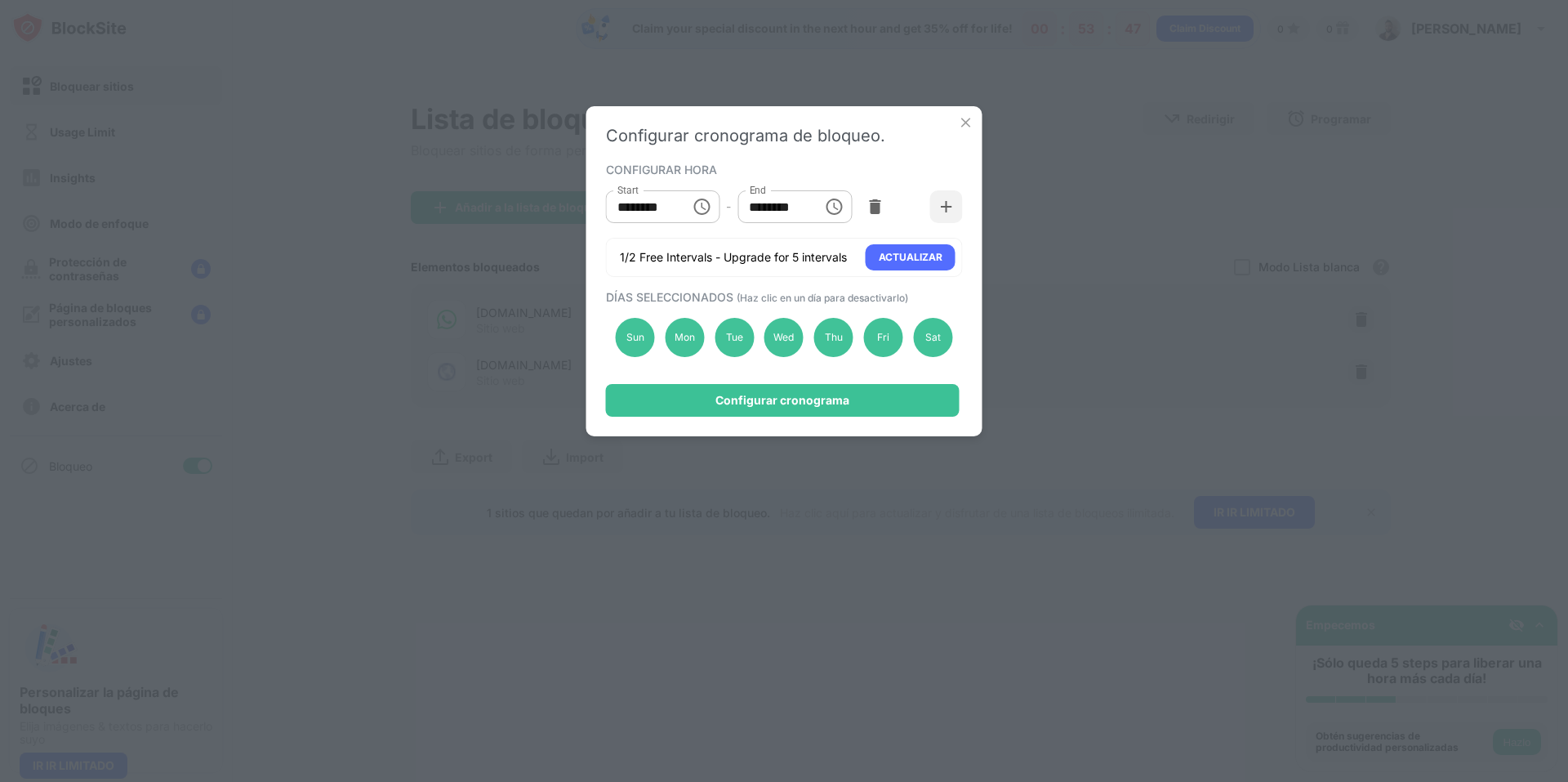
click at [705, 206] on icon "Choose time, selected time is 10:00 AM" at bounding box center [702, 206] width 19 height 19
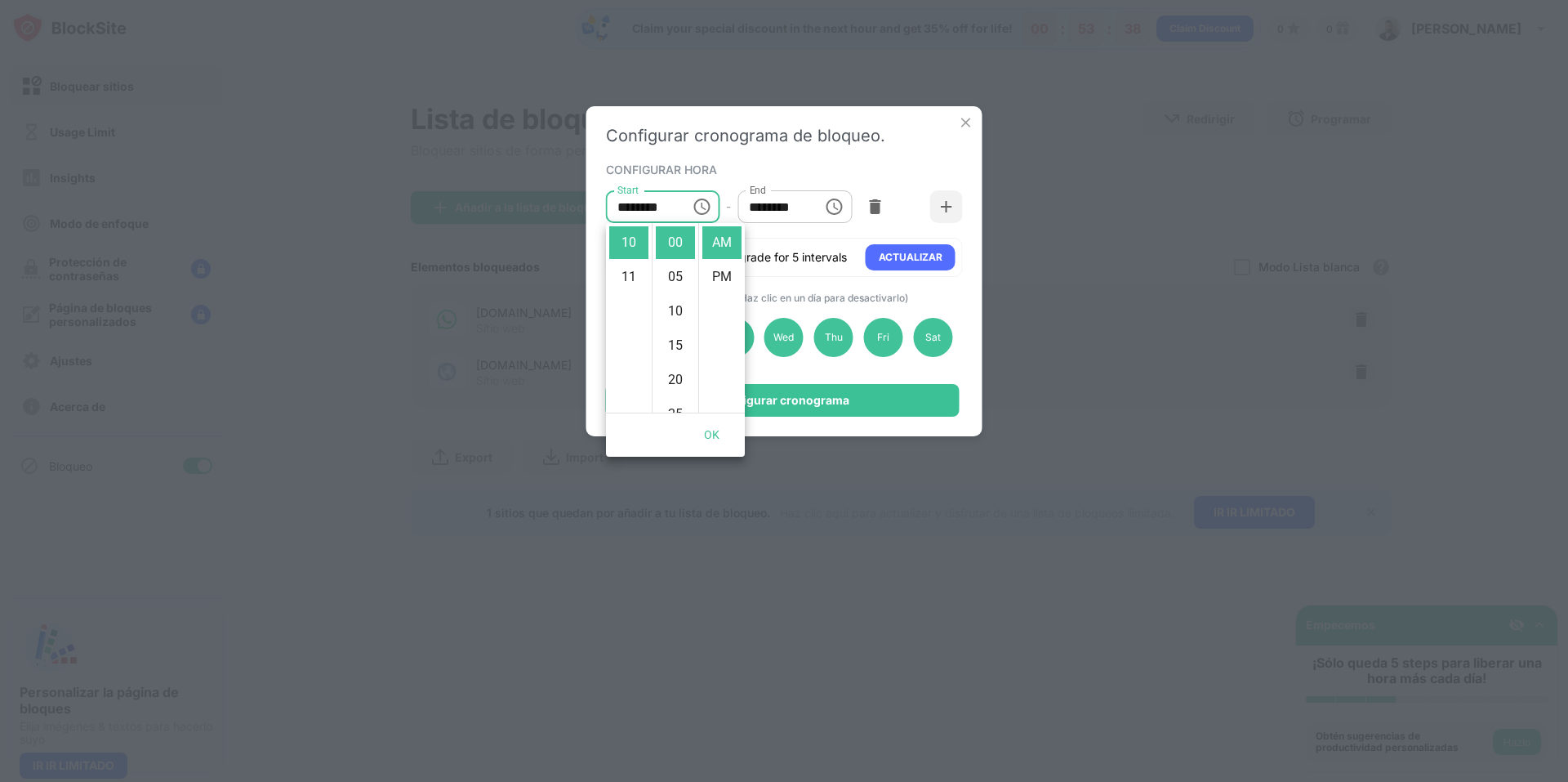
click at [724, 180] on div "CONFIGURAR HORA Start ******** Start - End ******** End 1/2 Free Intervals - Up…" at bounding box center [784, 218] width 357 height 119
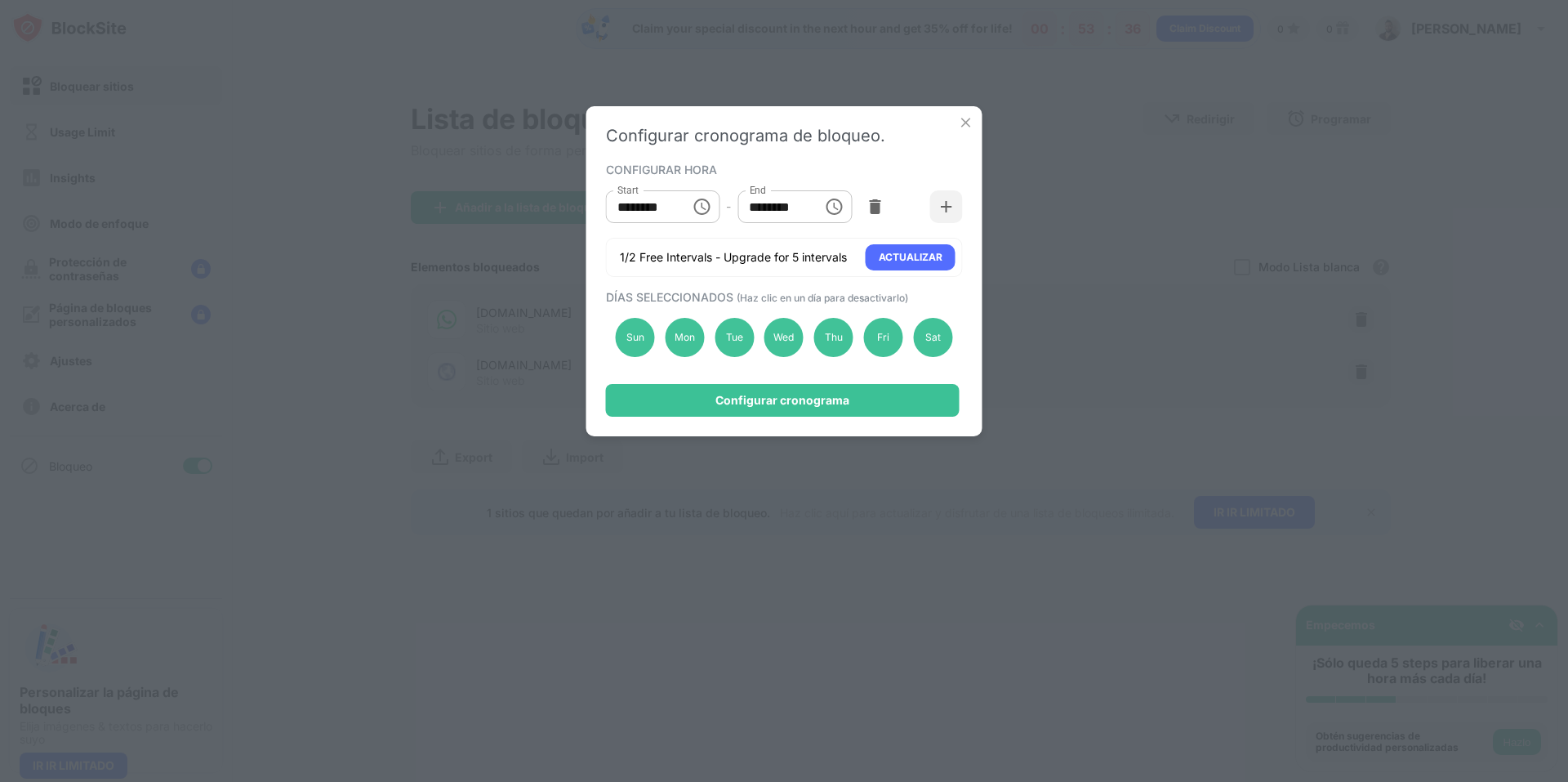
click at [832, 211] on icon "Choose time, selected time is 1:00 PM" at bounding box center [834, 206] width 19 height 19
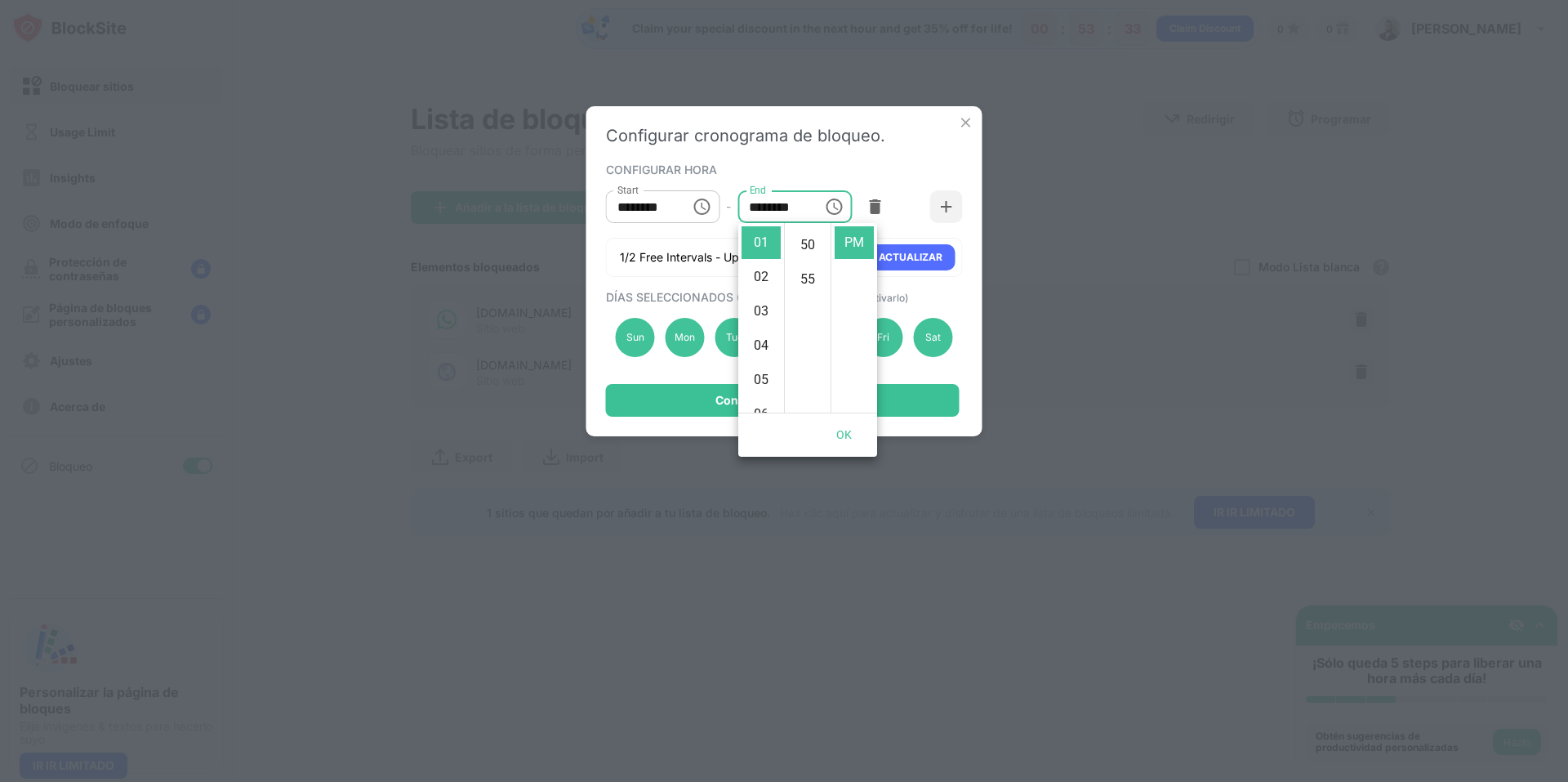
scroll to position [378, 0]
click at [652, 204] on input "********" at bounding box center [643, 207] width 74 height 33
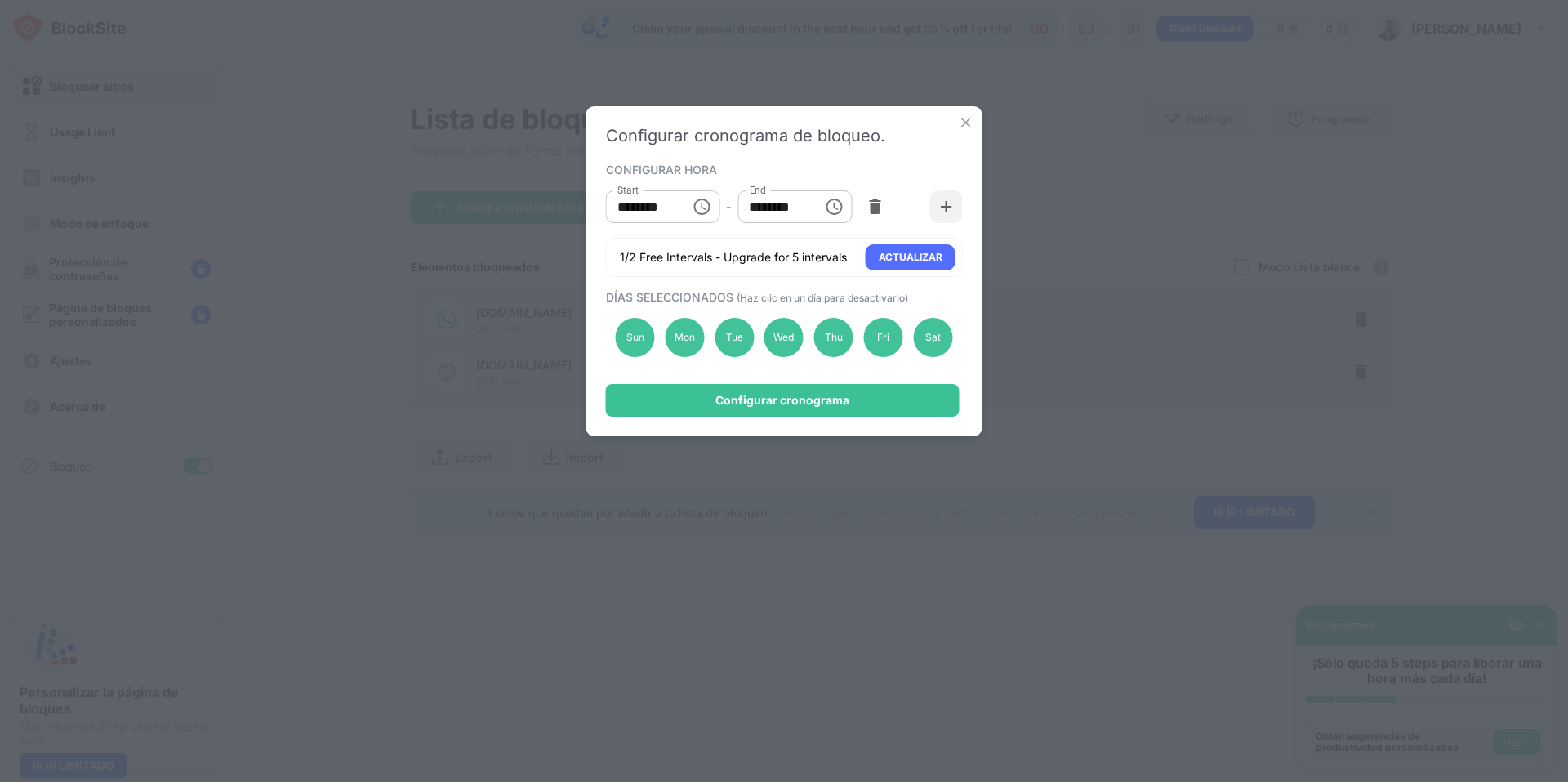
scroll to position [0, 0]
click at [694, 205] on icon "Choose time, selected time is 10:00 AM" at bounding box center [702, 206] width 19 height 19
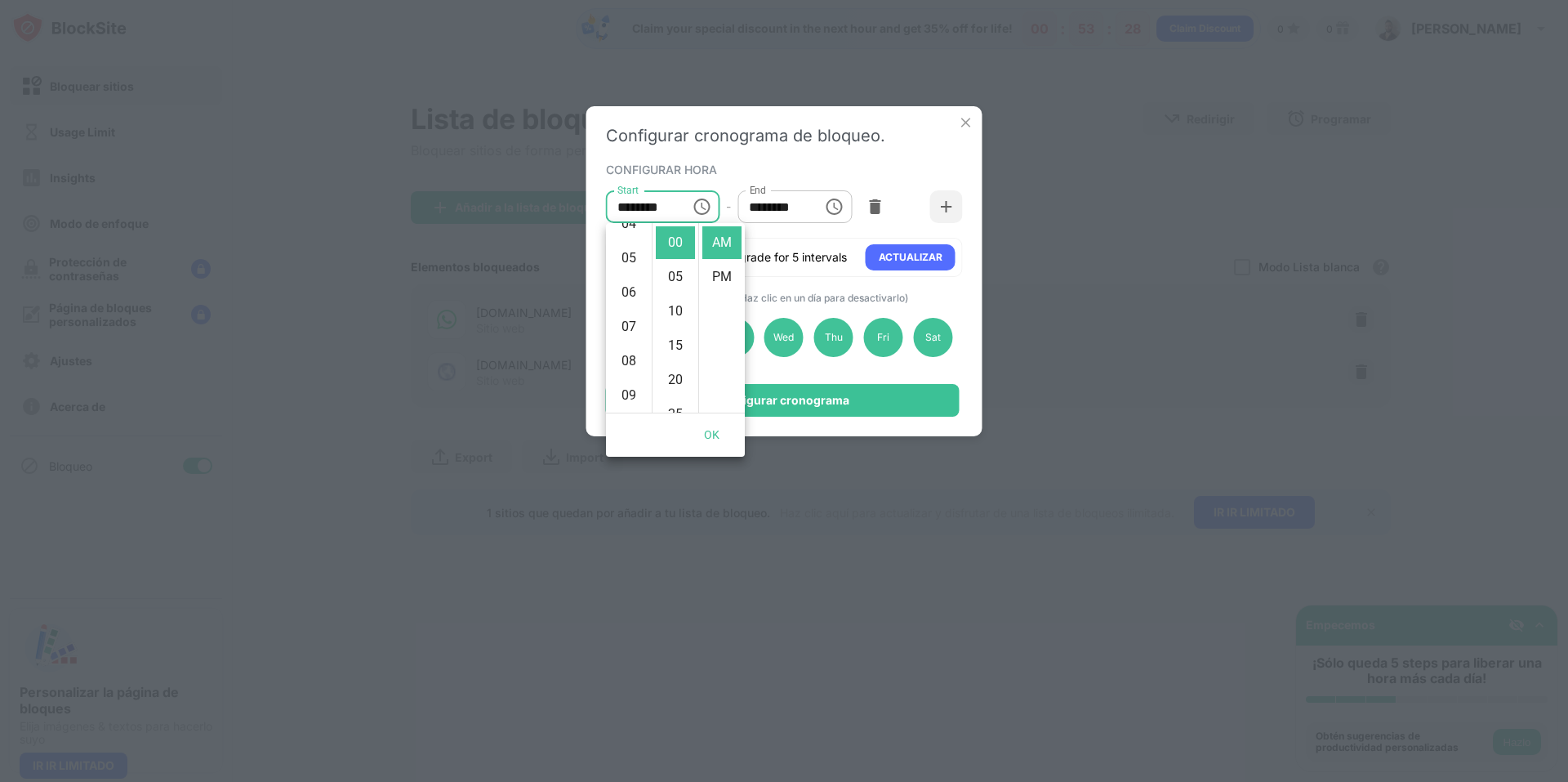
scroll to position [188, 0]
click at [632, 303] on li "07" at bounding box center [629, 295] width 39 height 33
type input "********"
click at [704, 431] on button "OK" at bounding box center [712, 434] width 53 height 30
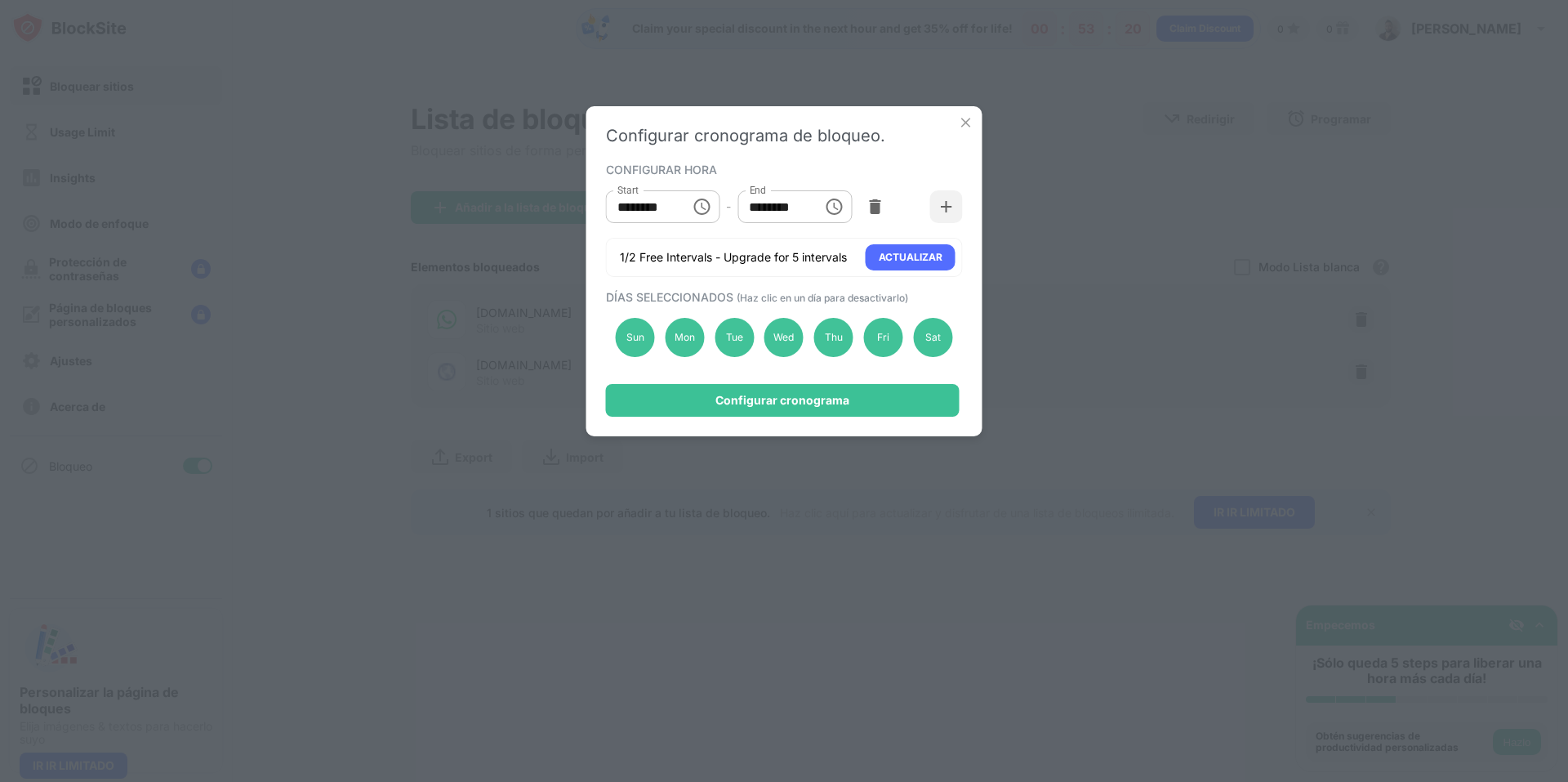
click at [846, 203] on button "Choose time, selected time is 1:00 PM" at bounding box center [834, 207] width 33 height 33
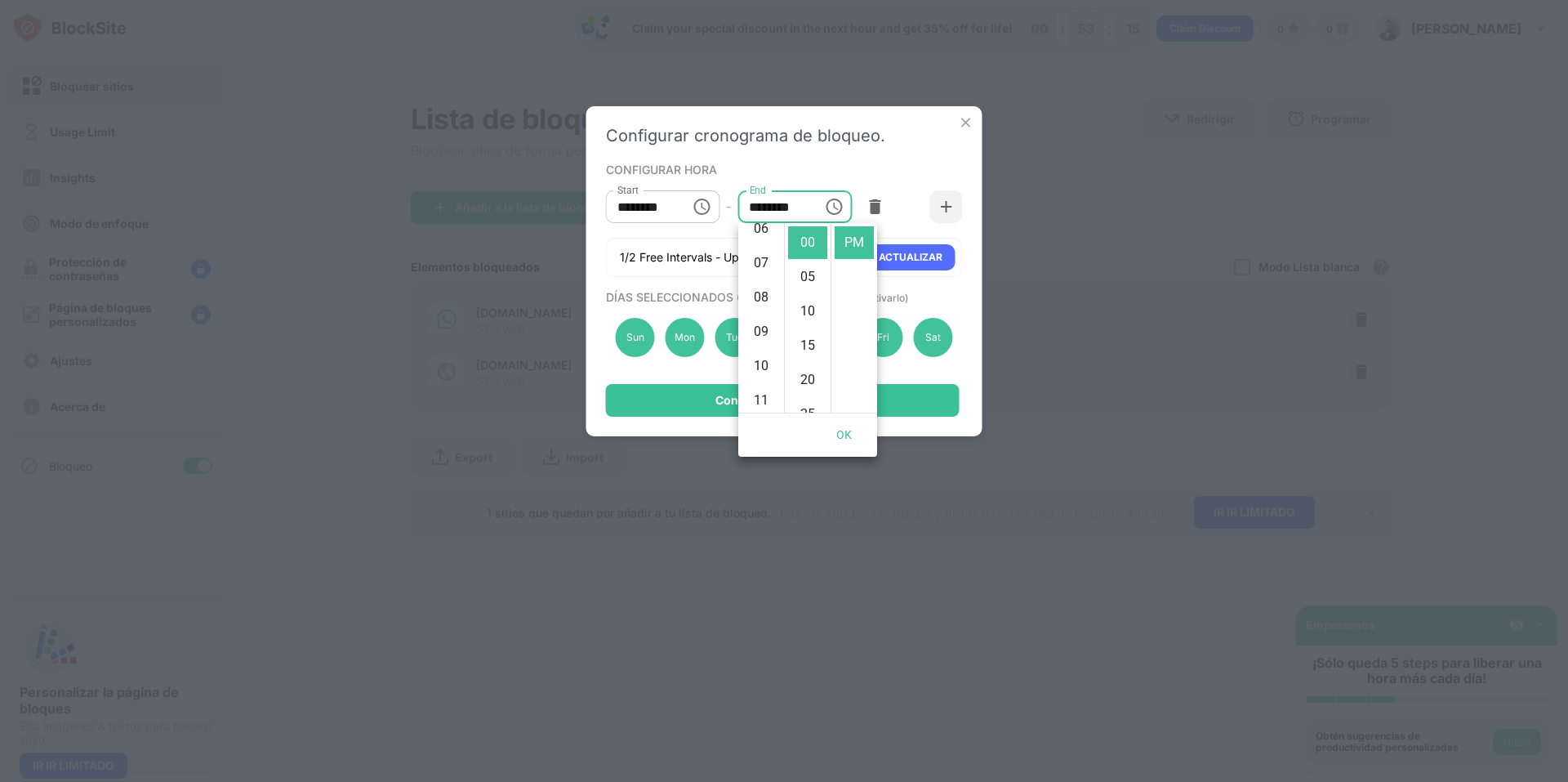
scroll to position [214, 0]
click at [753, 303] on li "08" at bounding box center [761, 304] width 39 height 33
type input "********"
click at [852, 443] on button "OK" at bounding box center [845, 434] width 53 height 30
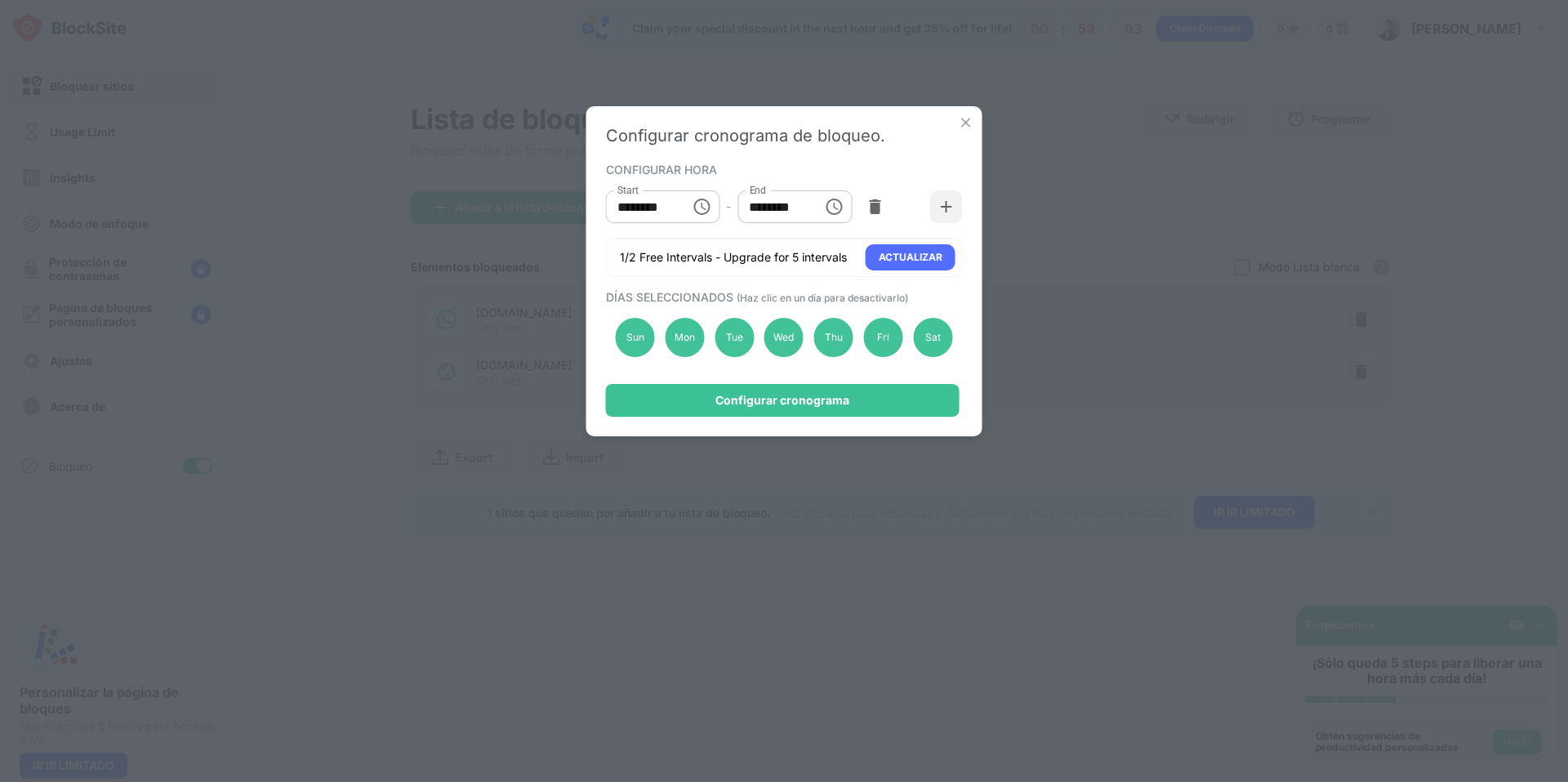
scroll to position [0, 0]
click at [935, 341] on div "Sat" at bounding box center [932, 337] width 39 height 39
click at [642, 337] on div "Sun" at bounding box center [636, 337] width 39 height 39
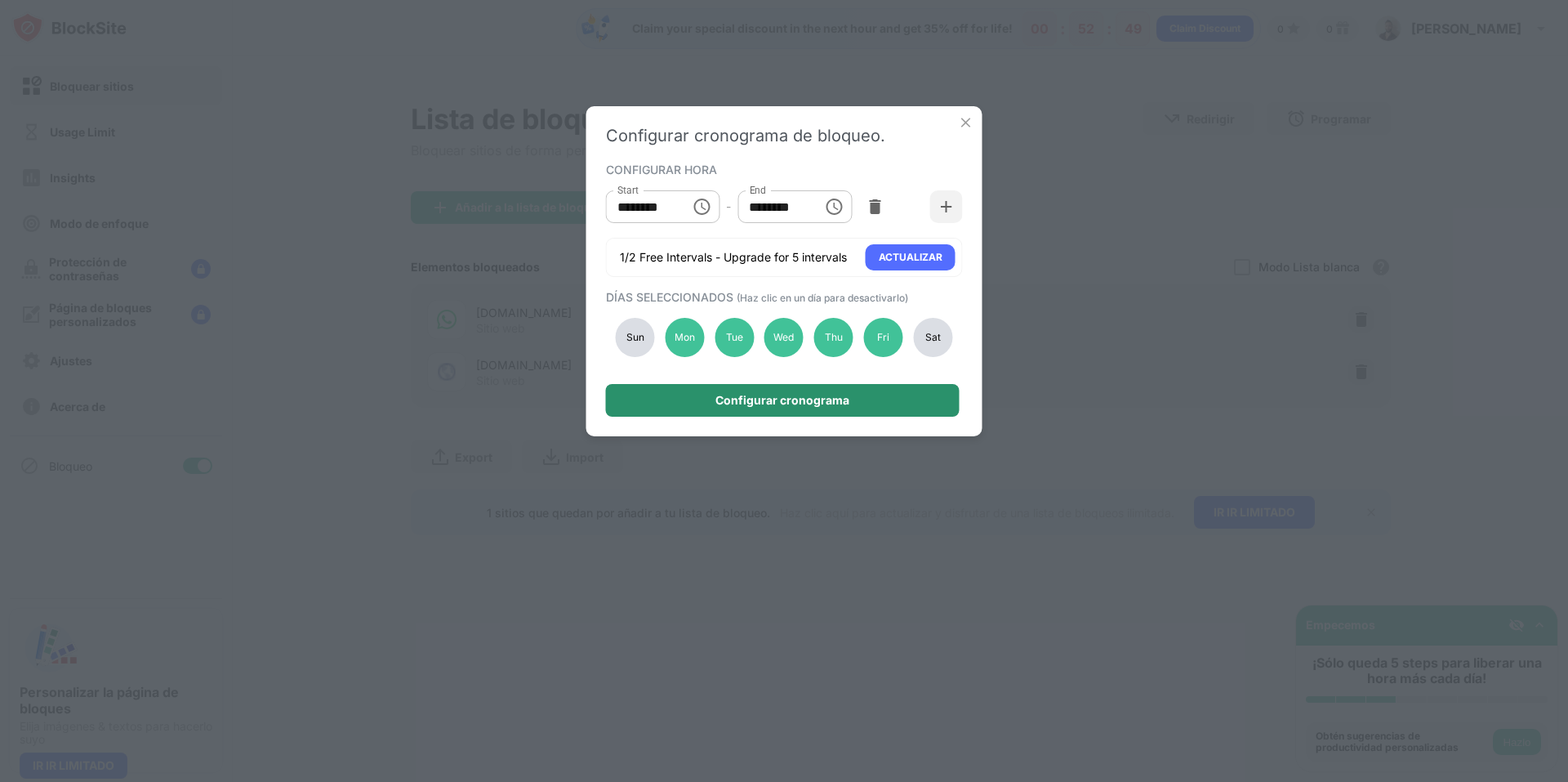
click at [793, 395] on div "Configurar cronograma" at bounding box center [783, 400] width 134 height 13
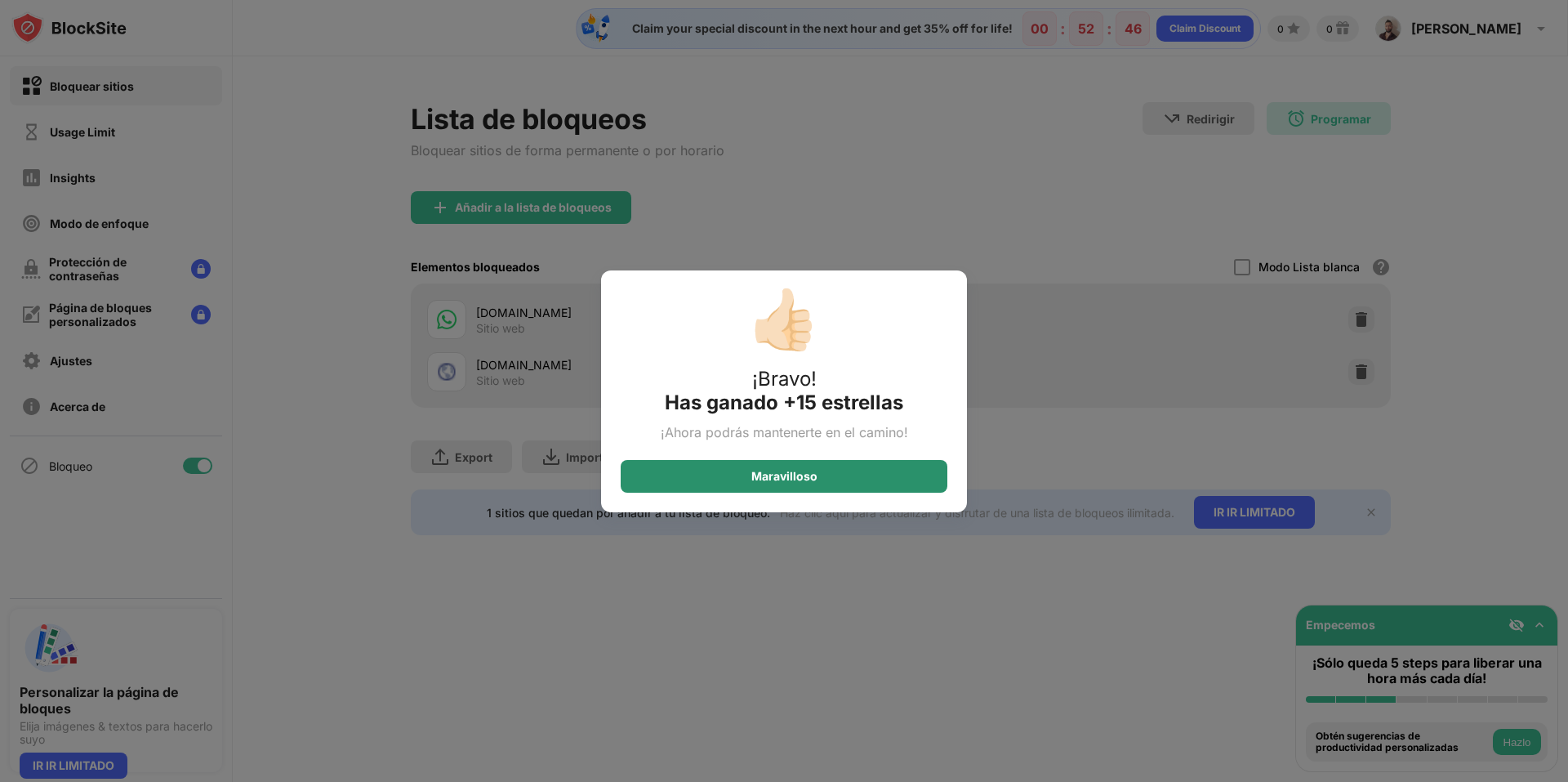
click at [861, 467] on div "Maravilloso" at bounding box center [784, 476] width 327 height 33
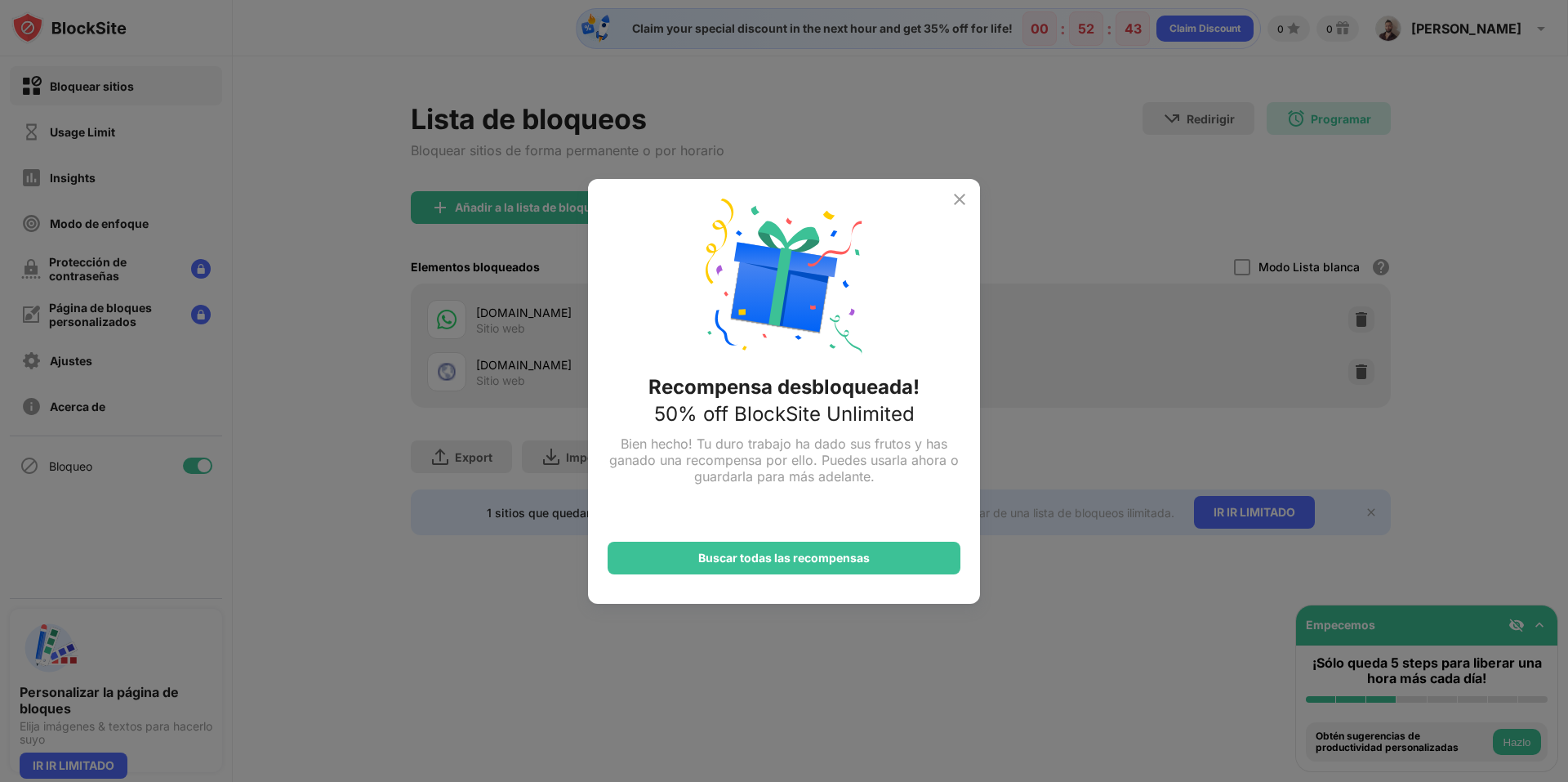
click at [958, 191] on img at bounding box center [960, 200] width 19 height 19
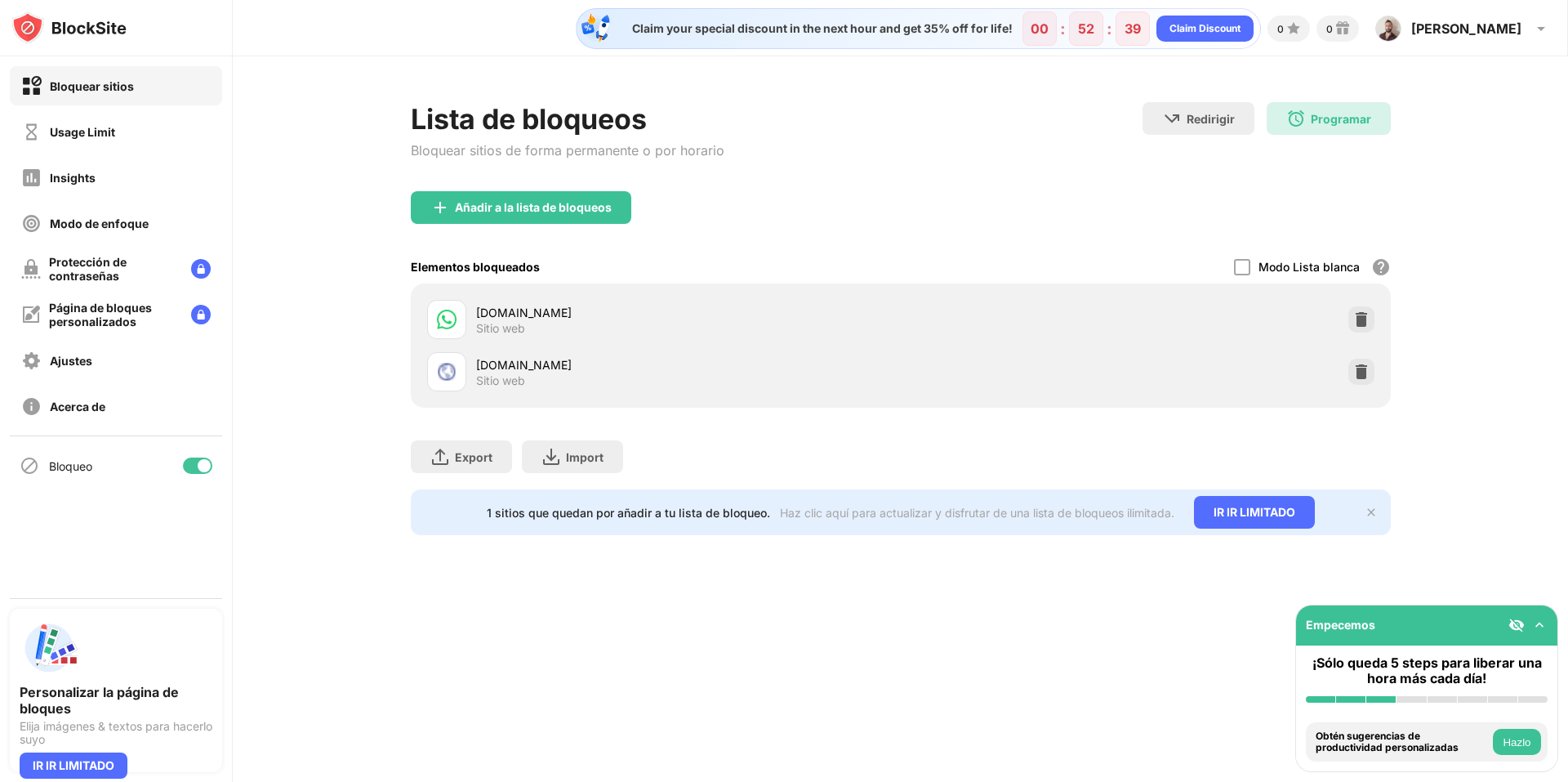
drag, startPoint x: 1520, startPoint y: 468, endPoint x: 1507, endPoint y: 458, distance: 16.4
click at [1518, 468] on div "Lista de bloqueos Bloquear sitios de forma permanente o por horario Redirigir H…" at bounding box center [900, 318] width 1335 height 525
click at [1373, 368] on div at bounding box center [1362, 371] width 26 height 26
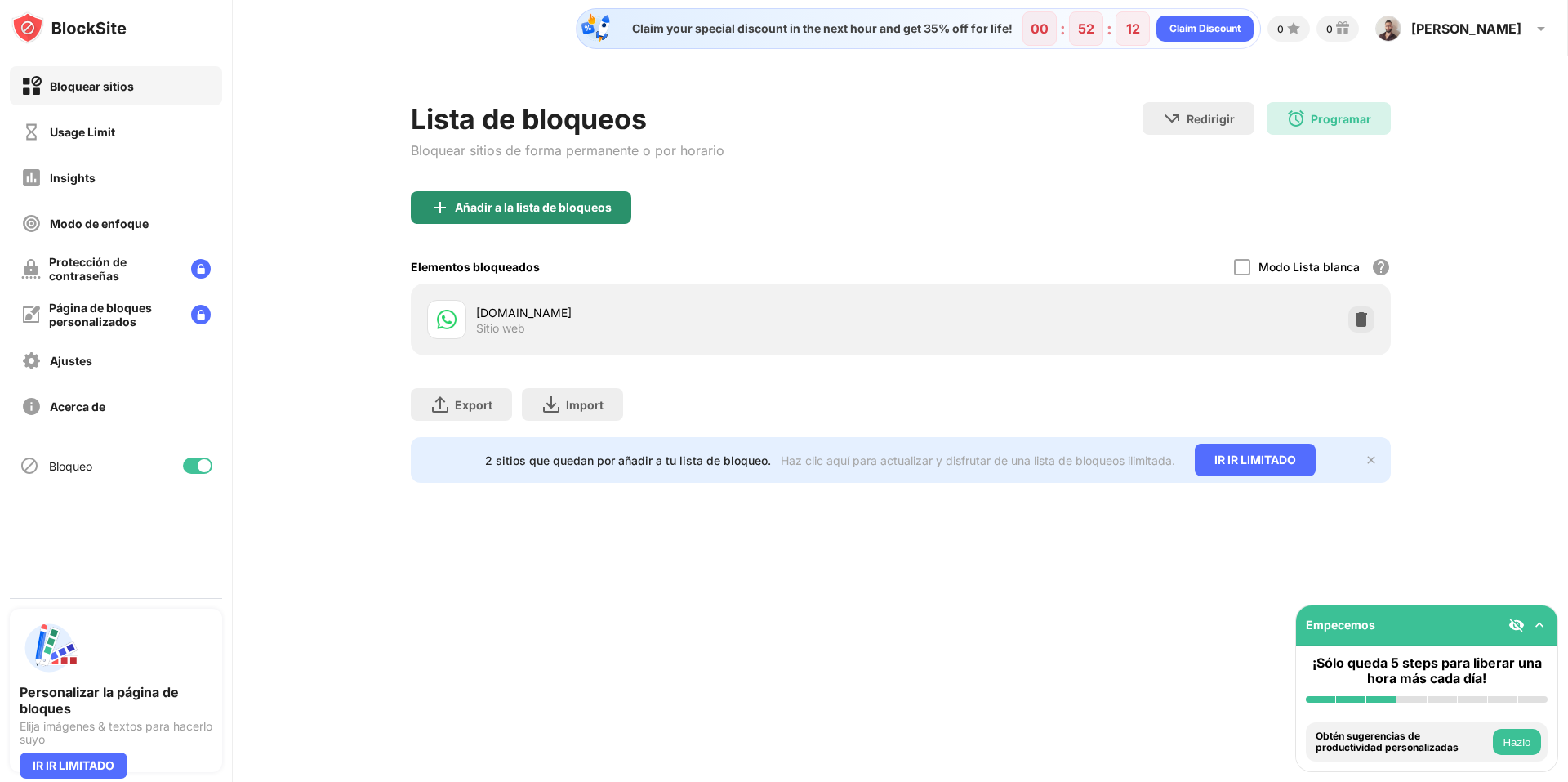
click at [530, 201] on div "Añadir a la lista de bloqueos" at bounding box center [532, 206] width 157 height 13
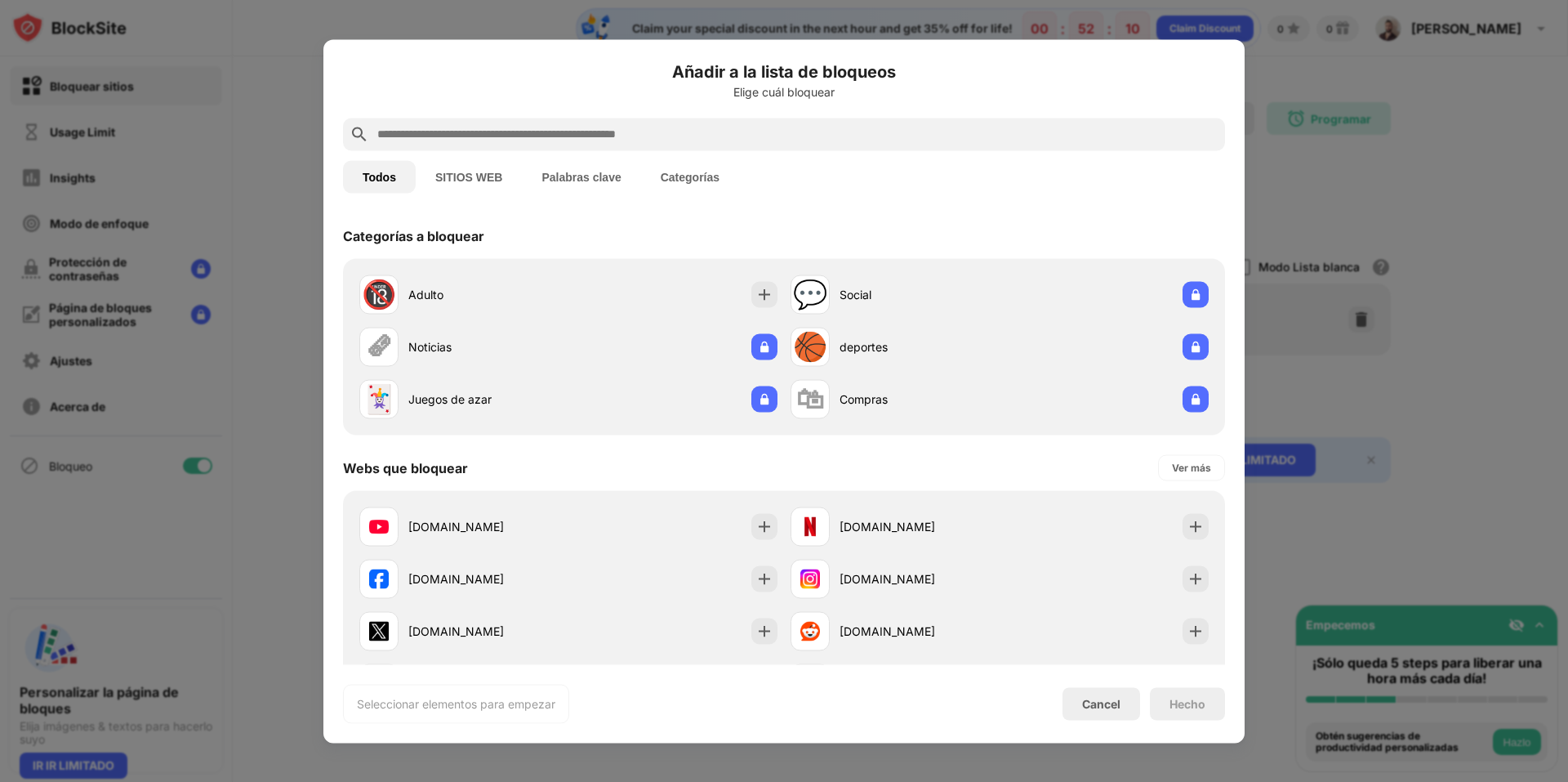
click at [559, 134] on input "text" at bounding box center [797, 134] width 843 height 19
paste input "**********"
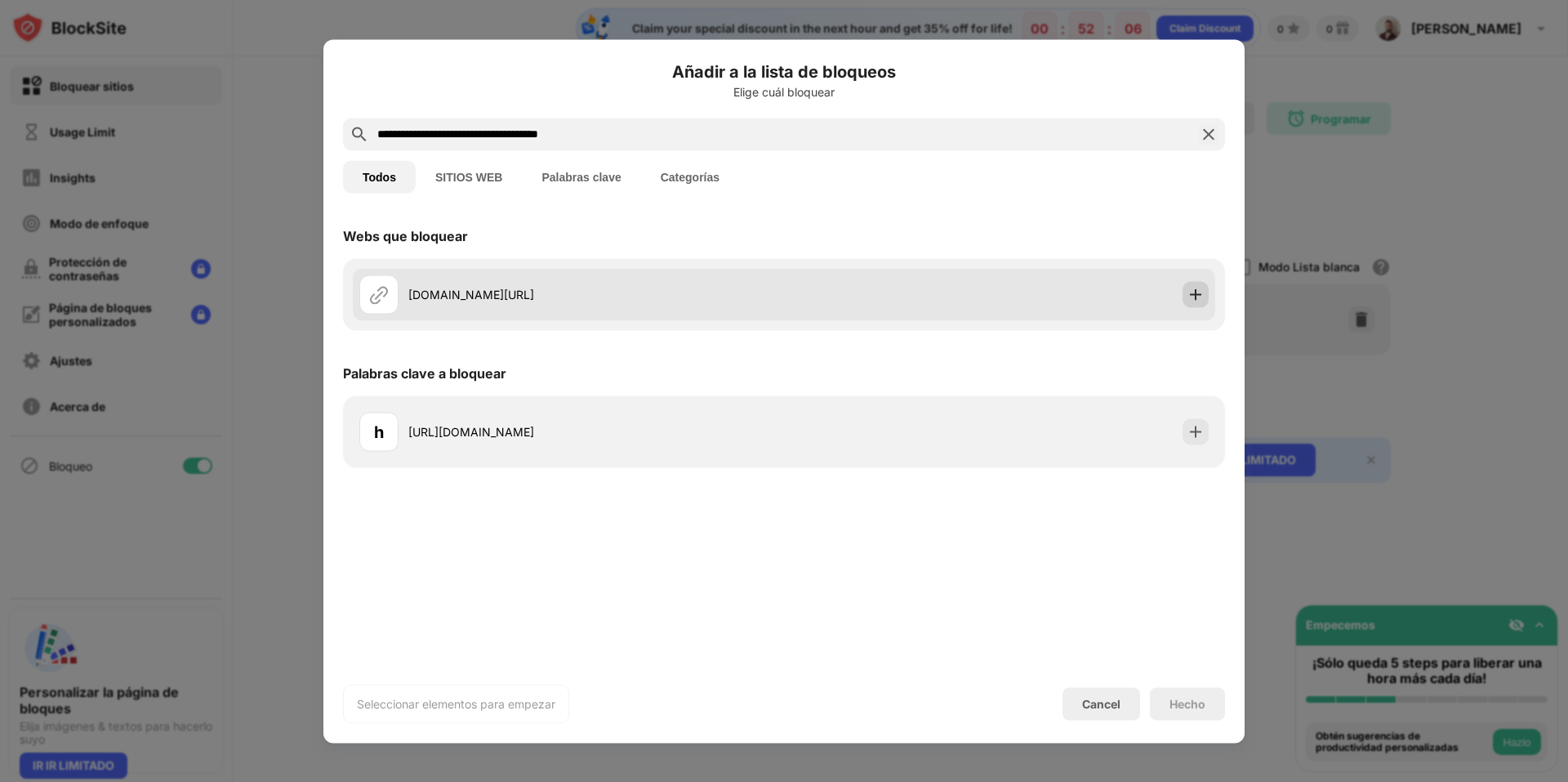
type input "**********"
click at [1197, 287] on img at bounding box center [1195, 294] width 17 height 17
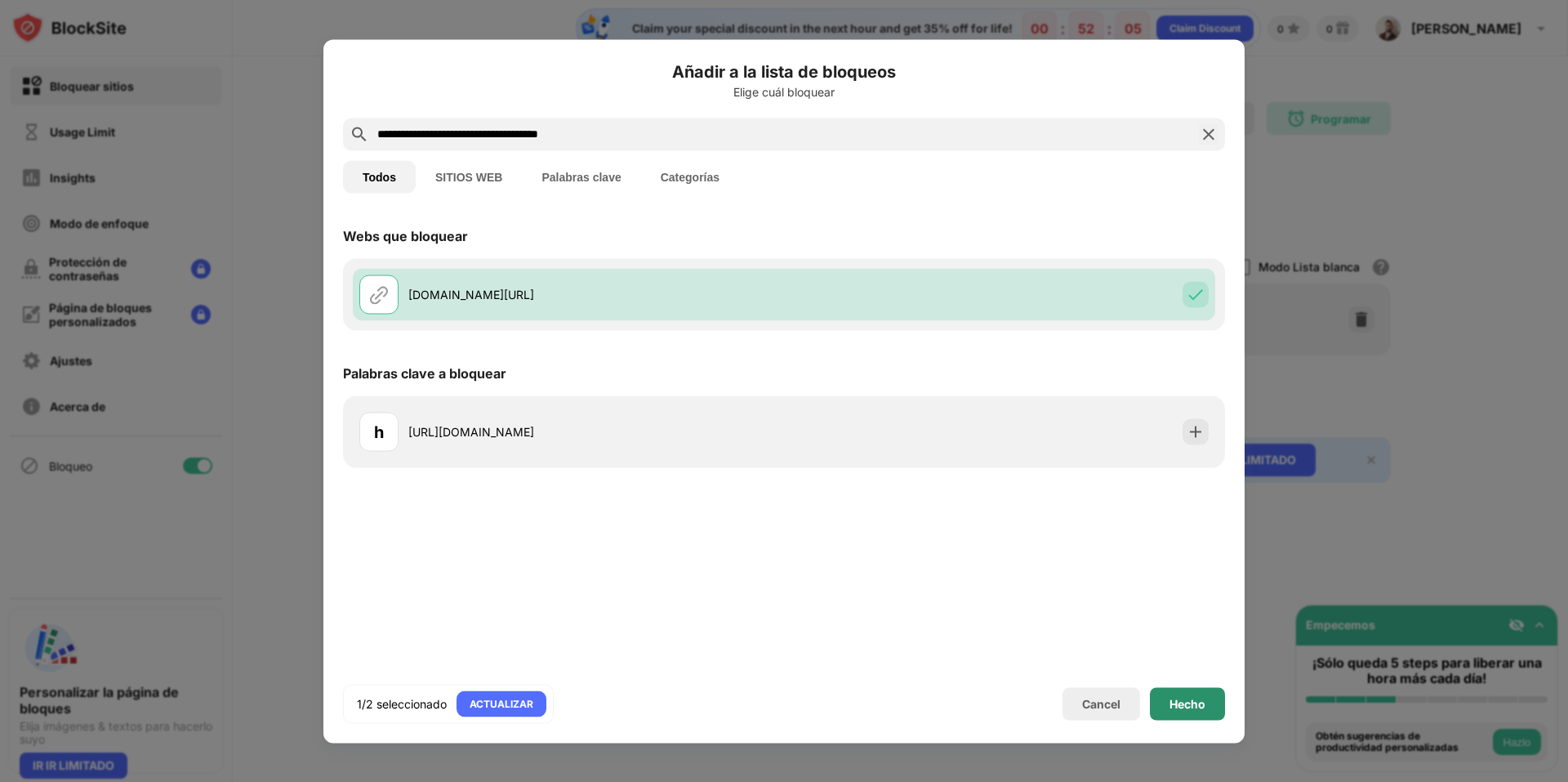
click at [1209, 705] on div "Hecho" at bounding box center [1187, 704] width 75 height 33
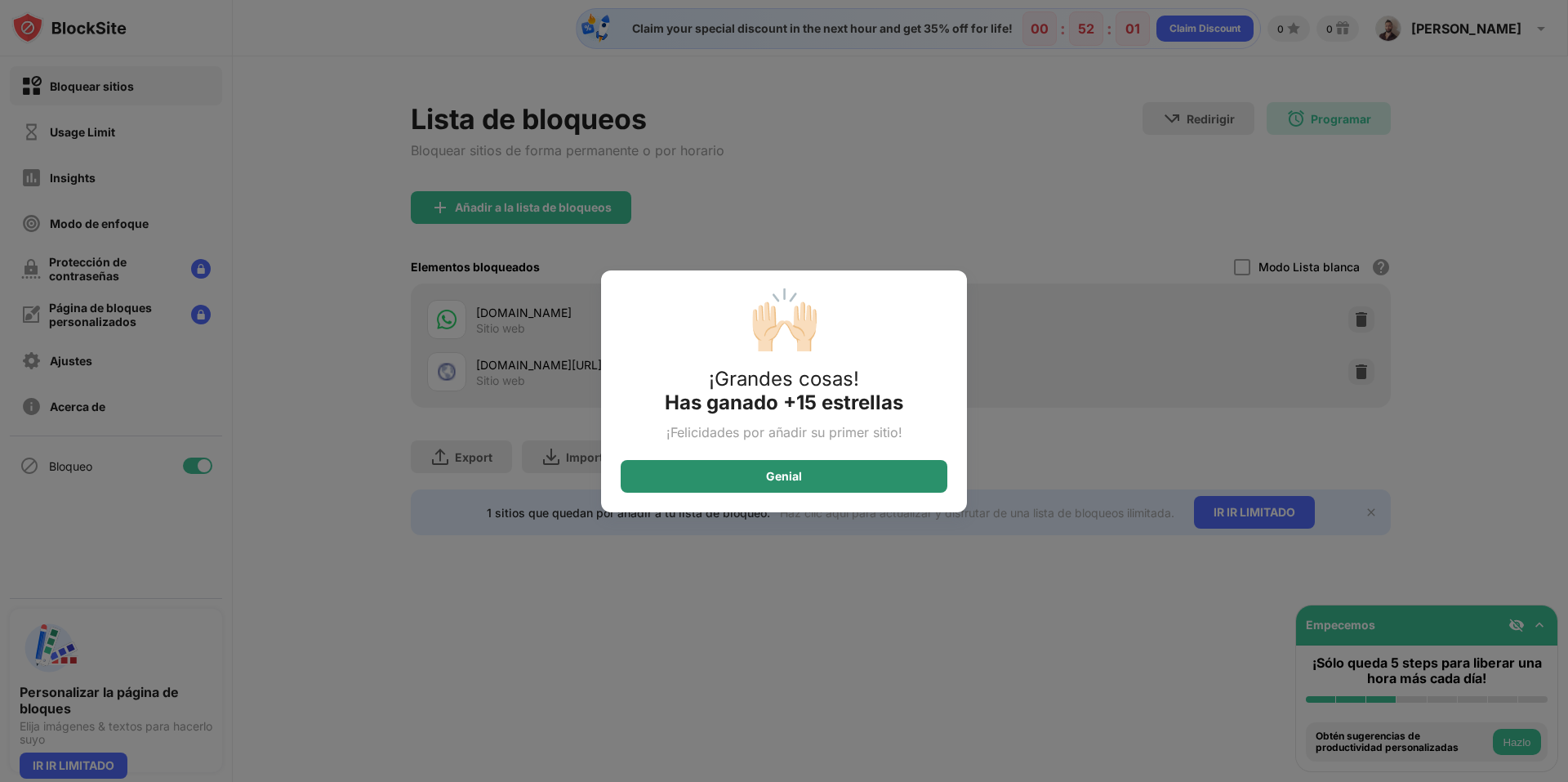
click at [844, 470] on div "Genial" at bounding box center [784, 476] width 327 height 33
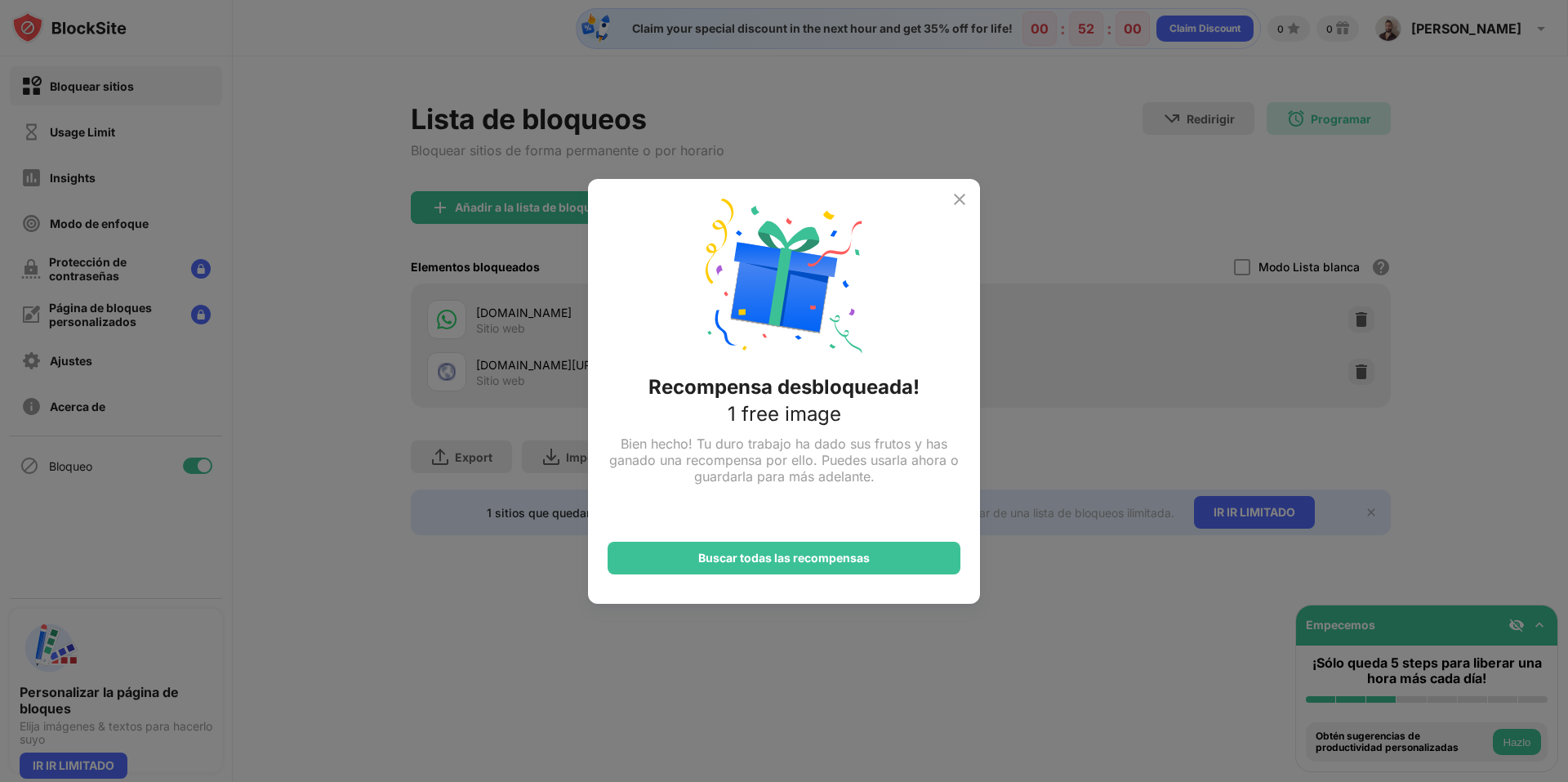
click at [966, 207] on img at bounding box center [960, 200] width 19 height 19
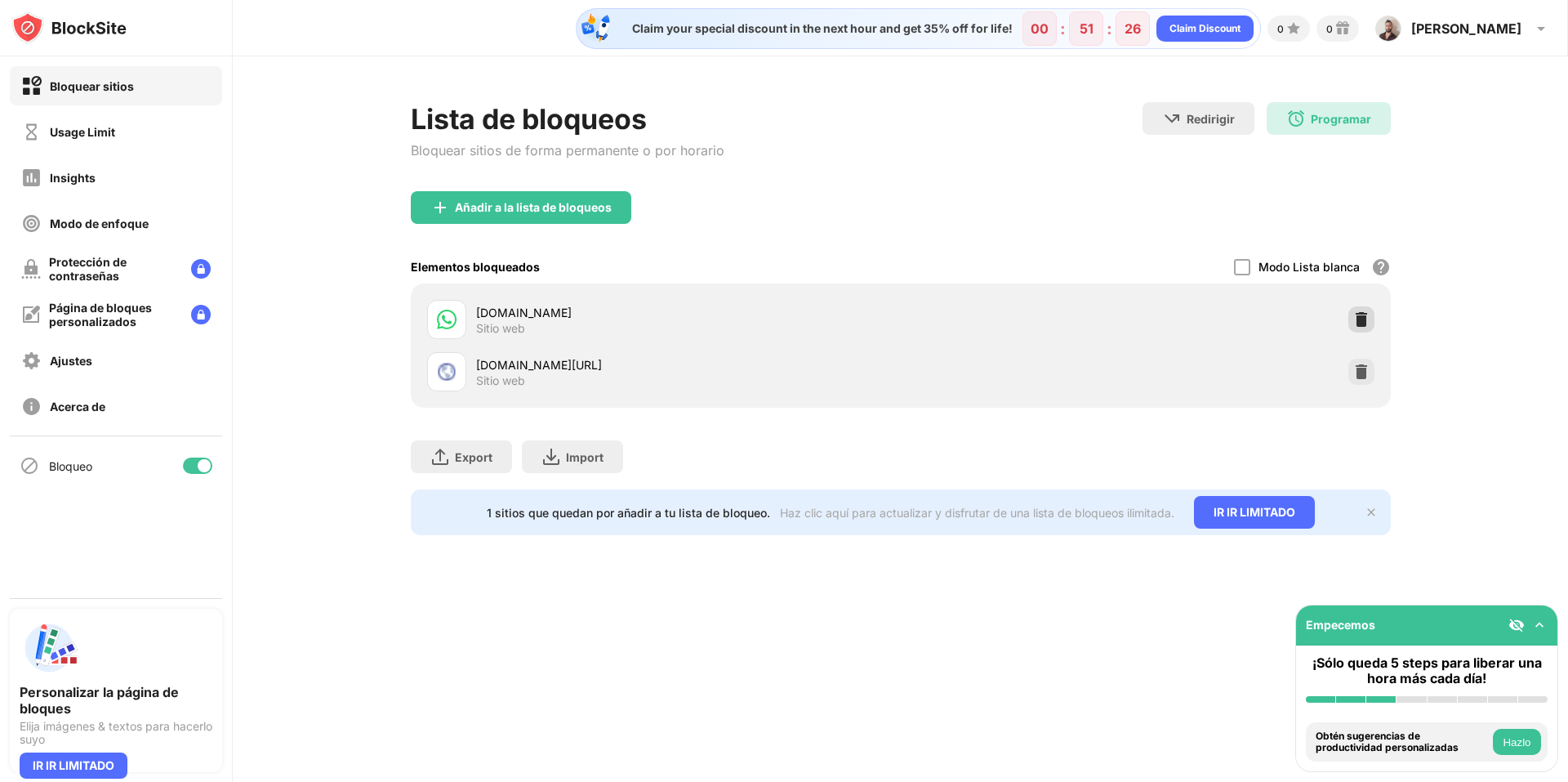
click at [1354, 316] on img at bounding box center [1362, 319] width 17 height 17
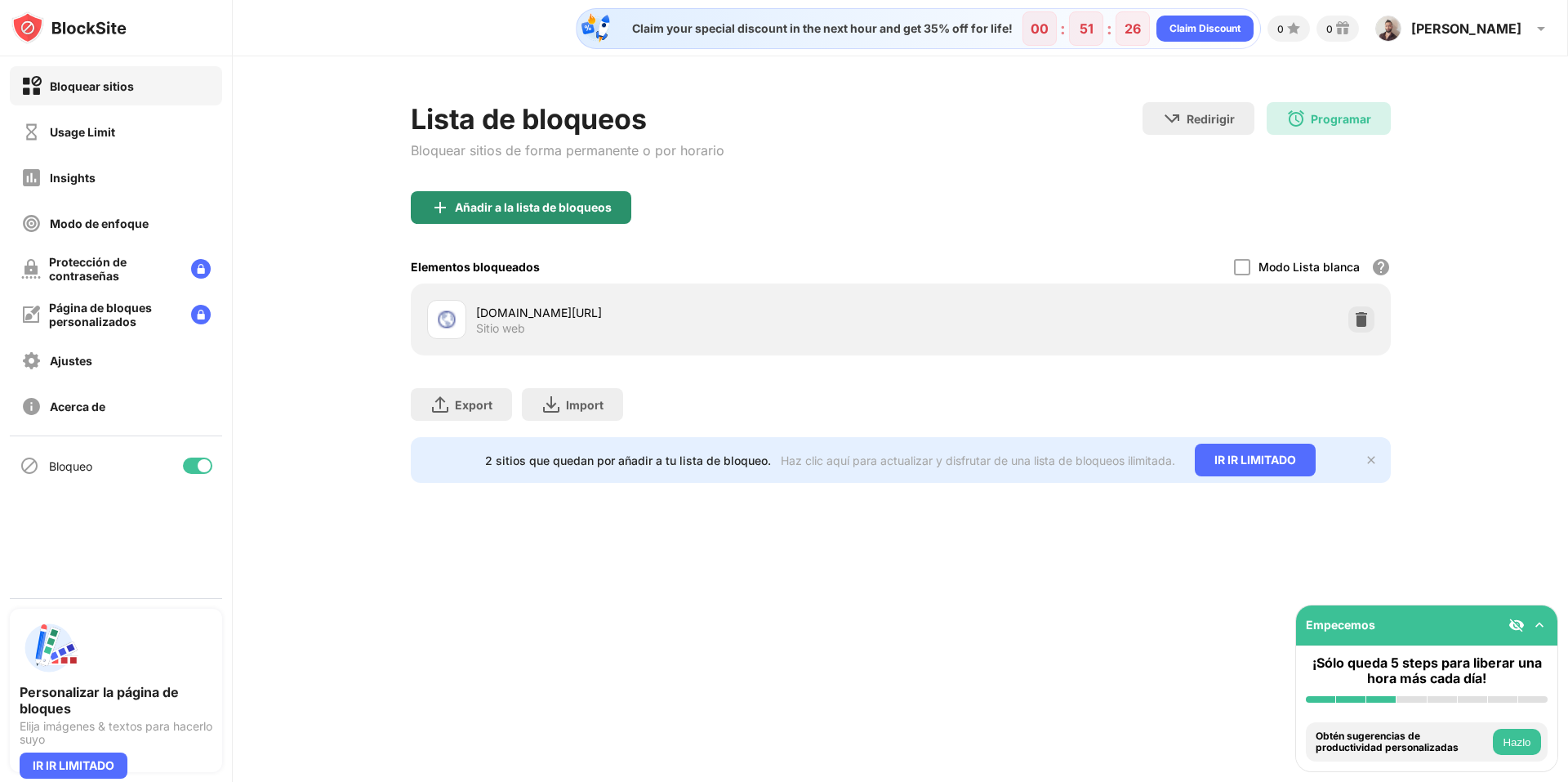
click at [557, 211] on div "Añadir a la lista de bloqueos" at bounding box center [532, 206] width 157 height 13
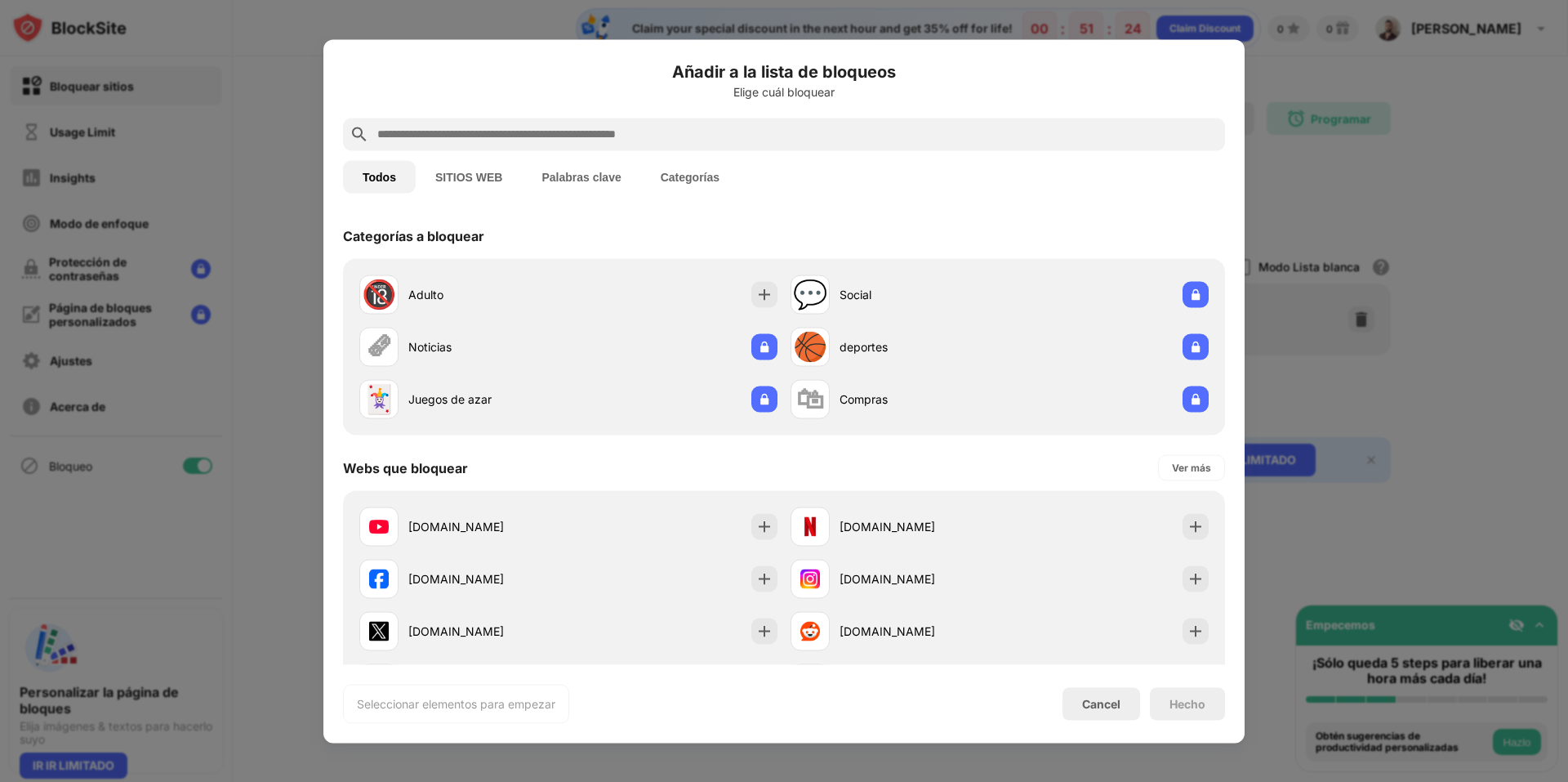
click at [514, 130] on input "text" at bounding box center [797, 134] width 843 height 19
paste input "**********"
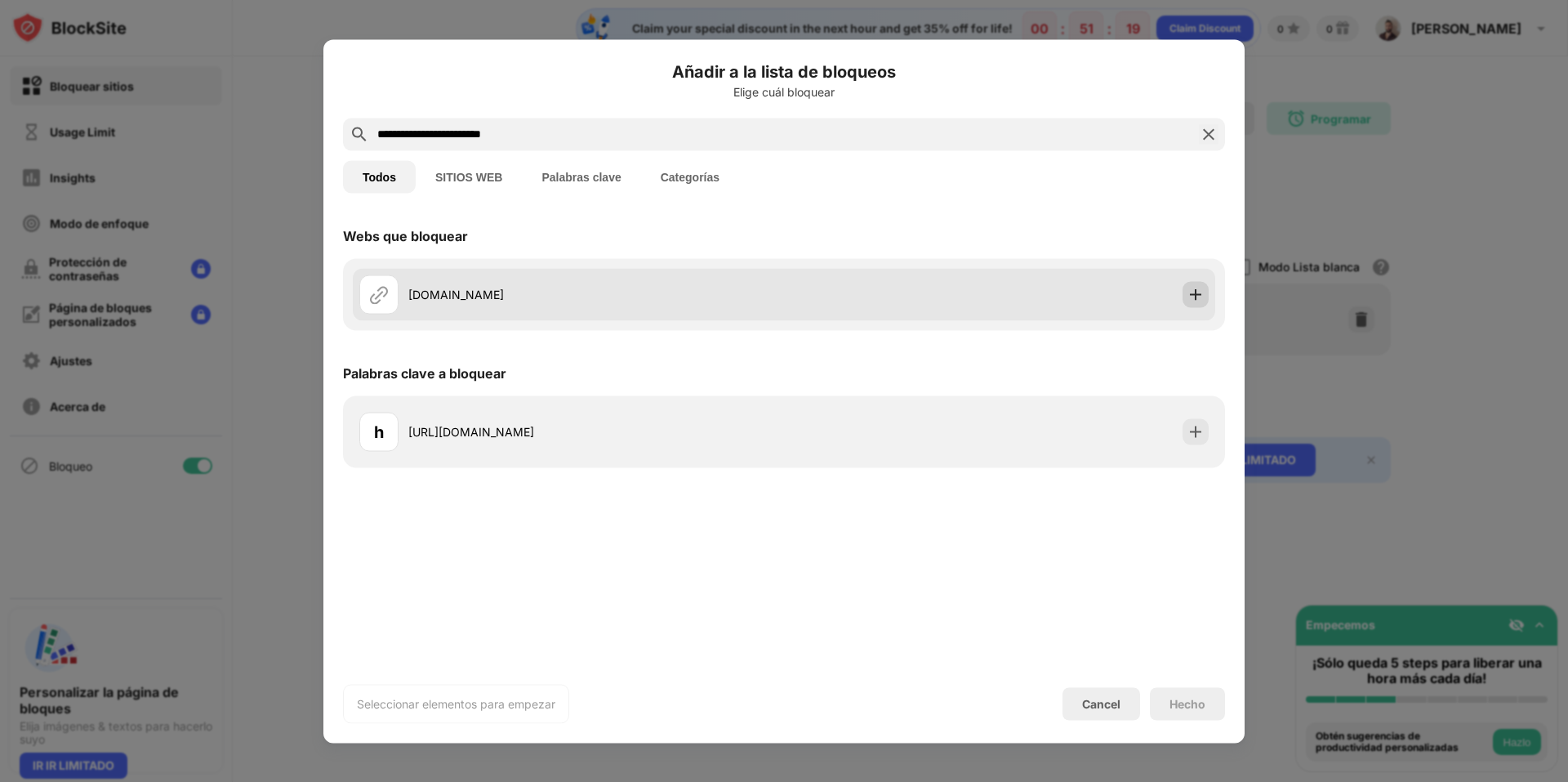
type input "**********"
click at [1194, 289] on img at bounding box center [1195, 294] width 17 height 17
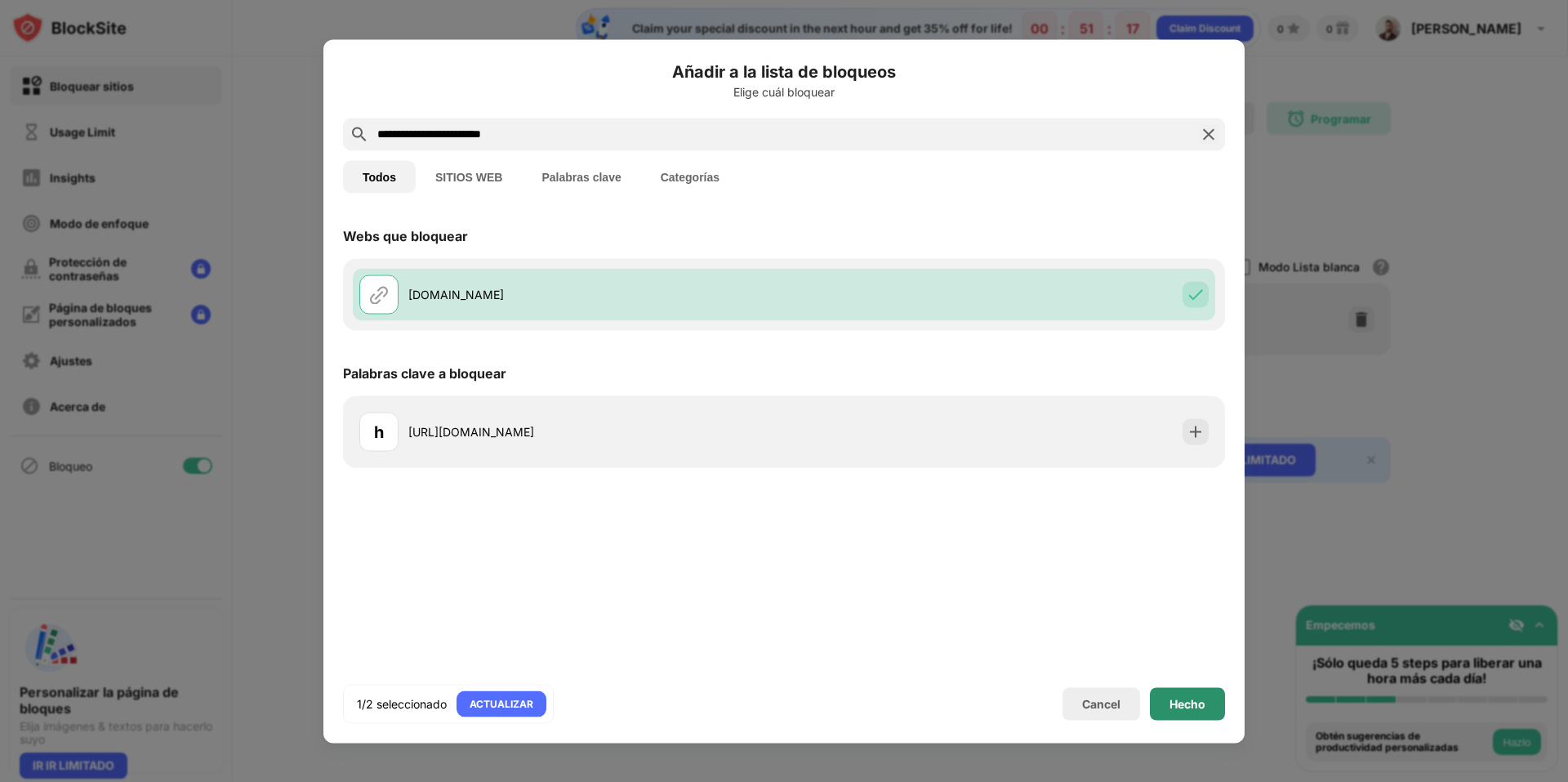
click at [1195, 705] on div "Hecho" at bounding box center [1187, 703] width 36 height 13
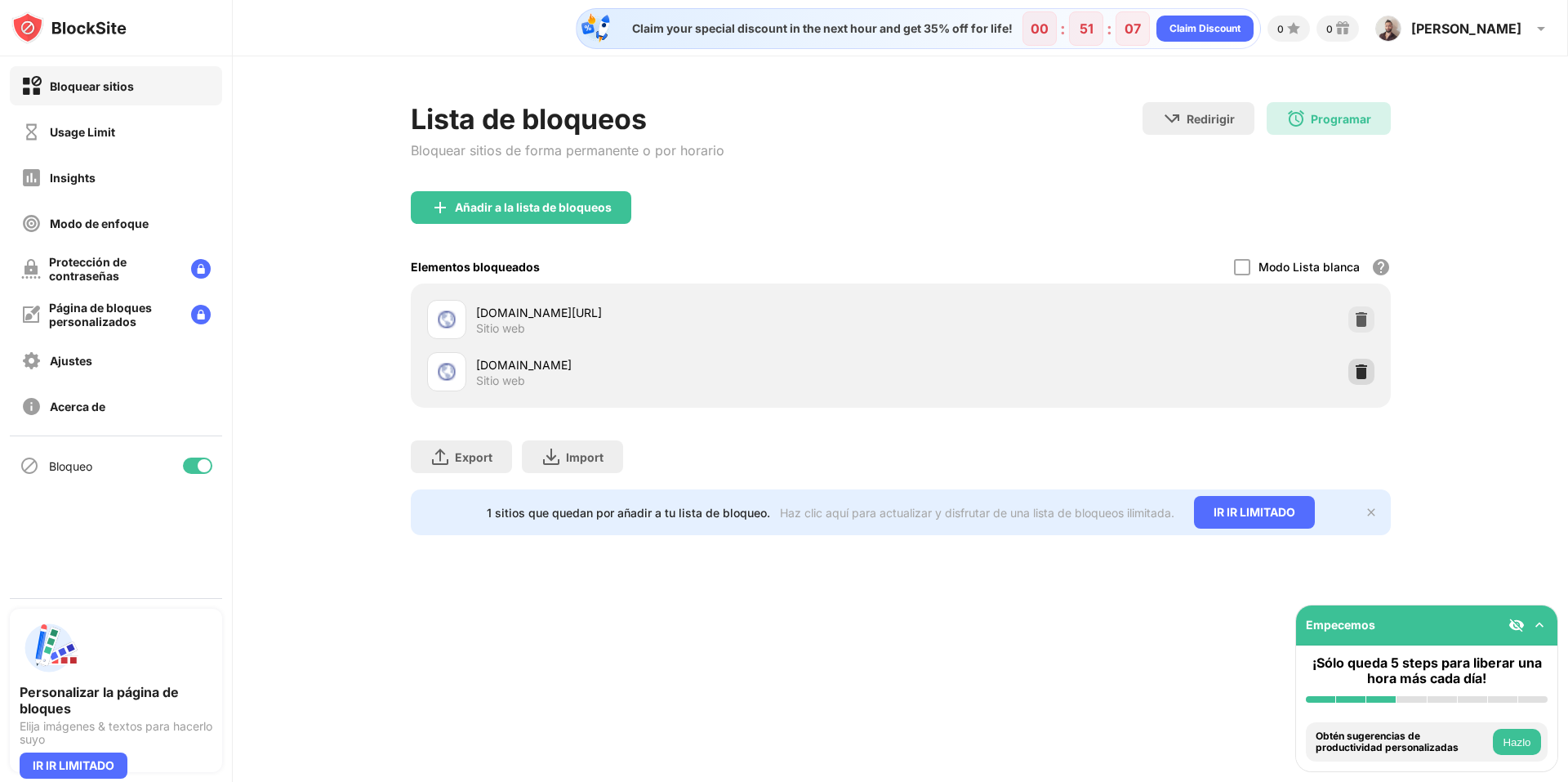
click at [1361, 372] on img at bounding box center [1362, 371] width 17 height 17
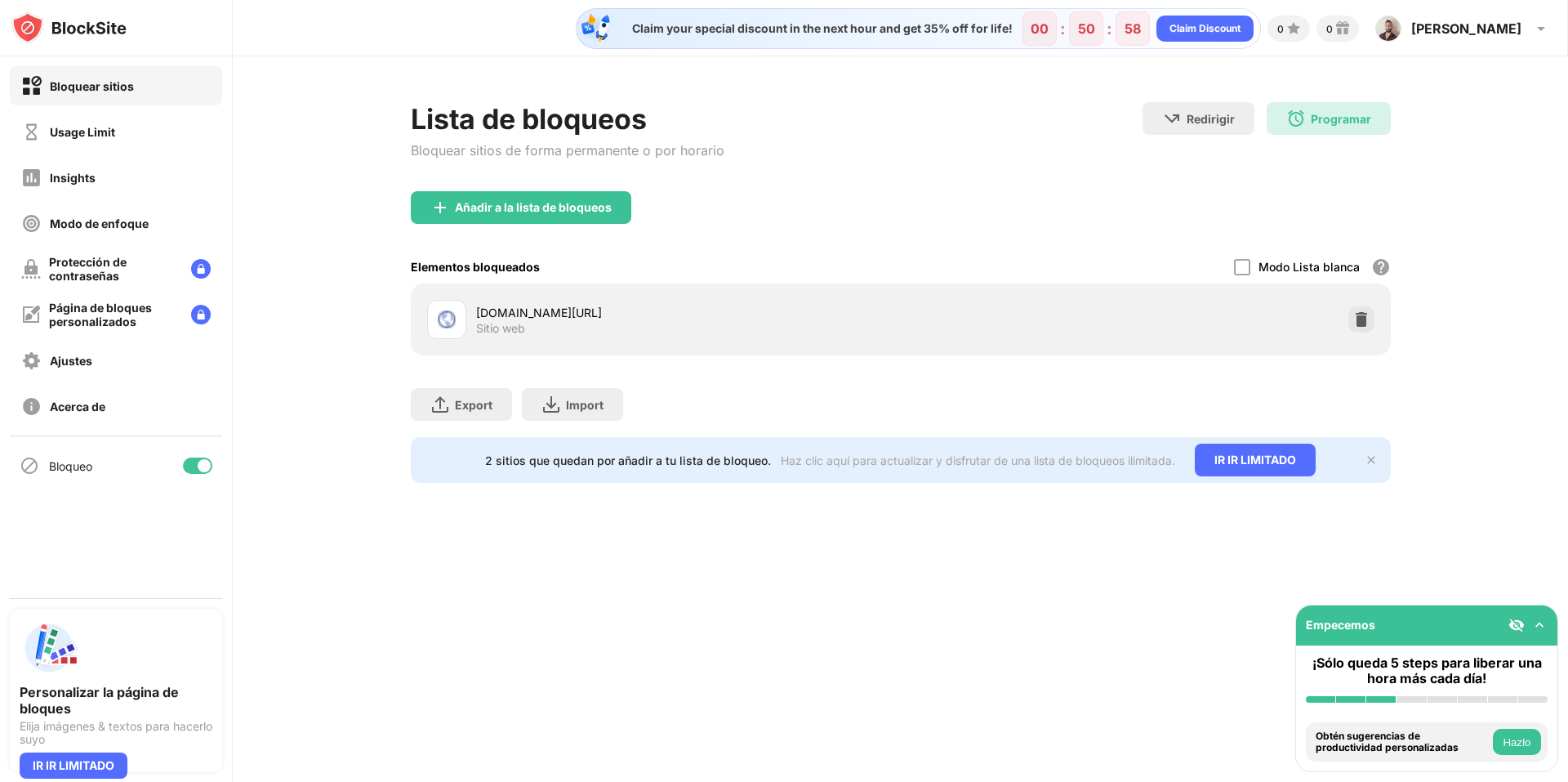
click at [360, 511] on div "Lista de bloqueos Bloquear sitios de forma permanente o por horario Redirigir H…" at bounding box center [900, 292] width 1335 height 472
click at [1469, 497] on div "Lista de bloqueos Bloquear sitios de forma permanente o por horario Redirigir H…" at bounding box center [900, 292] width 1335 height 472
click at [1374, 461] on img at bounding box center [1370, 460] width 13 height 13
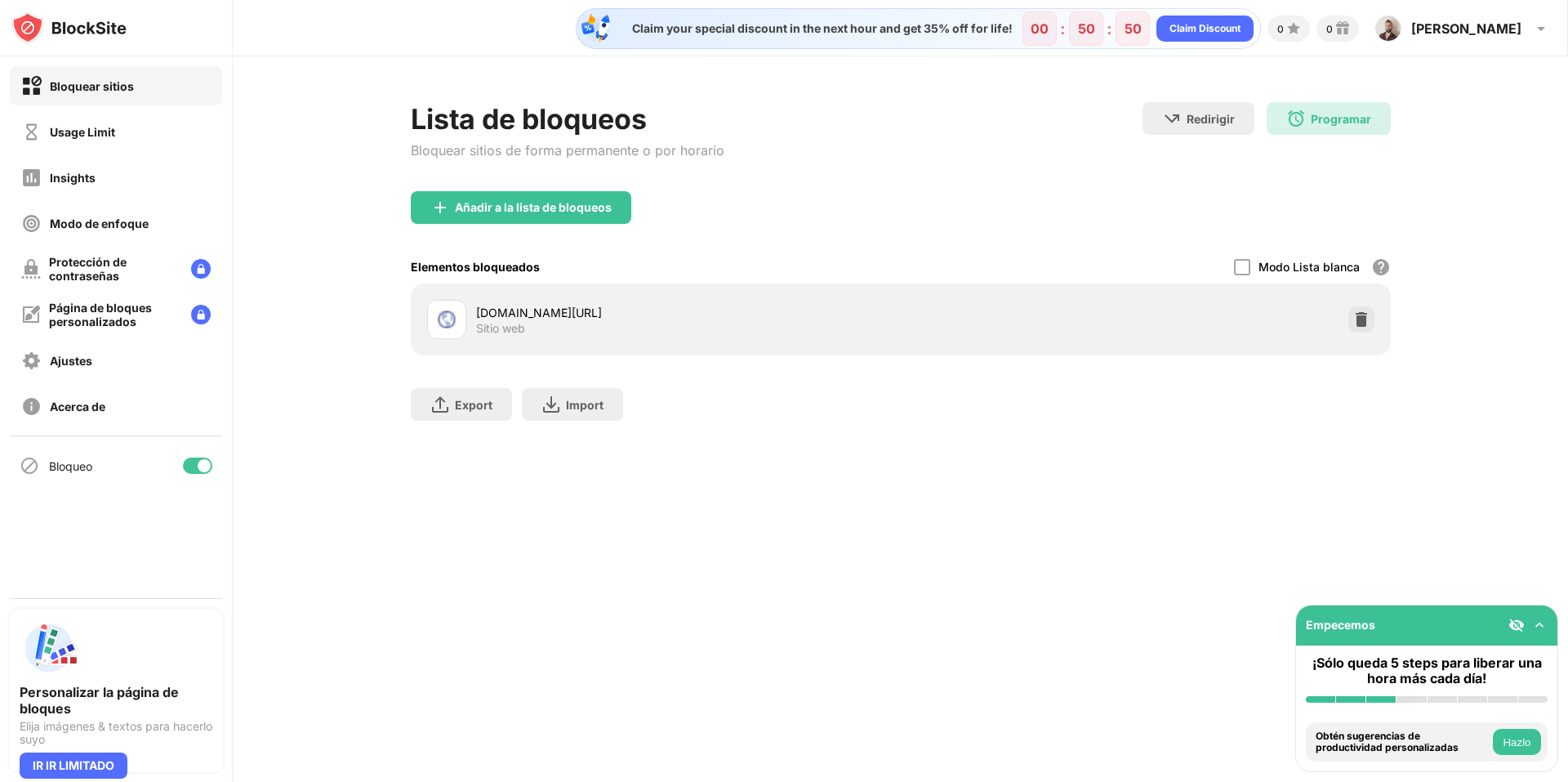
click at [1371, 461] on div "Lista de bloqueos Bloquear sitios de forma permanente o por horario Redirigir H…" at bounding box center [900, 270] width 1335 height 427
